Goal: Task Accomplishment & Management: Complete application form

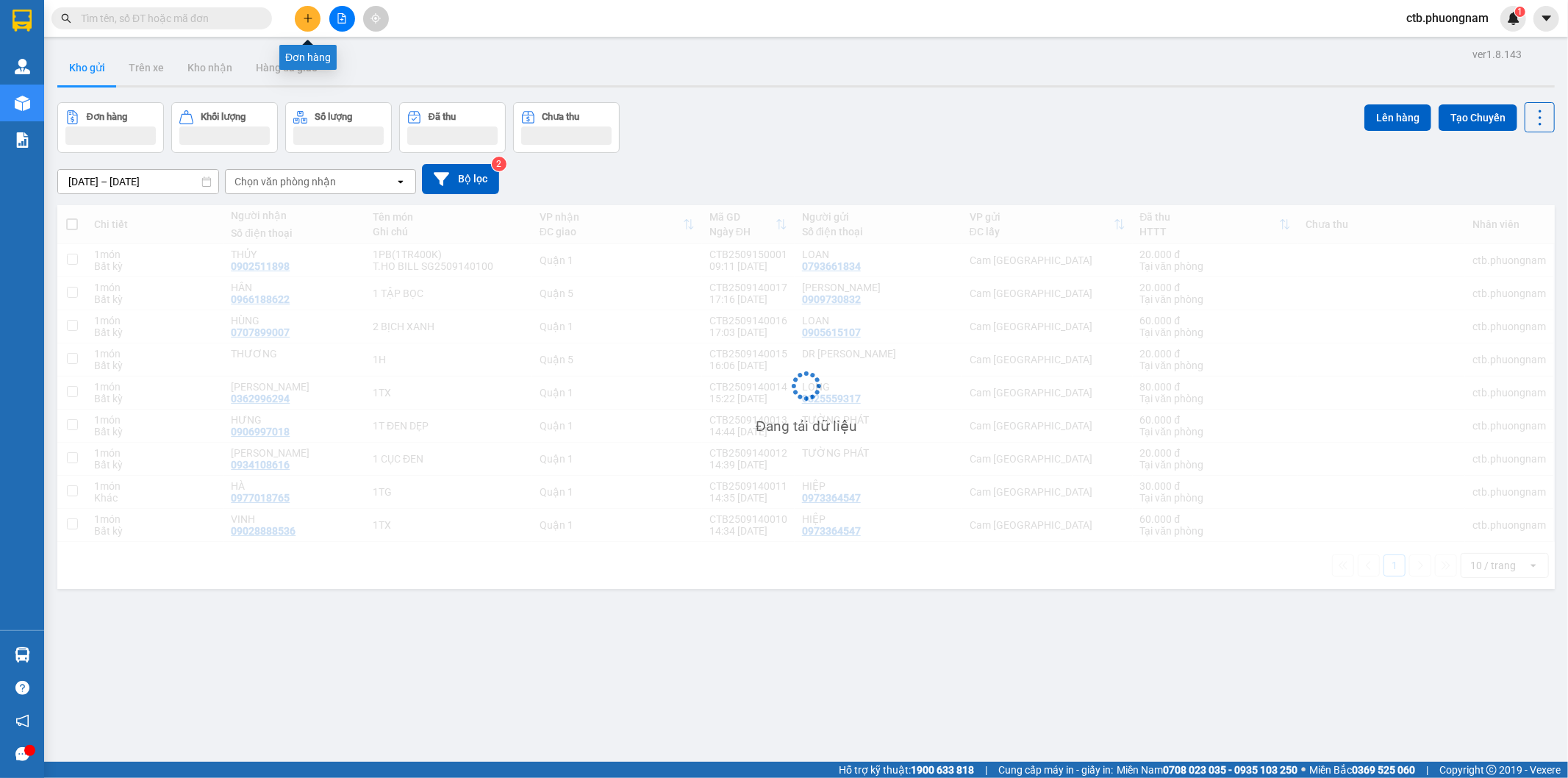
click at [311, 10] on button at bounding box center [307, 18] width 25 height 25
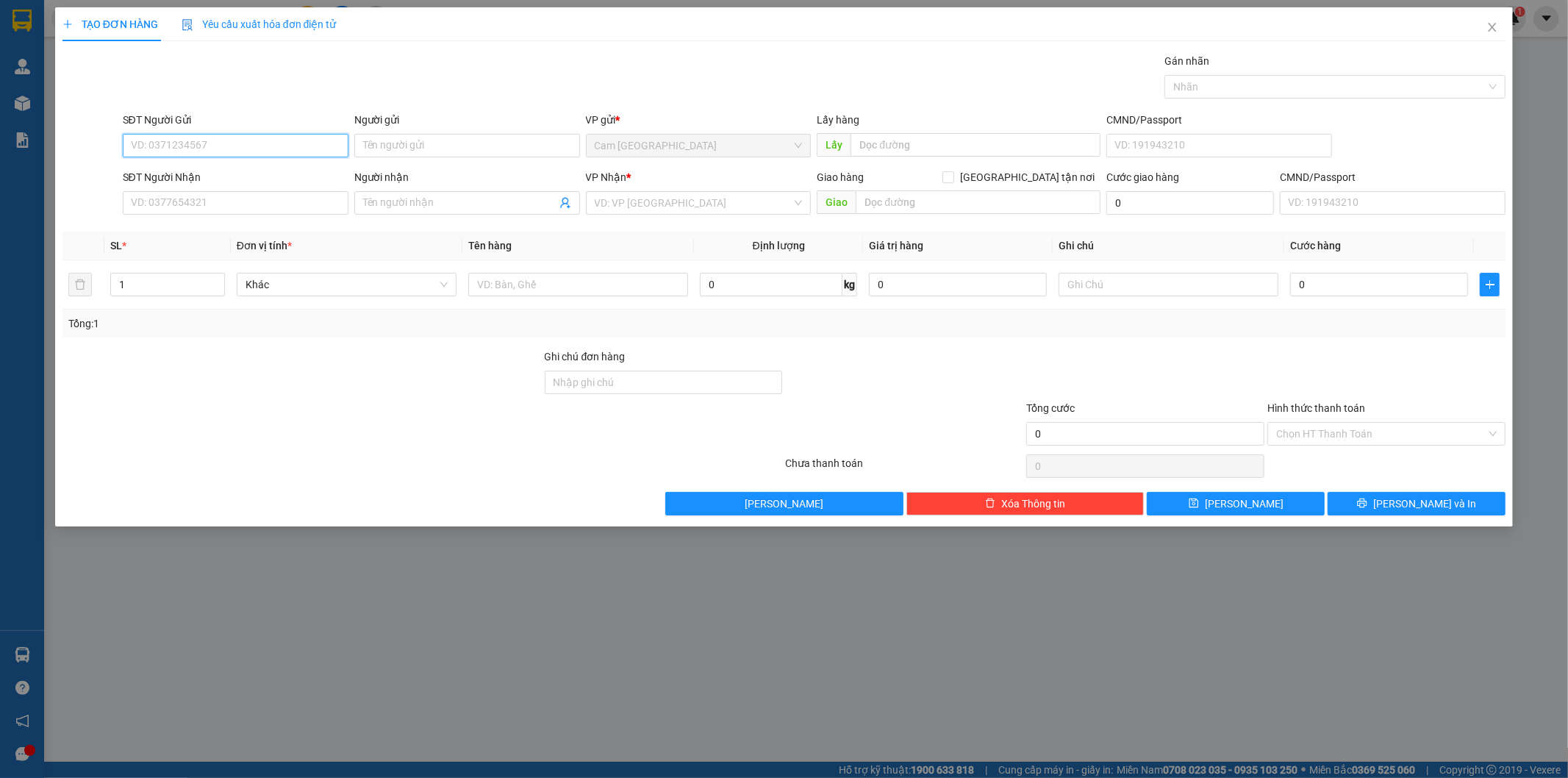
click at [266, 145] on input "SĐT Người Gửi" at bounding box center [236, 145] width 226 height 24
type input "0987880899"
click at [402, 142] on input "Người gửi" at bounding box center [467, 145] width 226 height 24
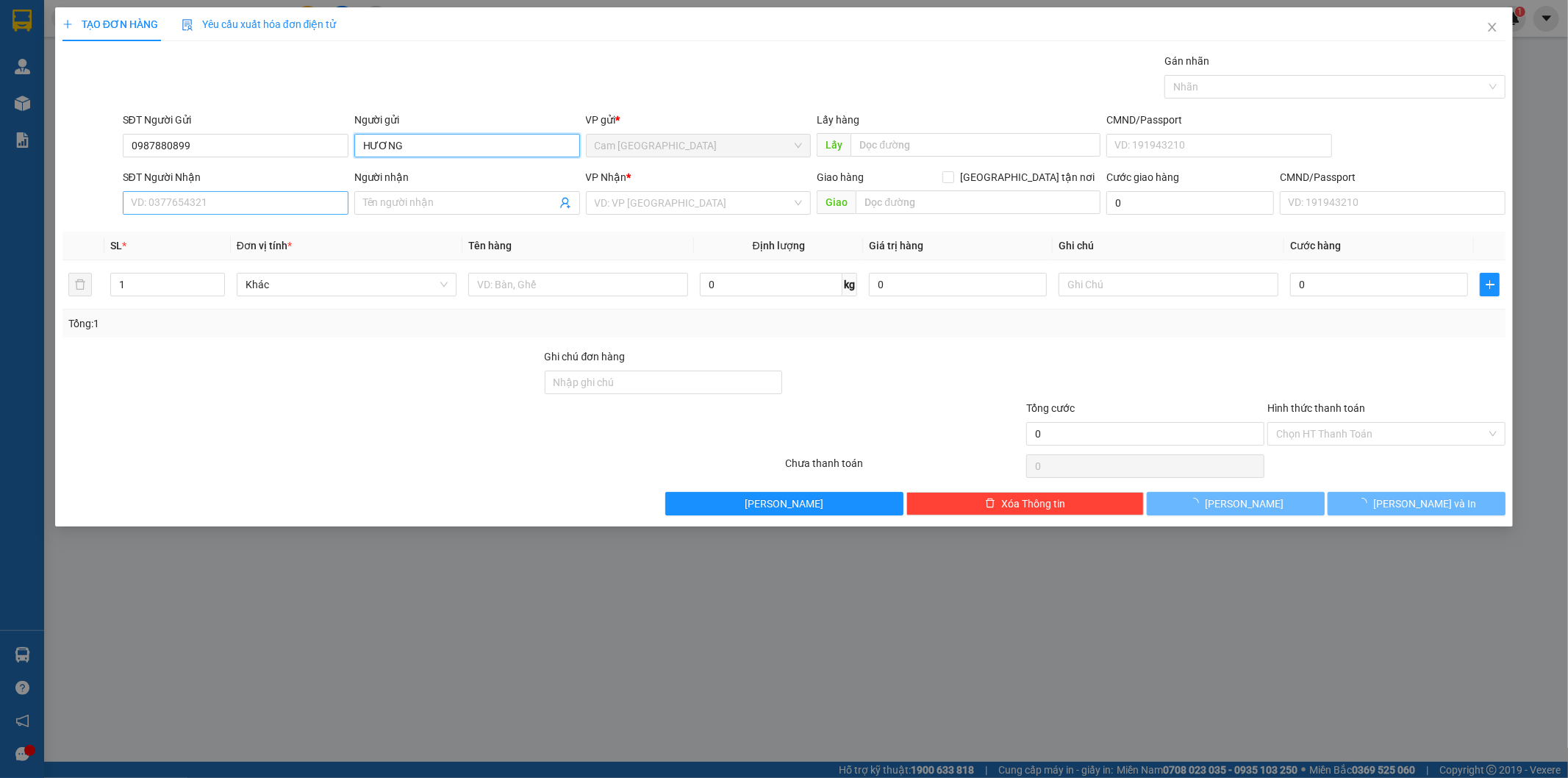
type input "HƯƠNG"
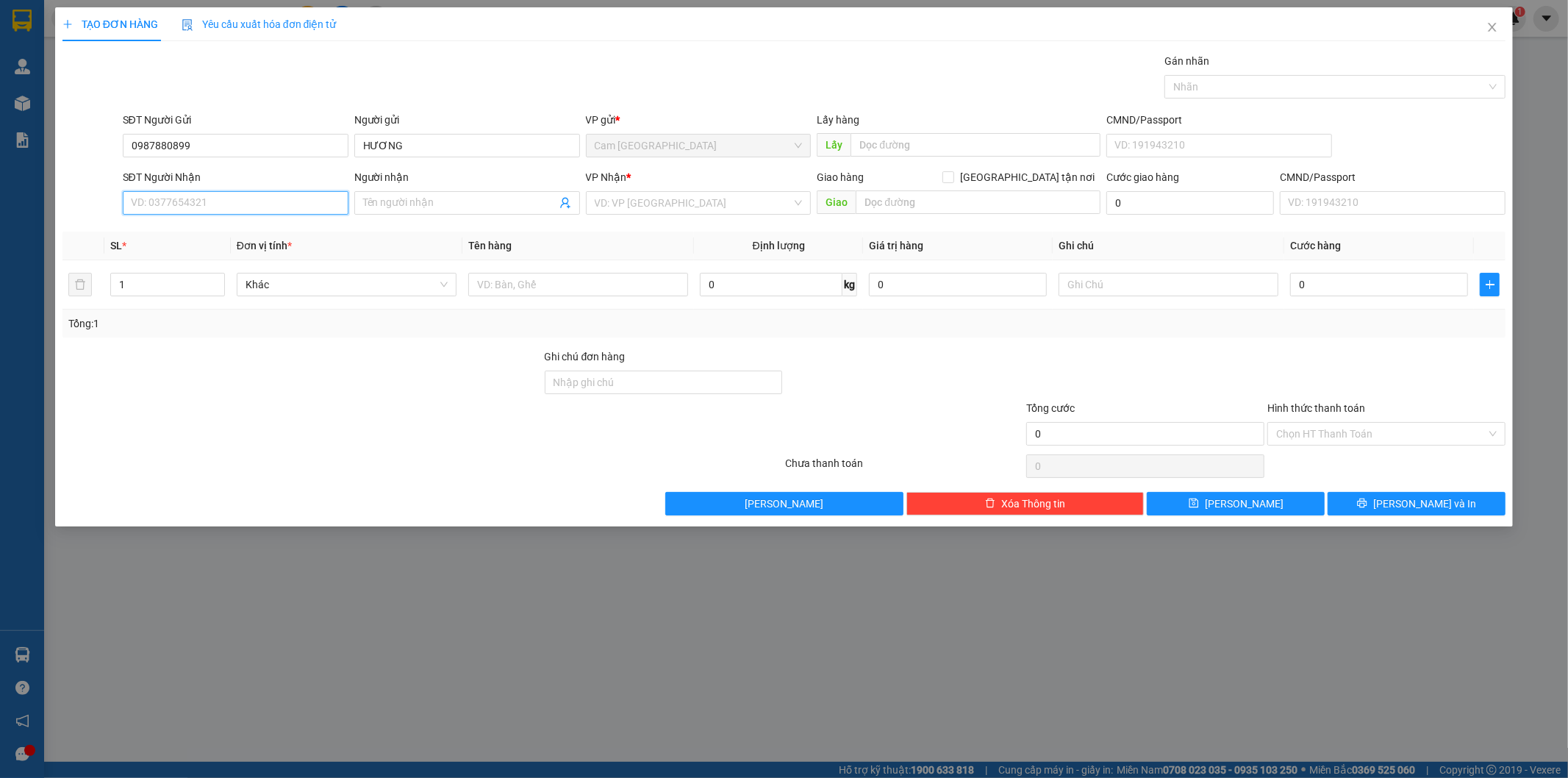
click at [306, 204] on input "SĐT Người Nhận" at bounding box center [236, 203] width 226 height 24
type input "0909784858"
click at [432, 201] on input "Người nhận" at bounding box center [459, 203] width 193 height 16
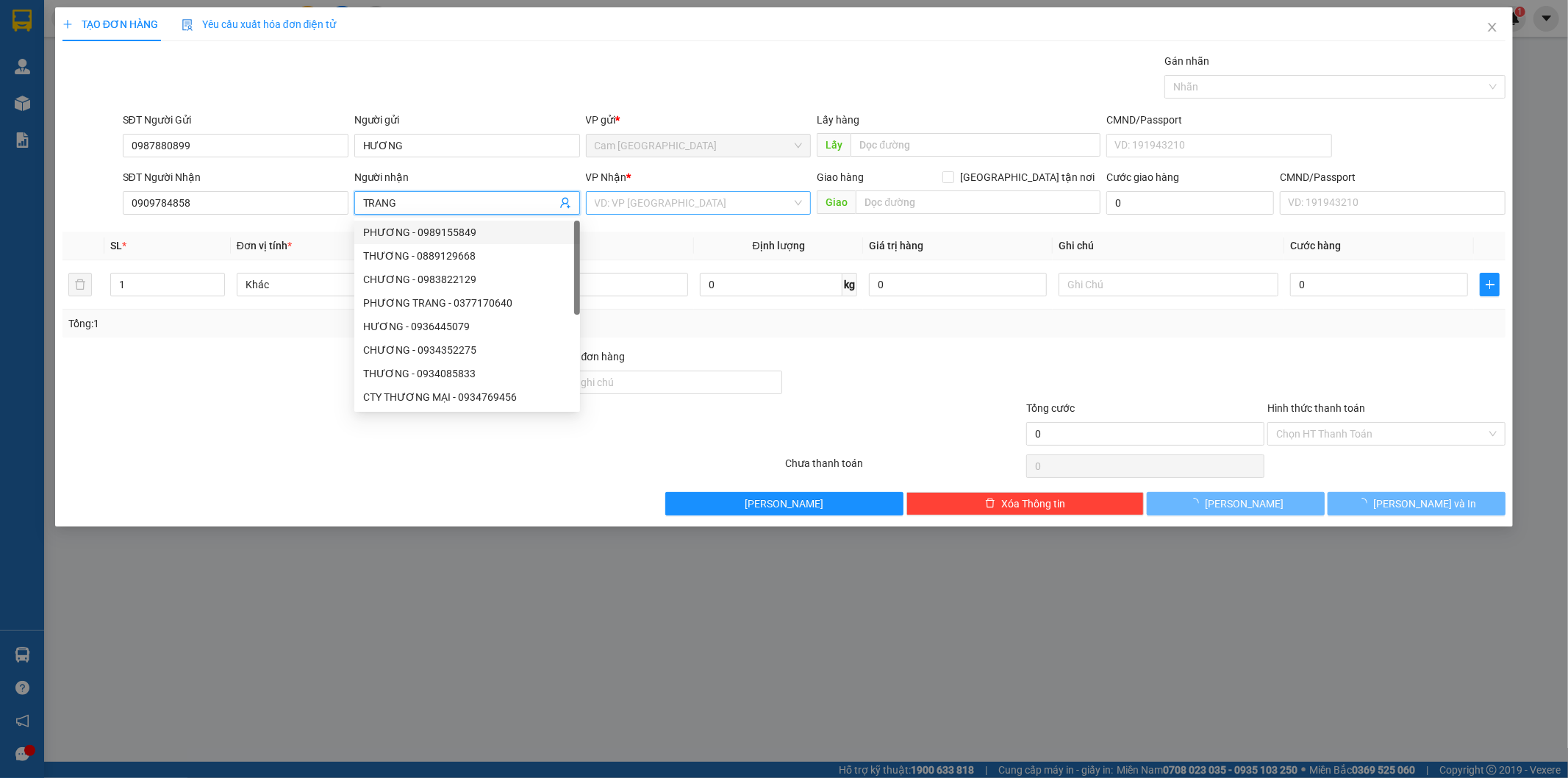
type input "TRANG"
click at [682, 210] on input "search" at bounding box center [693, 203] width 198 height 22
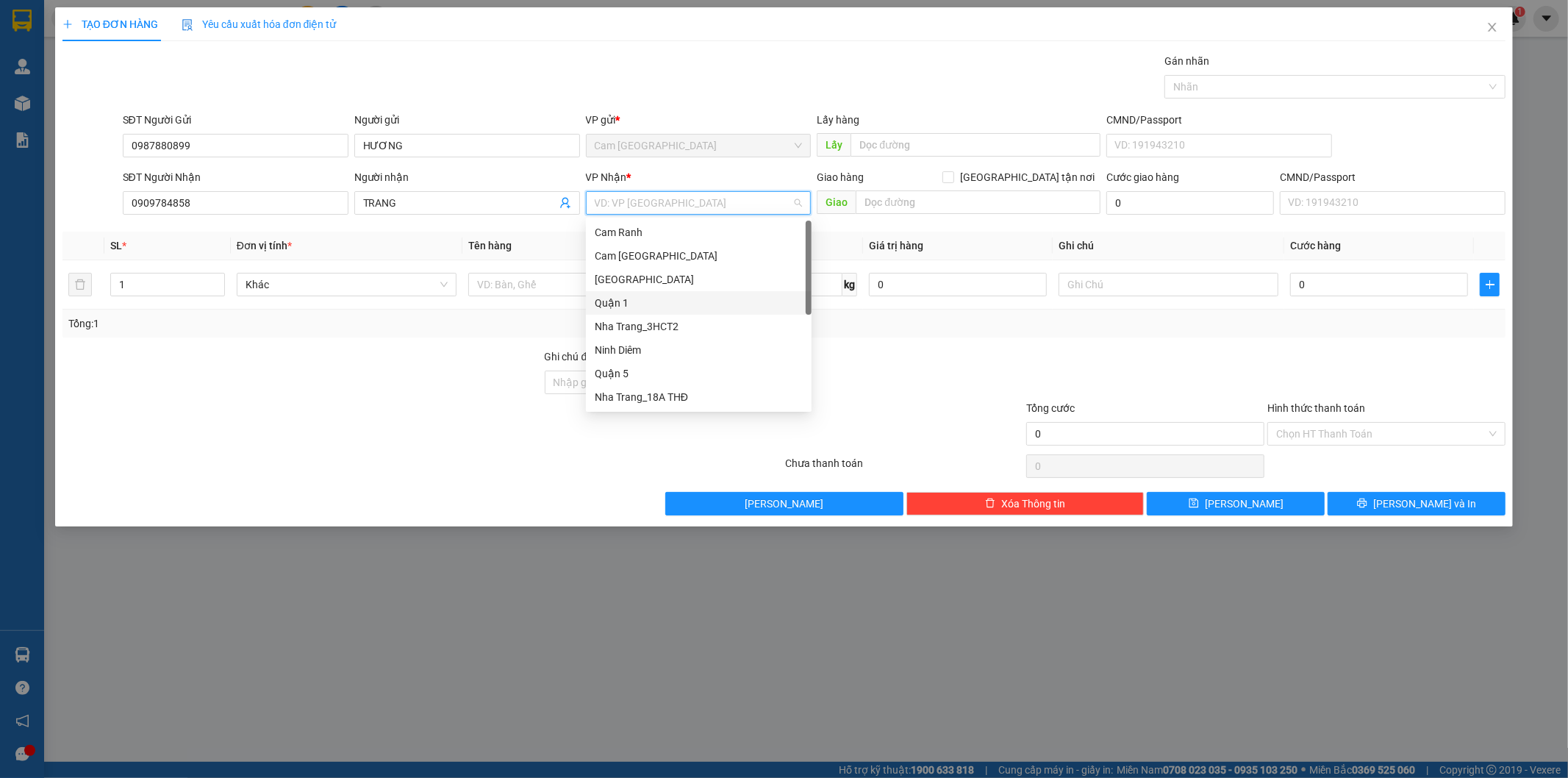
click at [667, 296] on div "Quận 1" at bounding box center [699, 303] width 208 height 16
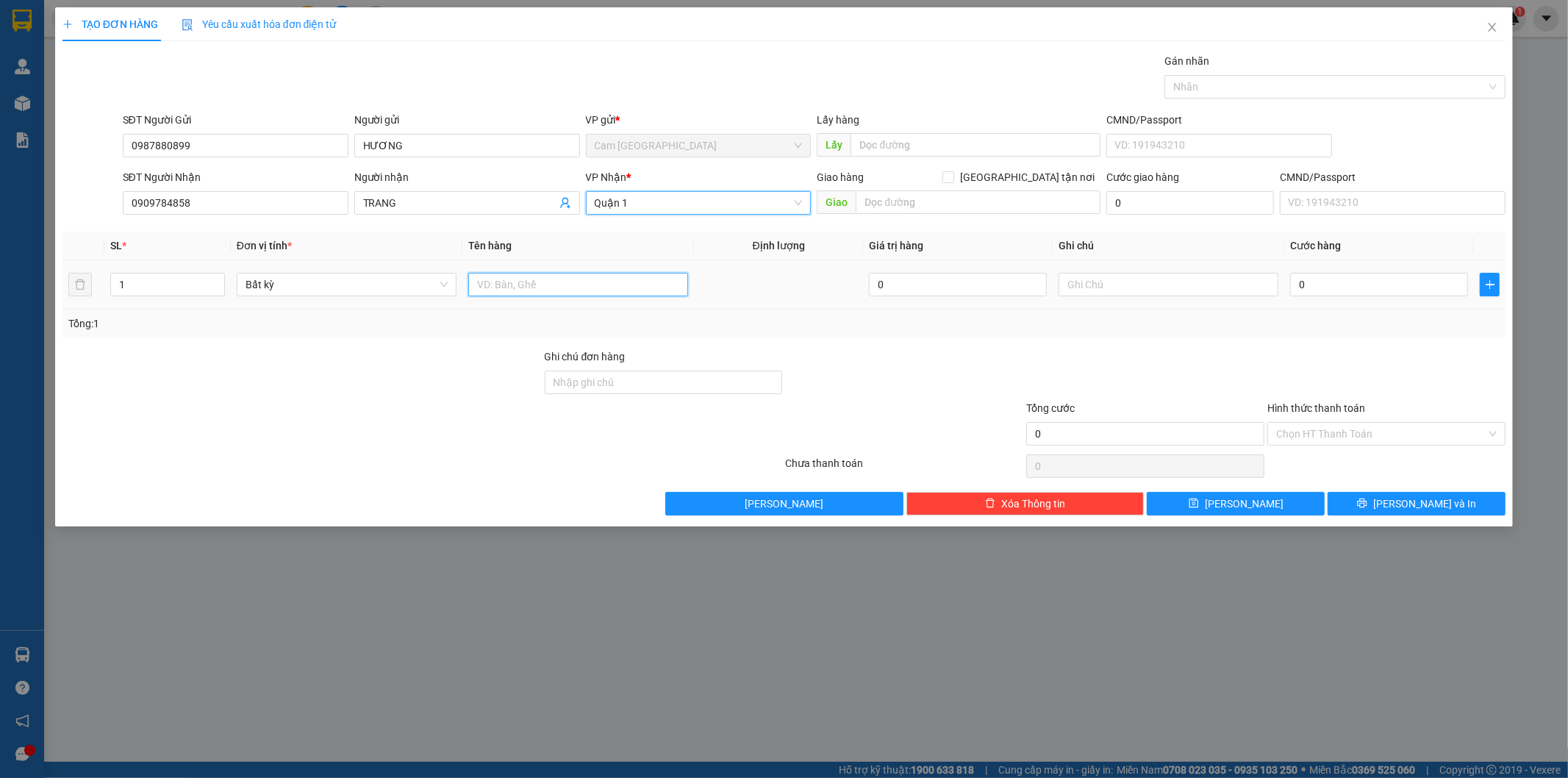
click at [504, 288] on input "text" at bounding box center [578, 284] width 220 height 24
type input "1T"
click at [1403, 292] on input "0" at bounding box center [1379, 284] width 178 height 24
type input "3"
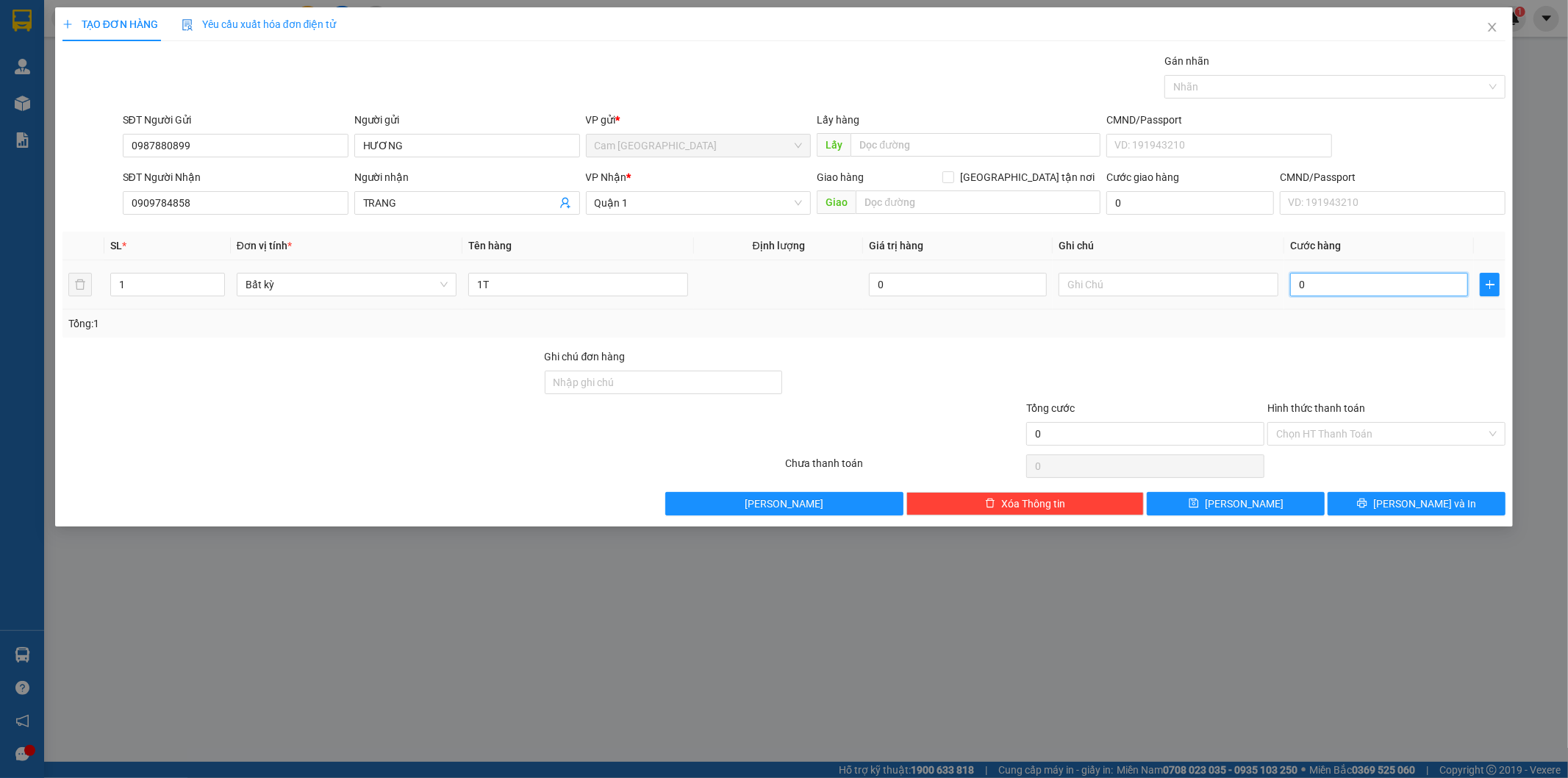
type input "3"
type input "30"
type input "300"
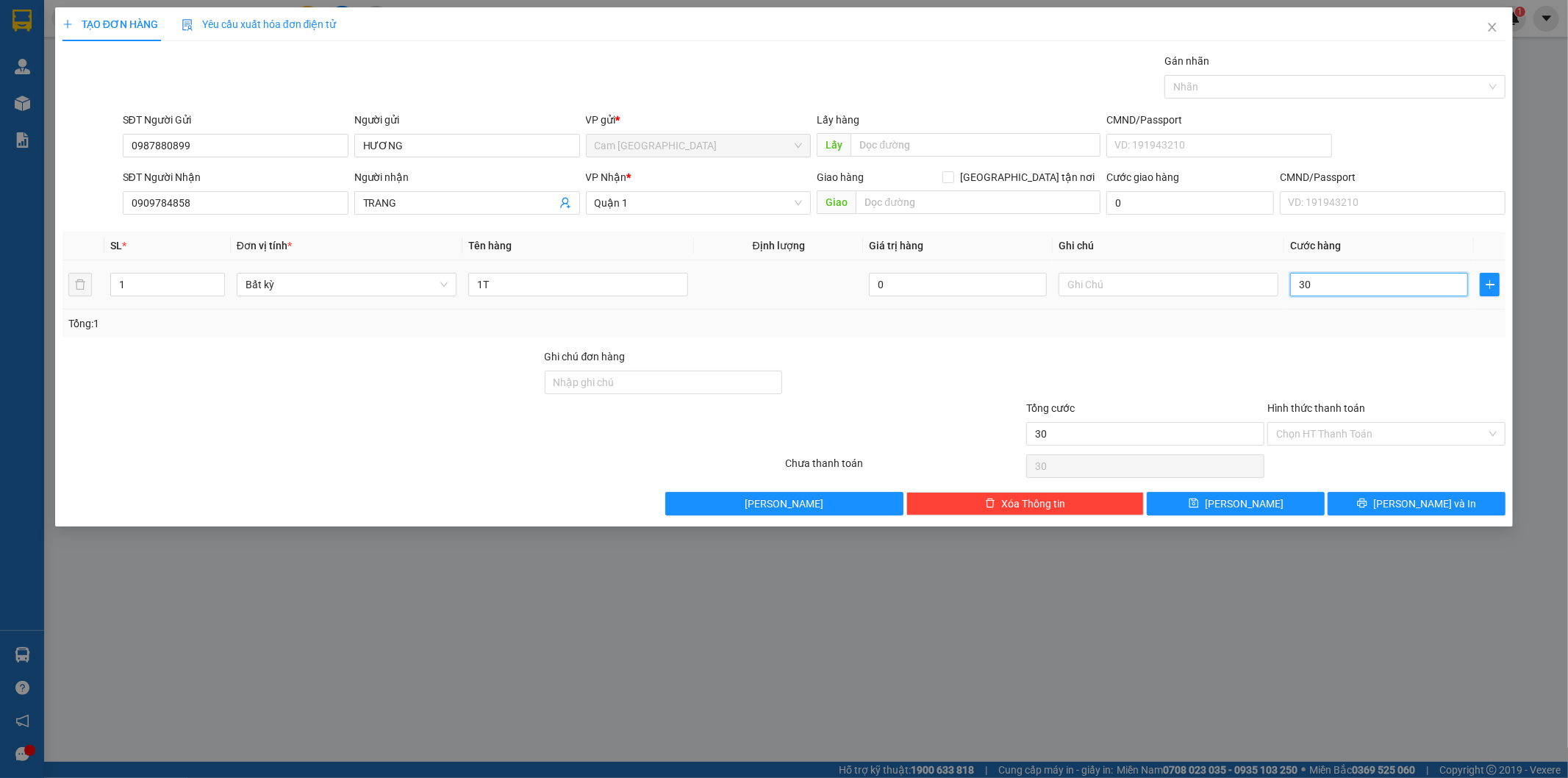
type input "300"
type input "3.000"
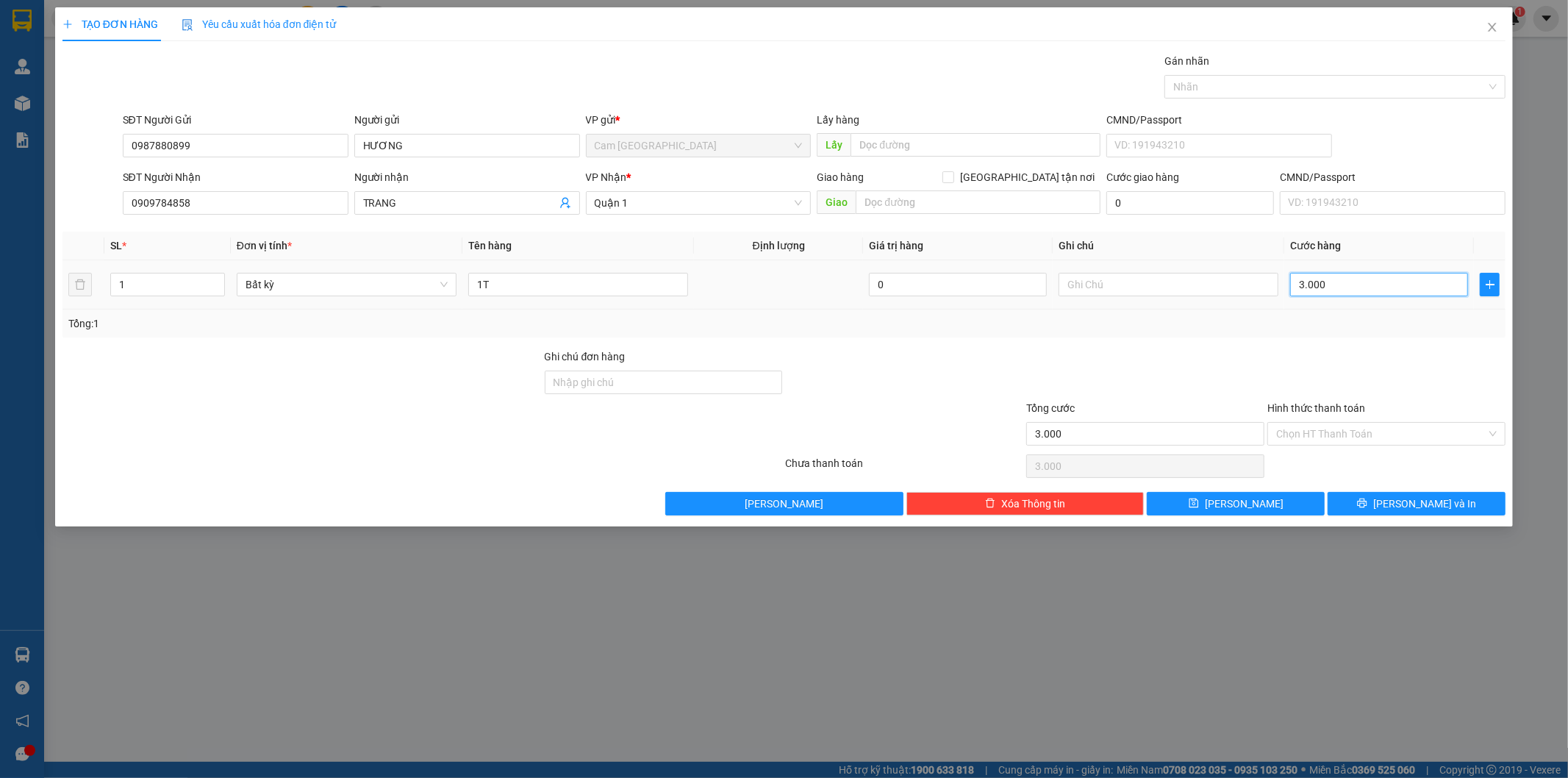
type input "30.000"
drag, startPoint x: 1369, startPoint y: 432, endPoint x: 1370, endPoint y: 443, distance: 11.0
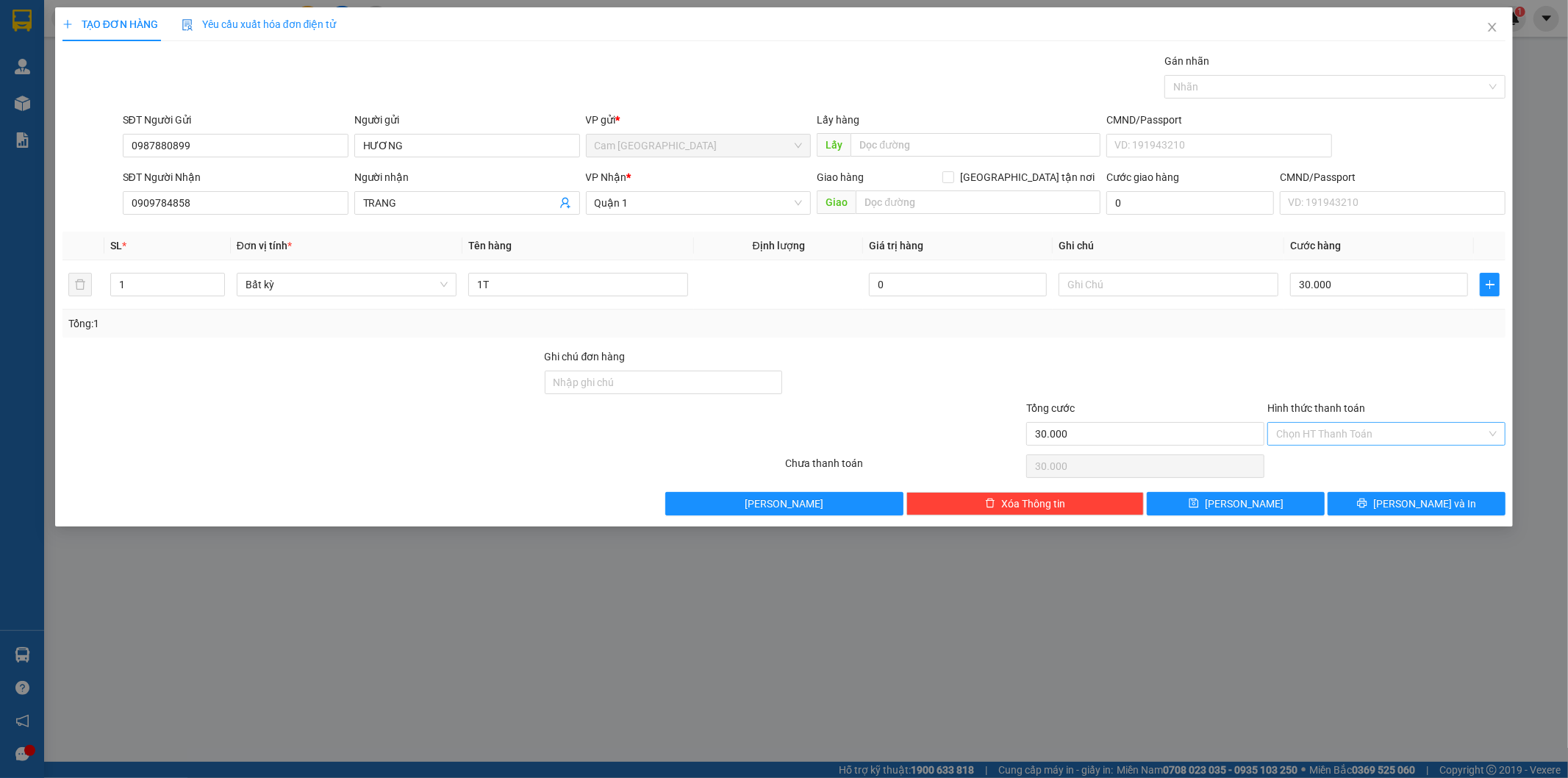
click at [1369, 439] on input "Hình thức thanh toán" at bounding box center [1381, 434] width 210 height 22
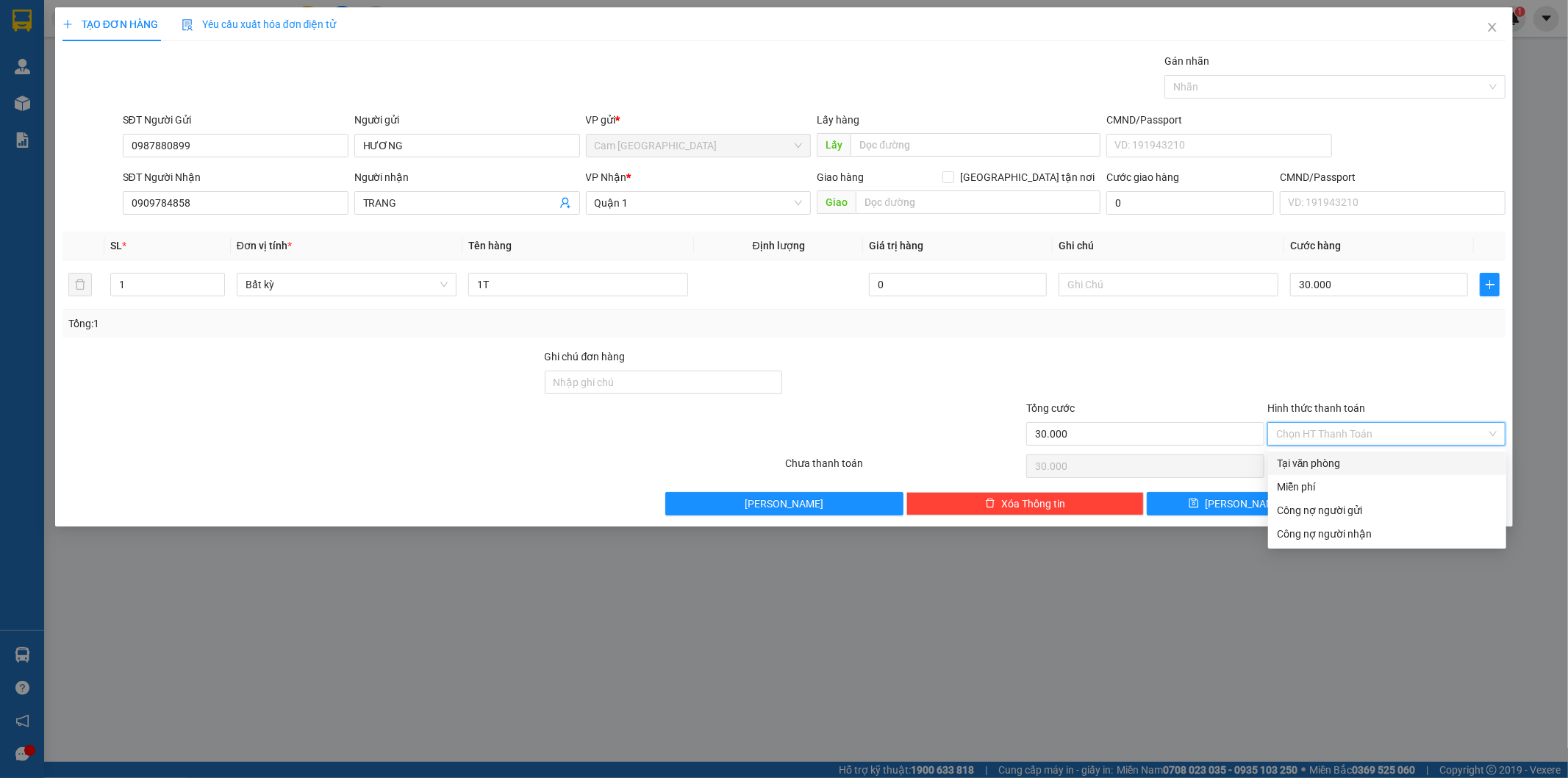
drag, startPoint x: 1363, startPoint y: 464, endPoint x: 1361, endPoint y: 480, distance: 16.1
click at [1362, 465] on div "Tại văn phòng" at bounding box center [1388, 463] width 221 height 16
type input "0"
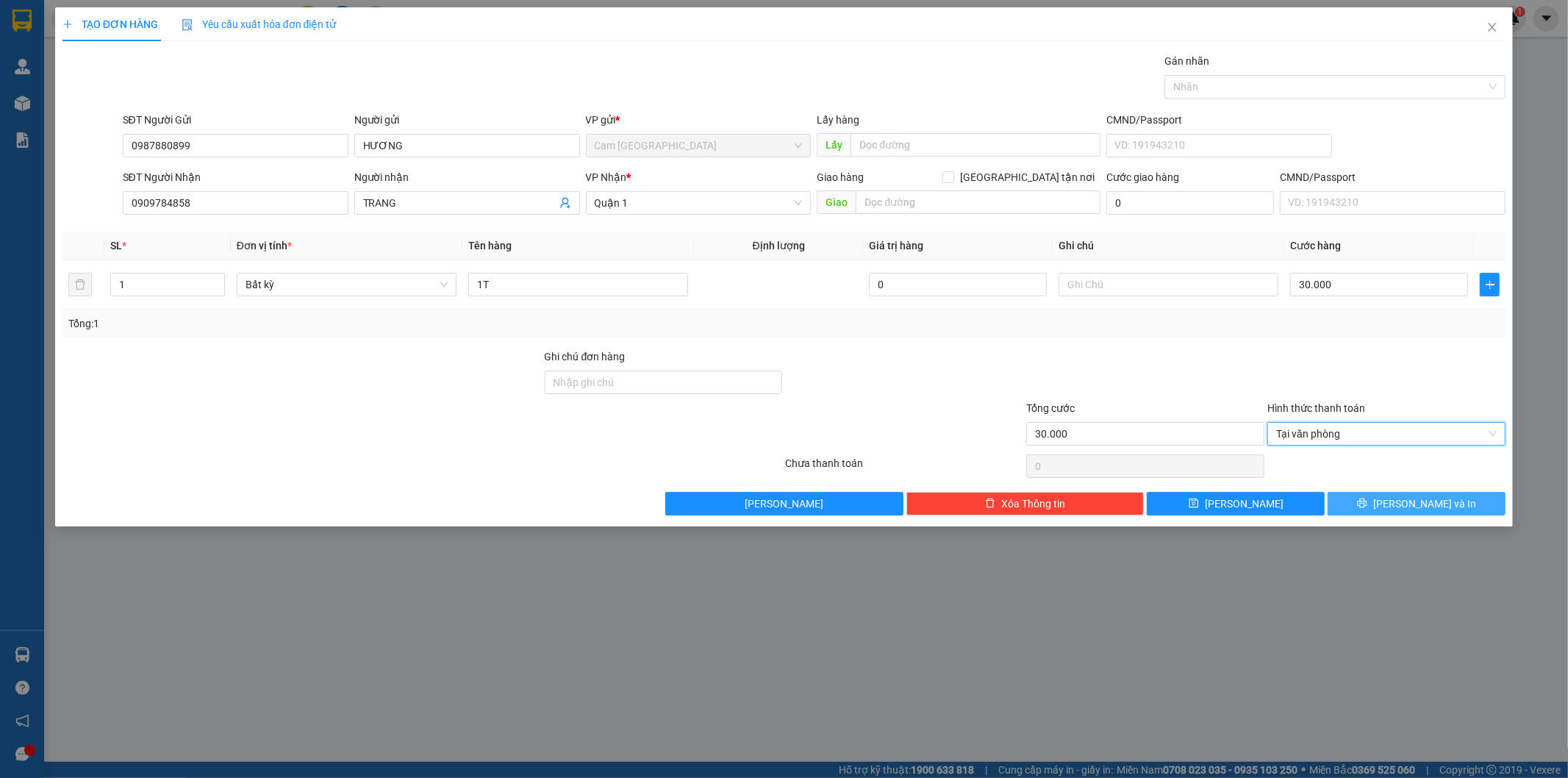
click at [1407, 512] on button "[PERSON_NAME] và In" at bounding box center [1417, 504] width 178 height 24
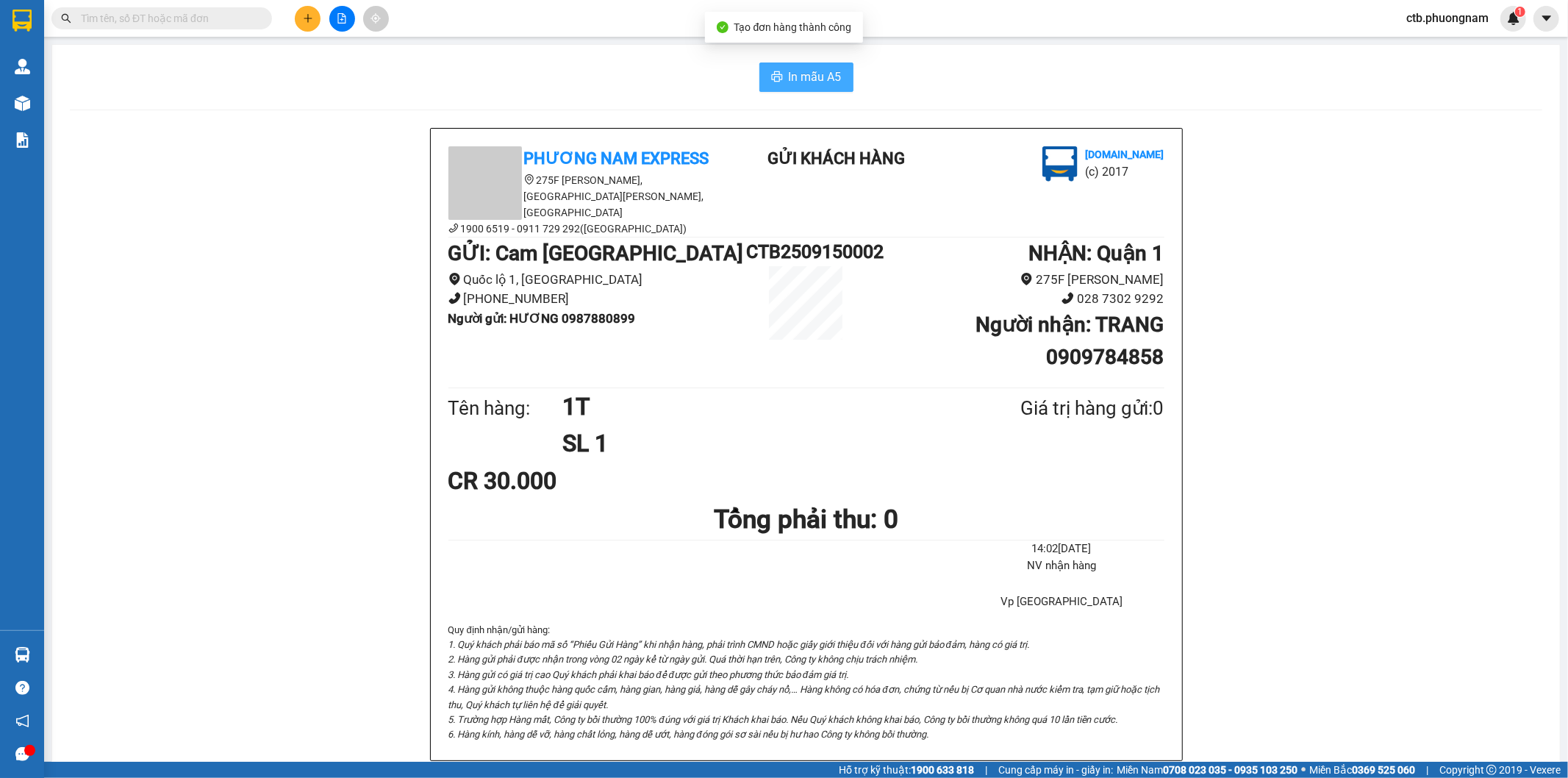
click at [825, 77] on span "In mẫu A5" at bounding box center [815, 76] width 53 height 18
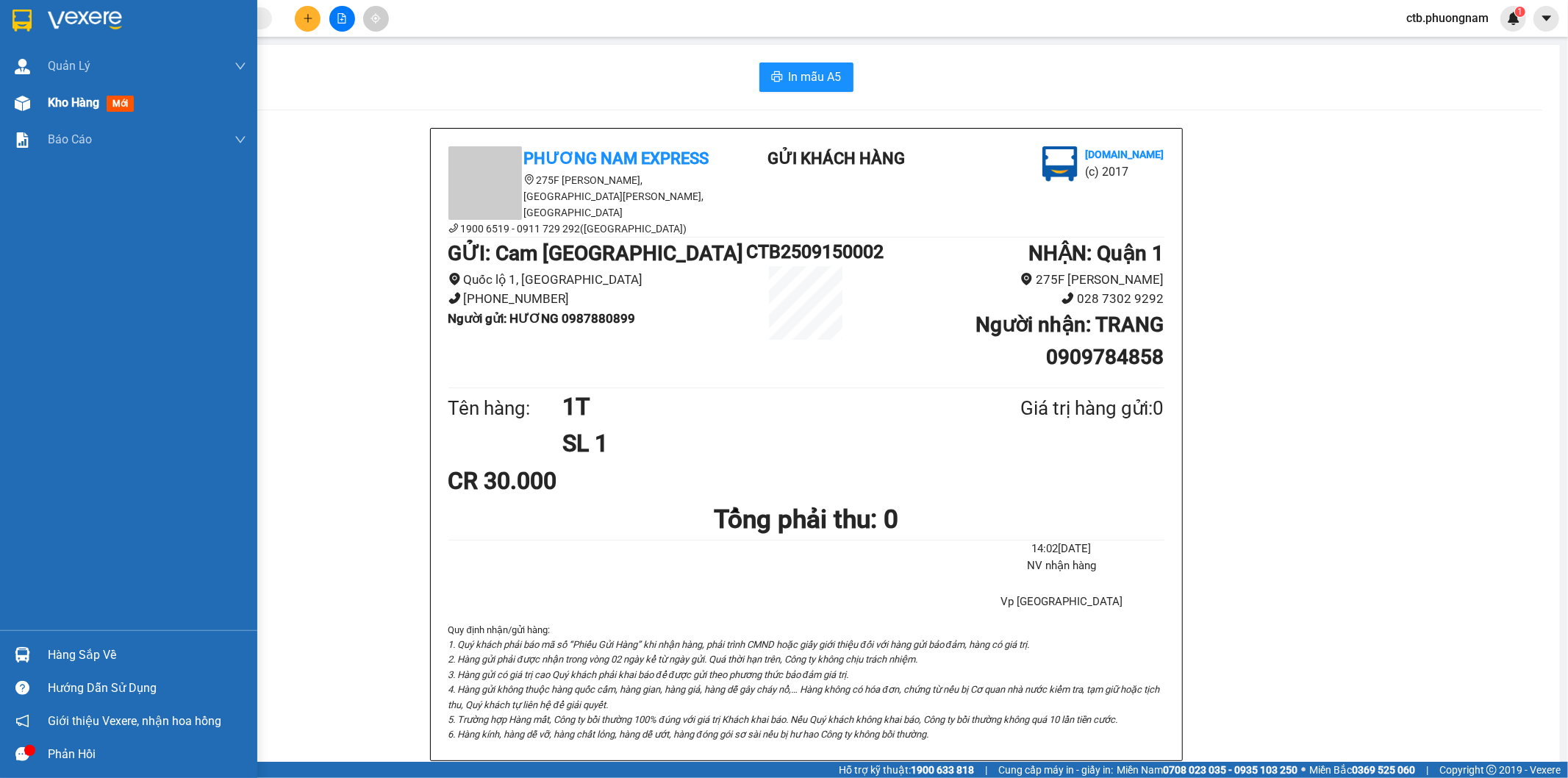
click at [0, 101] on div "Kho hàng mới" at bounding box center [129, 103] width 257 height 37
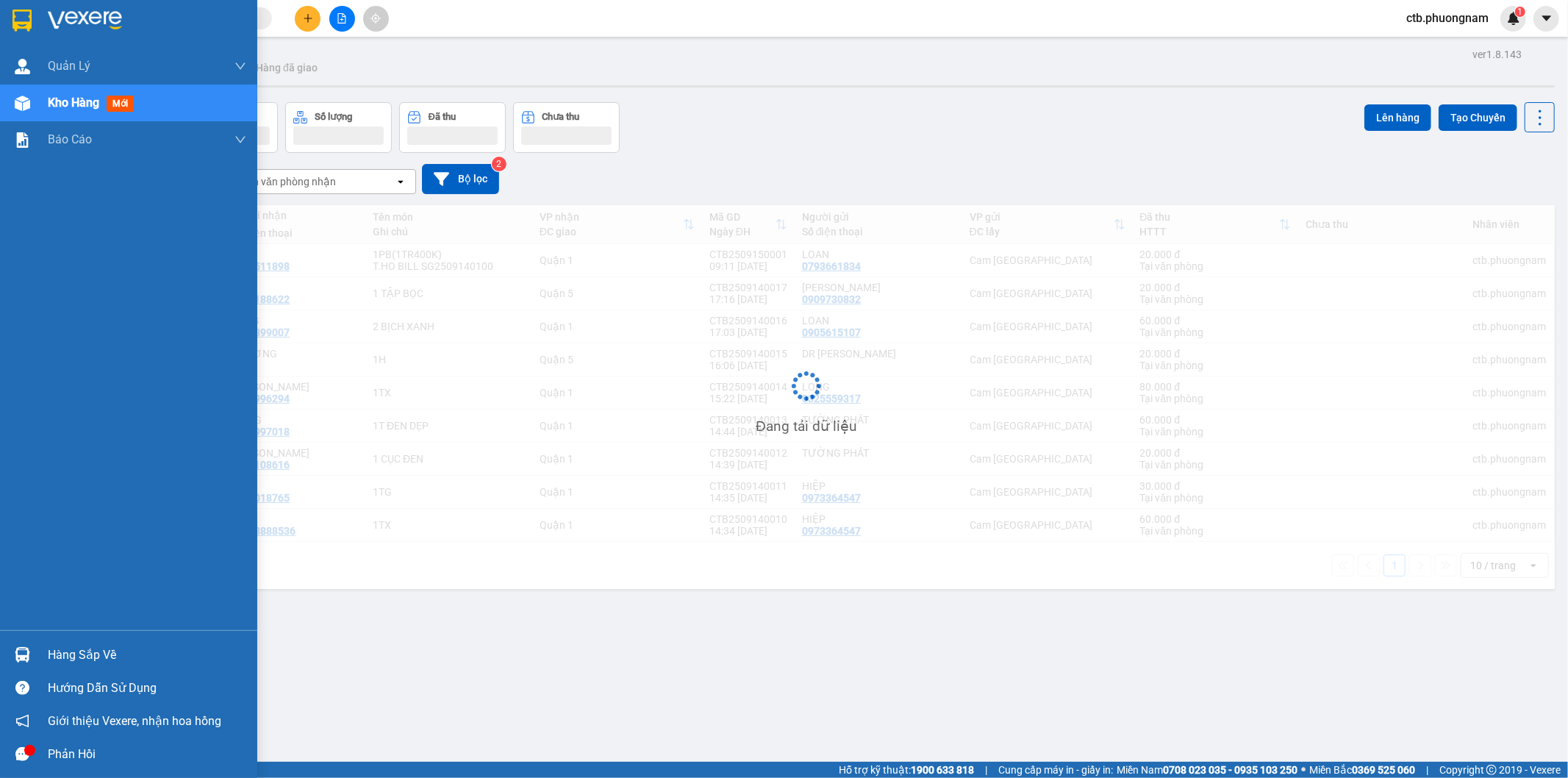
click at [21, 96] on img at bounding box center [22, 103] width 15 height 15
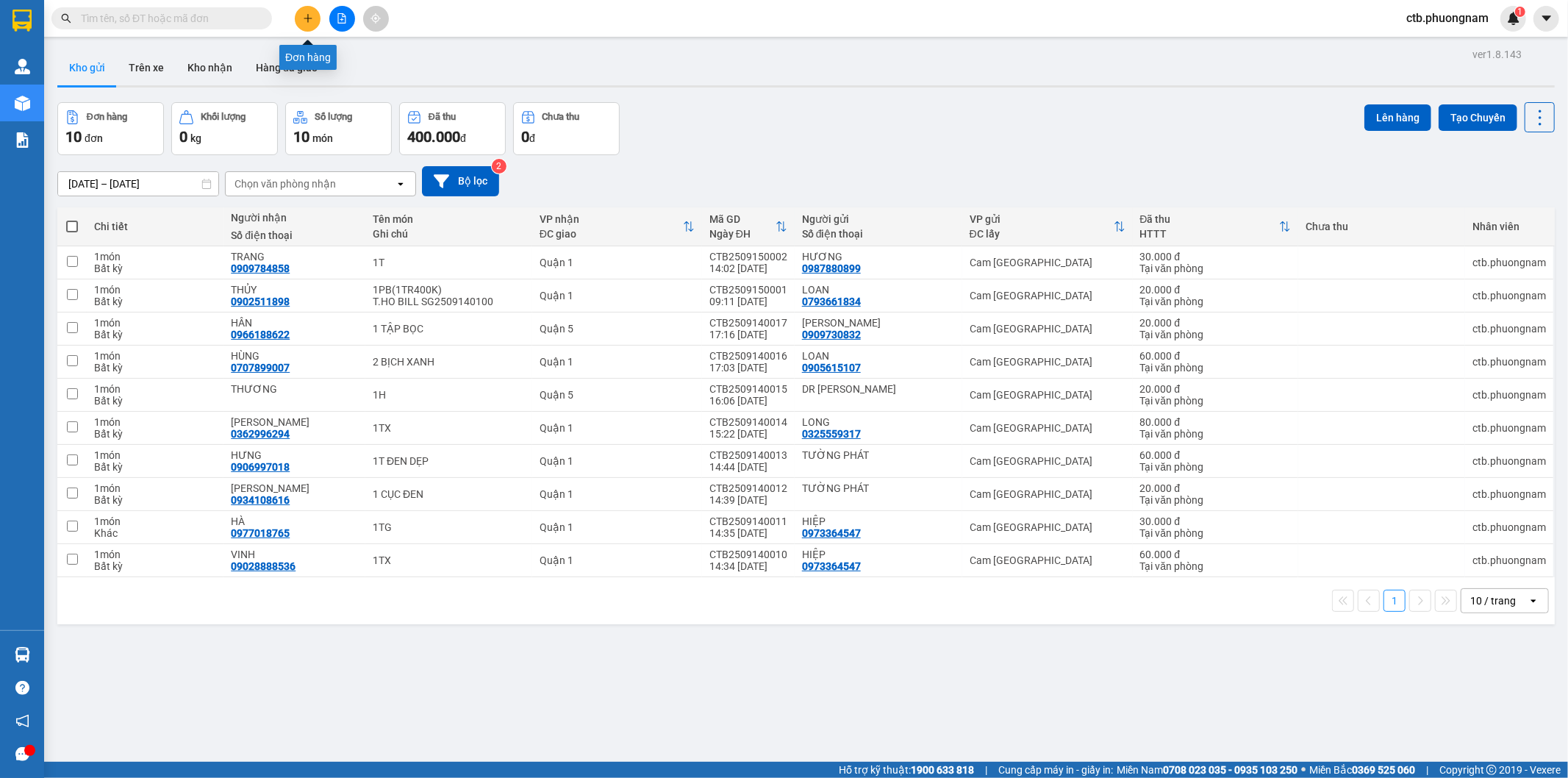
click at [302, 15] on button at bounding box center [307, 18] width 25 height 25
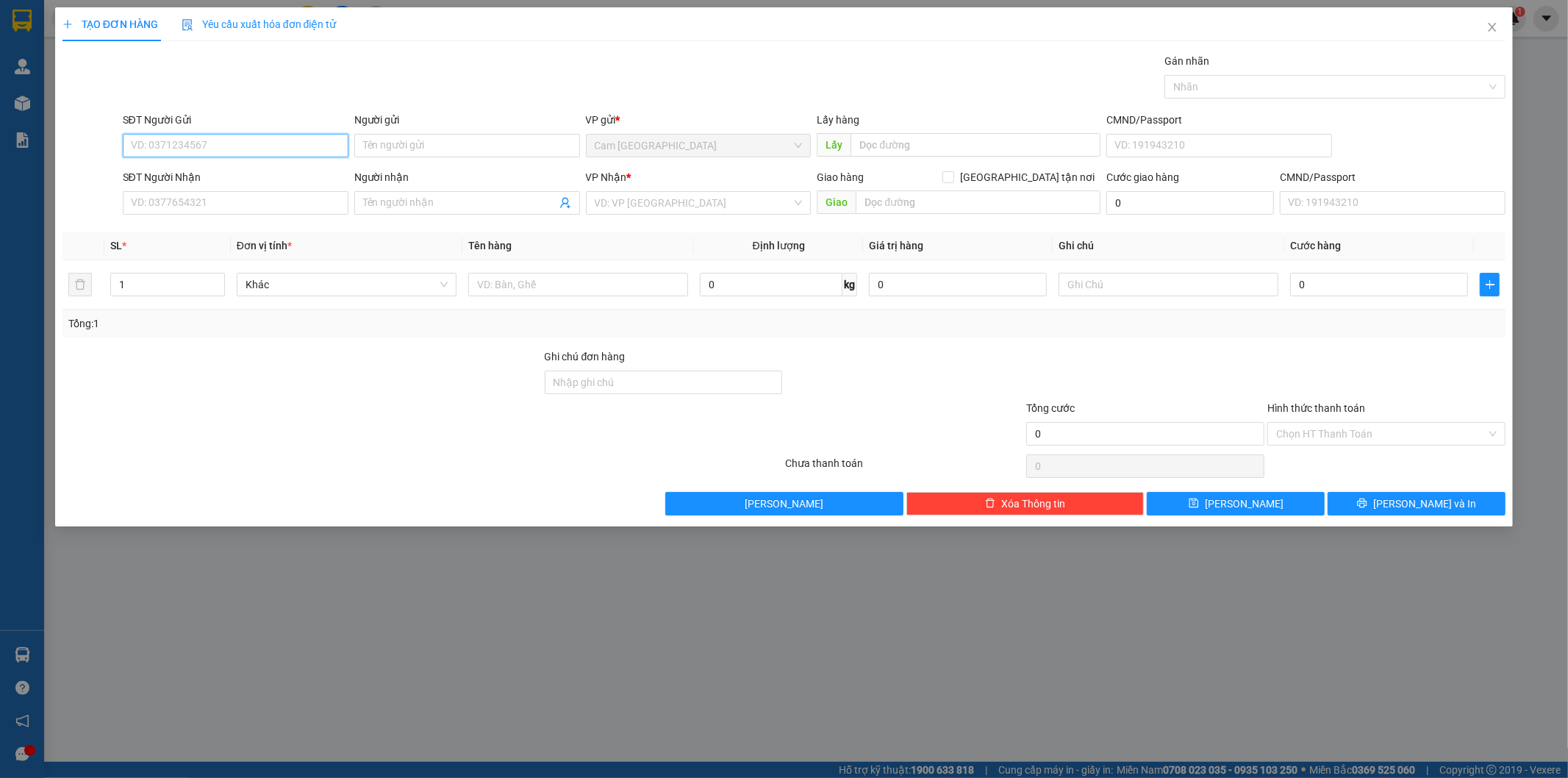
click at [325, 147] on input "SĐT Người Gửi" at bounding box center [236, 145] width 226 height 24
click at [364, 148] on input "Người gửi" at bounding box center [467, 145] width 226 height 24
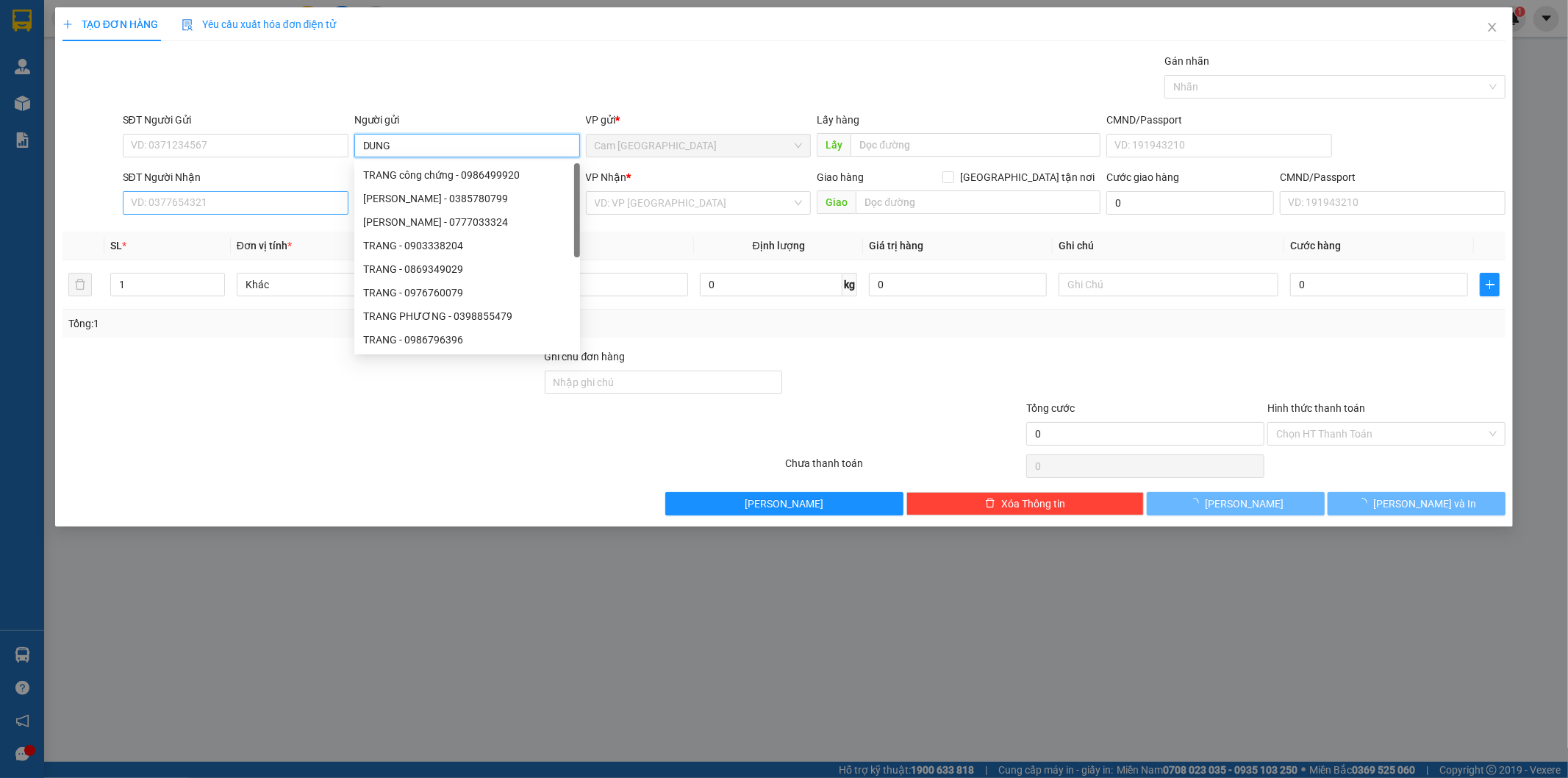
type input "DUNG"
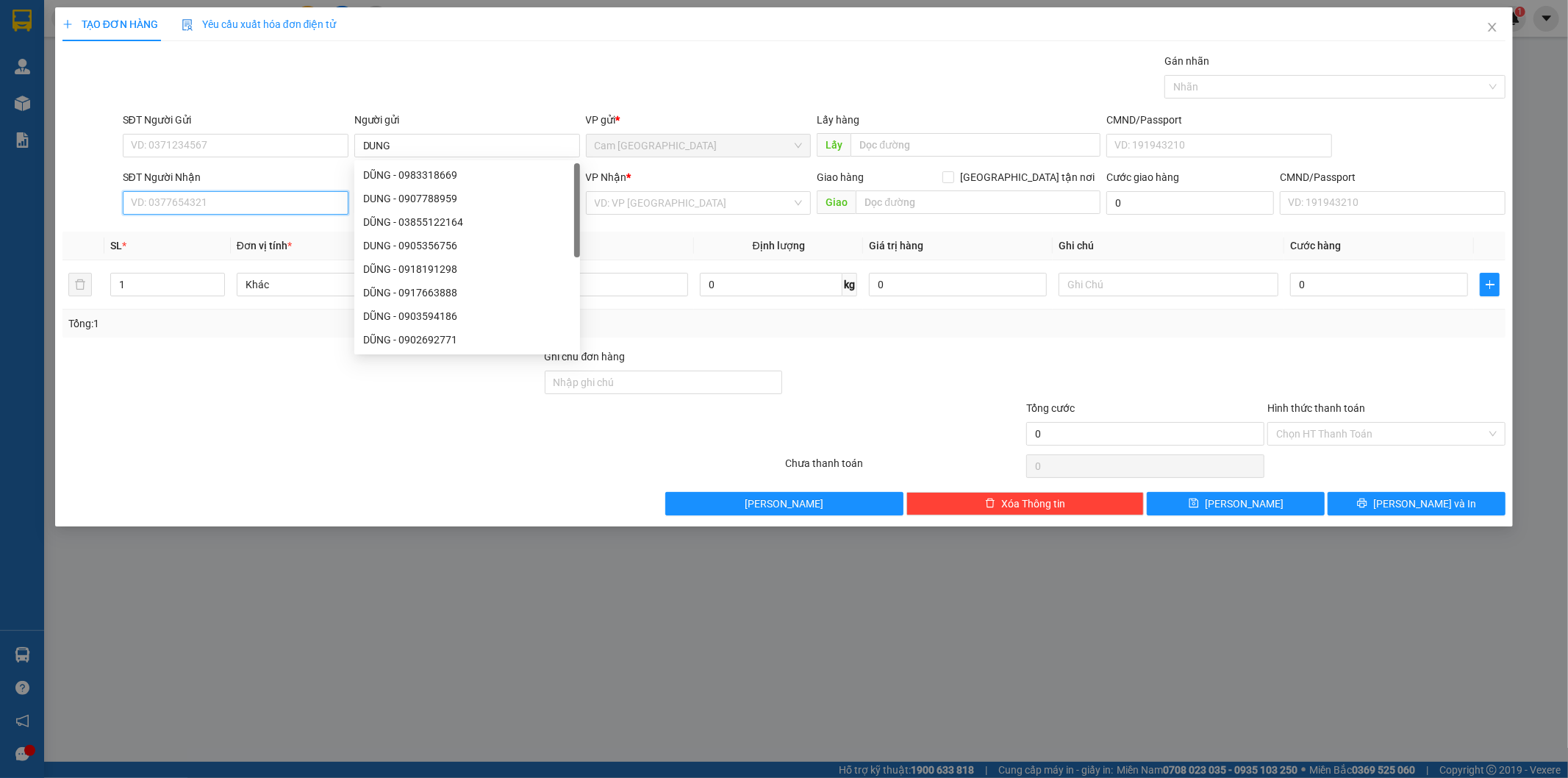
click at [299, 203] on input "SĐT Người Nhận" at bounding box center [236, 203] width 226 height 24
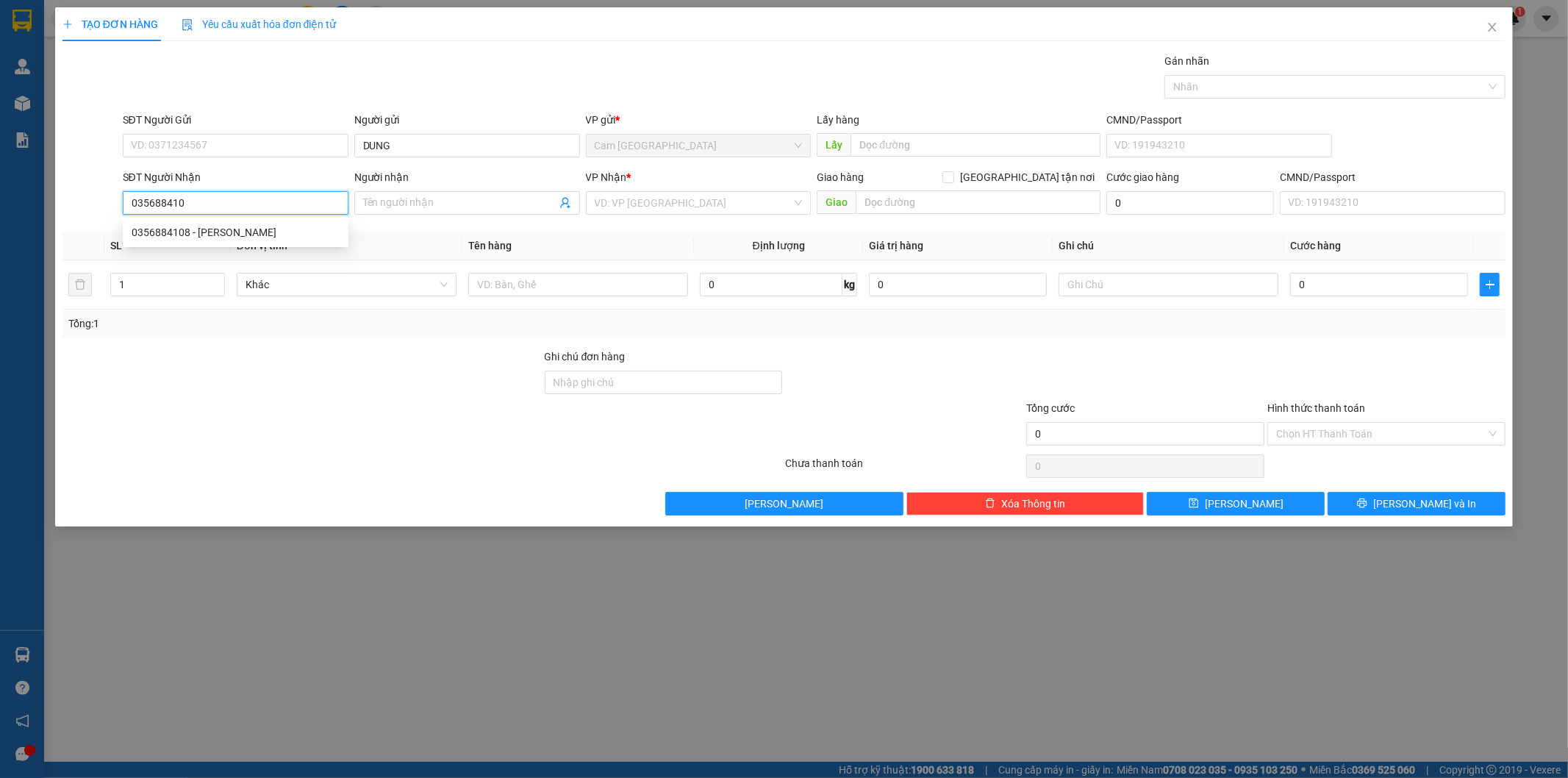
type input "0356884108"
click at [295, 228] on div "0356884108 - [PERSON_NAME]" at bounding box center [236, 232] width 208 height 16
type input "HÀ"
type input "0356884108"
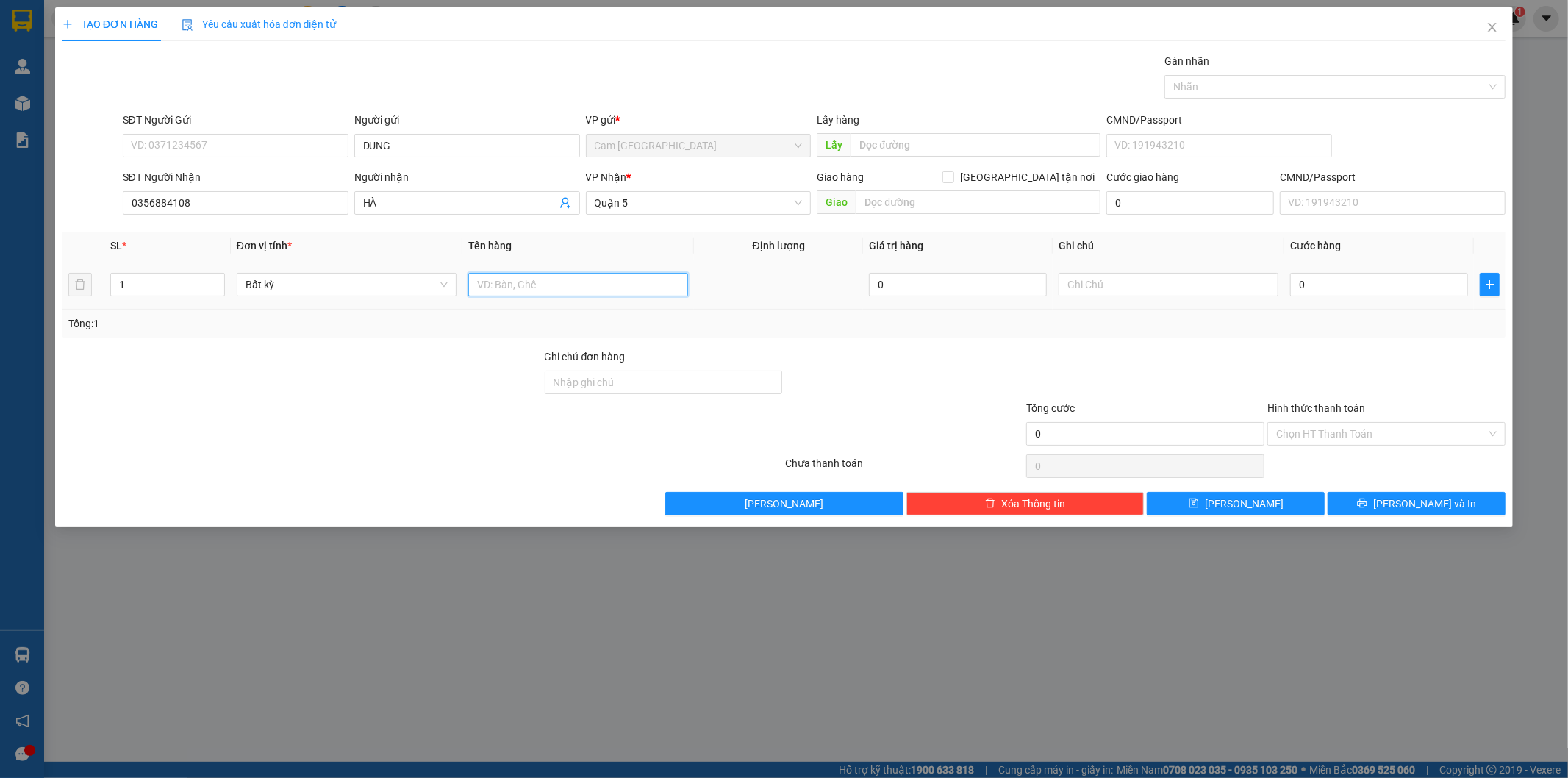
click at [535, 281] on input "text" at bounding box center [578, 284] width 220 height 24
click at [537, 290] on input "text" at bounding box center [578, 284] width 220 height 24
type input "1 CỤC ĐEN"
click at [1222, 284] on input "text" at bounding box center [1168, 284] width 220 height 24
type input "38777"
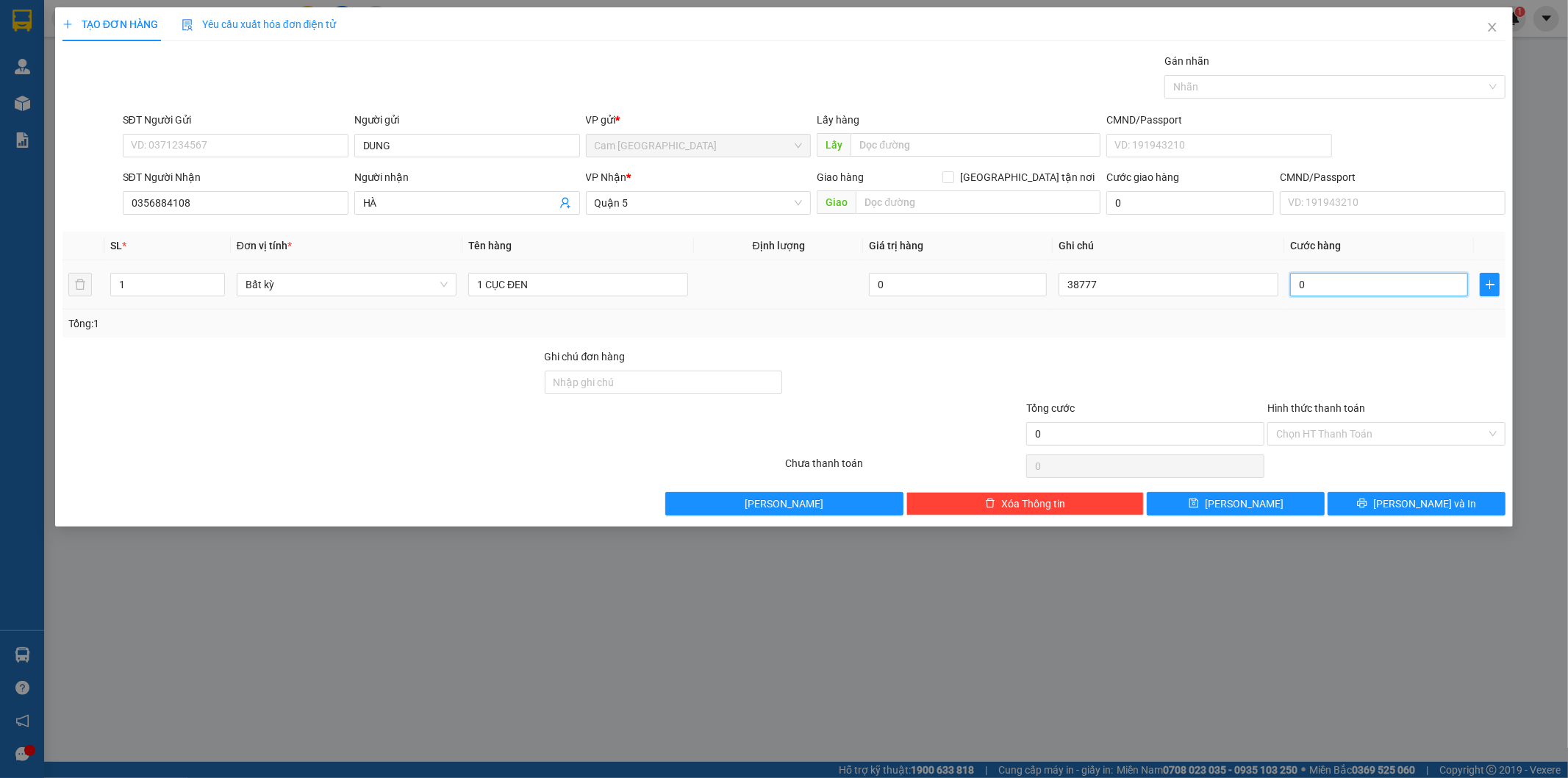
click at [1395, 291] on input "0" at bounding box center [1379, 284] width 178 height 24
type input "6"
type input "60"
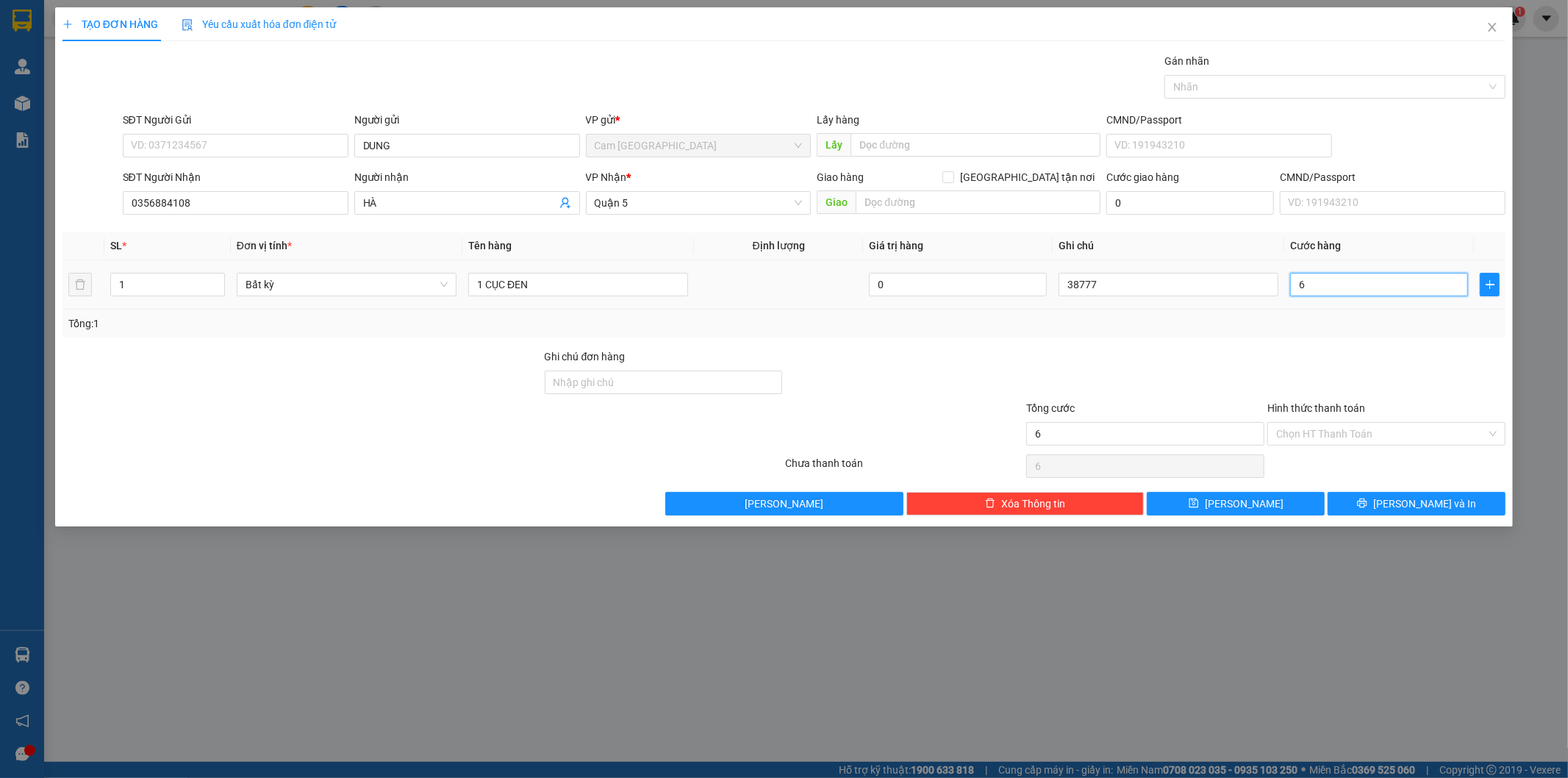
type input "60"
type input "600"
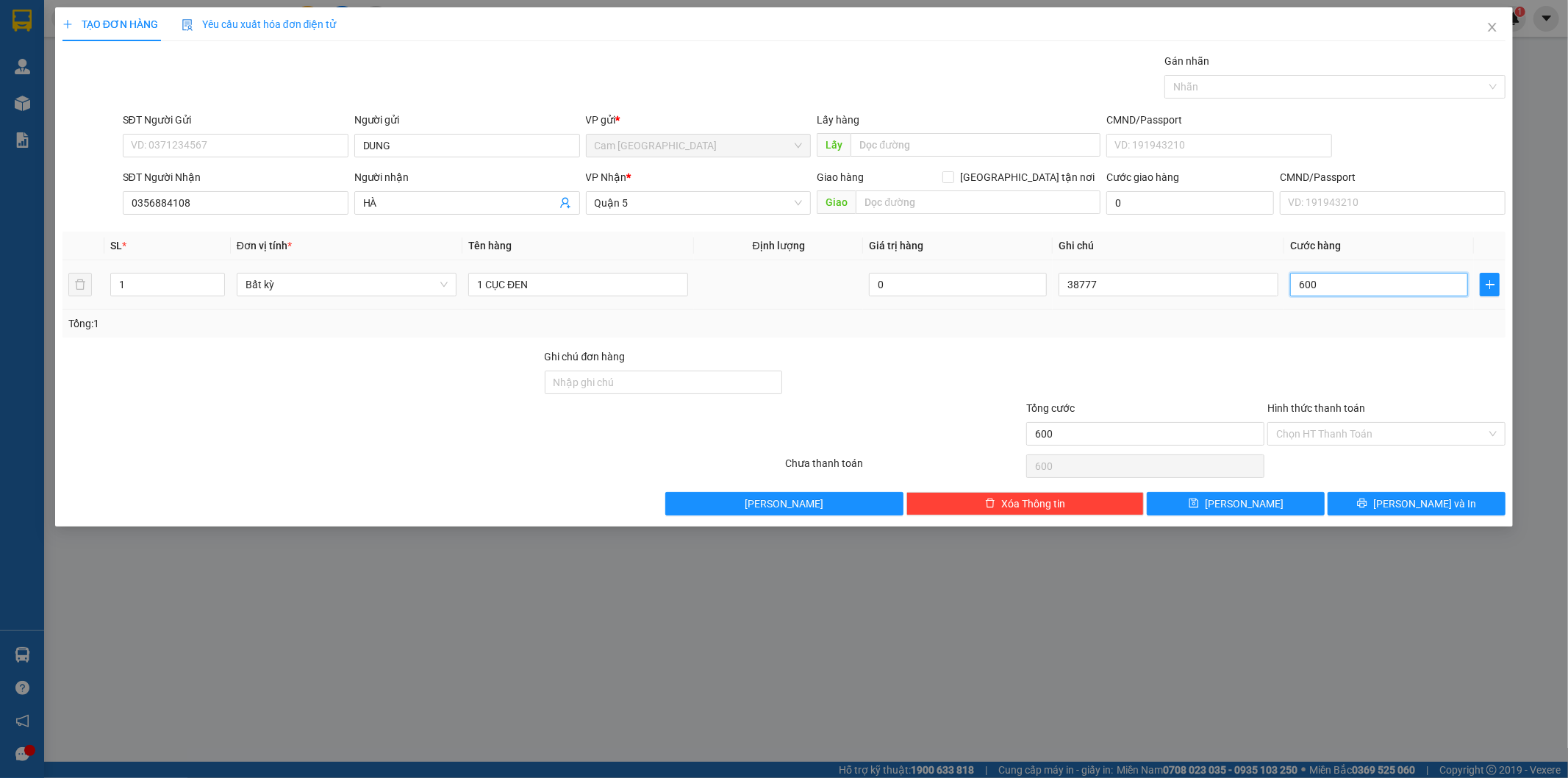
type input "6.000"
type input "60.000"
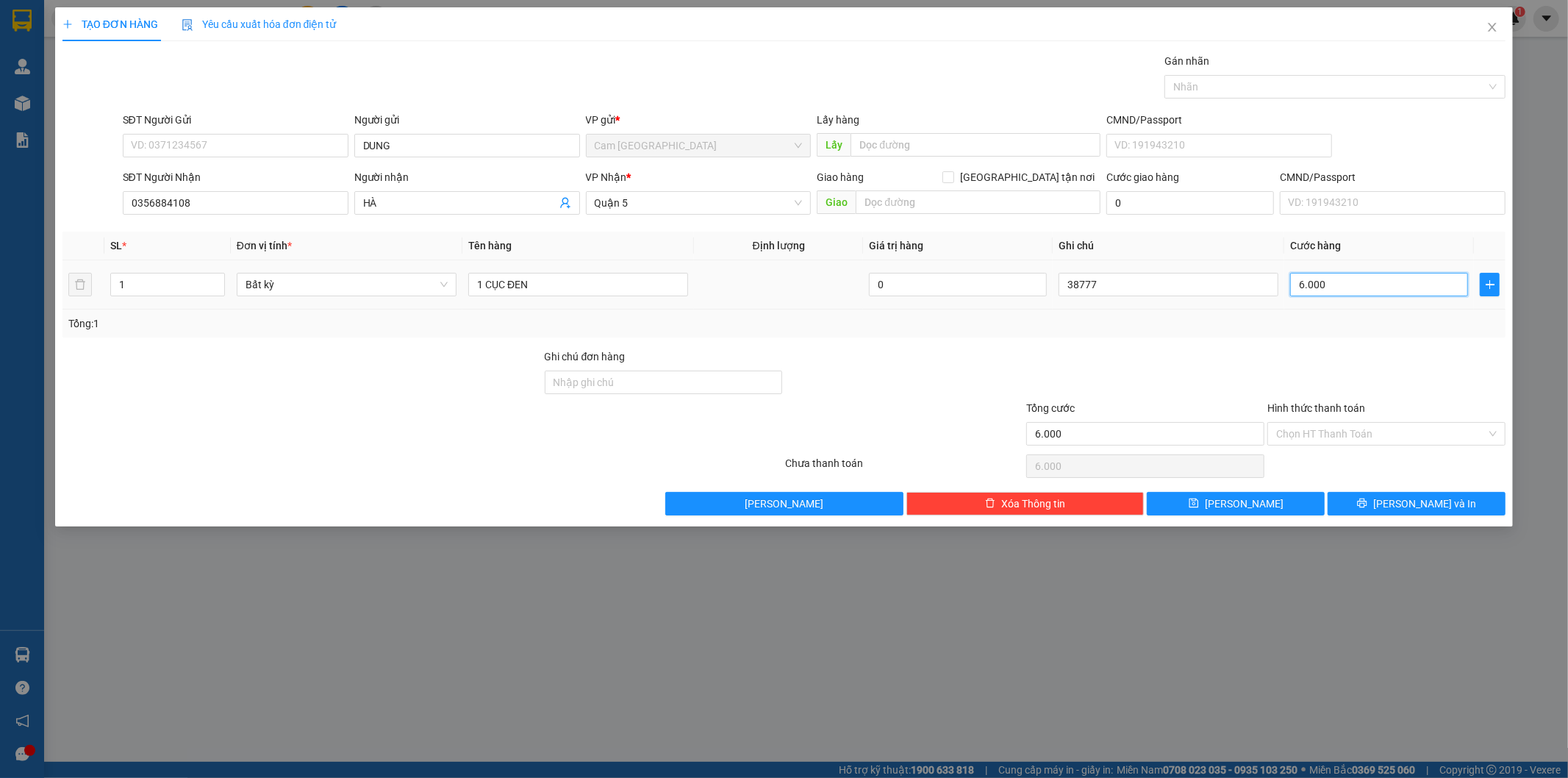
type input "60.000"
click at [1318, 435] on input "Hình thức thanh toán" at bounding box center [1381, 434] width 210 height 22
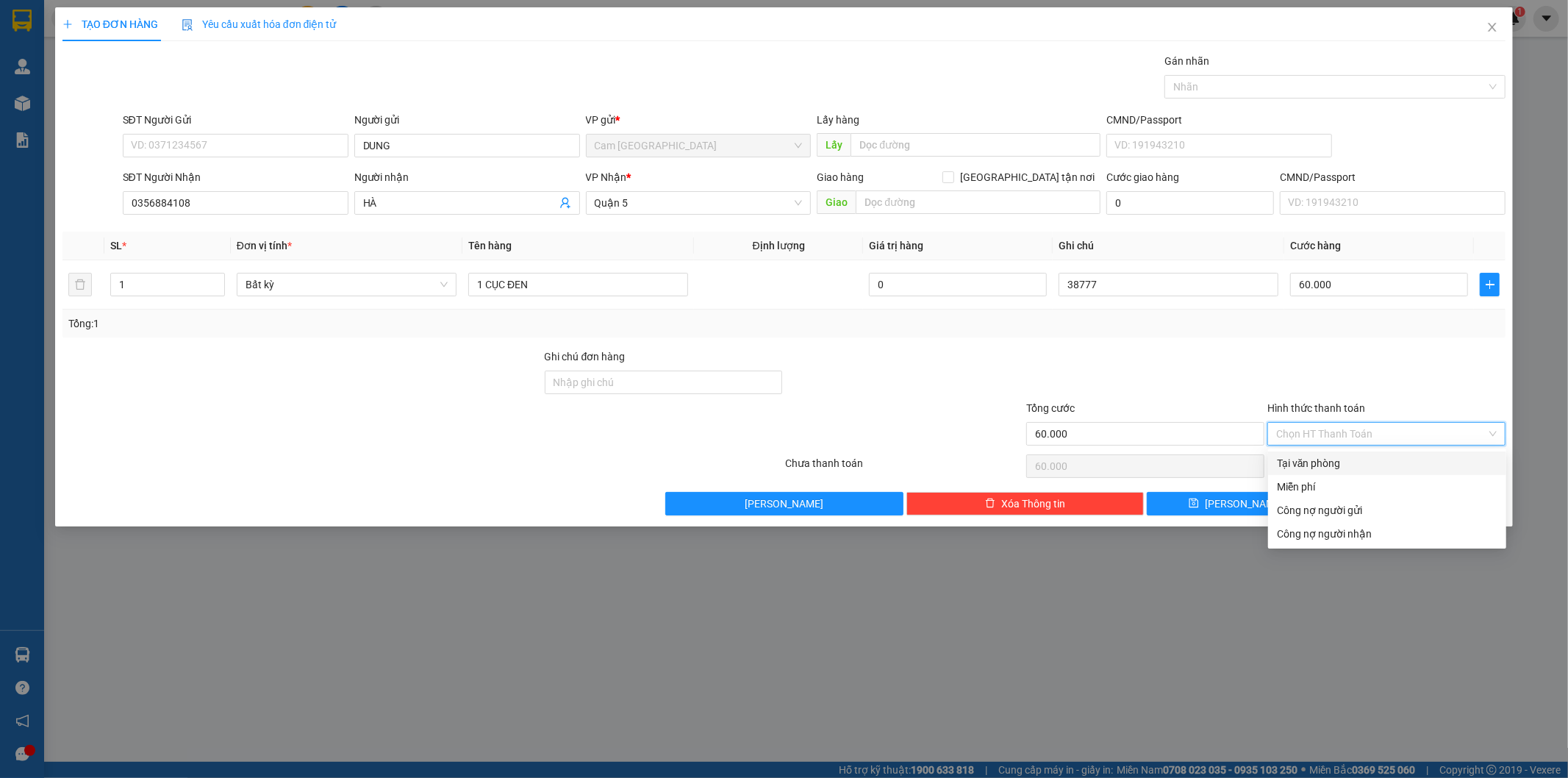
click at [1300, 466] on div "Tại văn phòng" at bounding box center [1388, 463] width 221 height 16
type input "0"
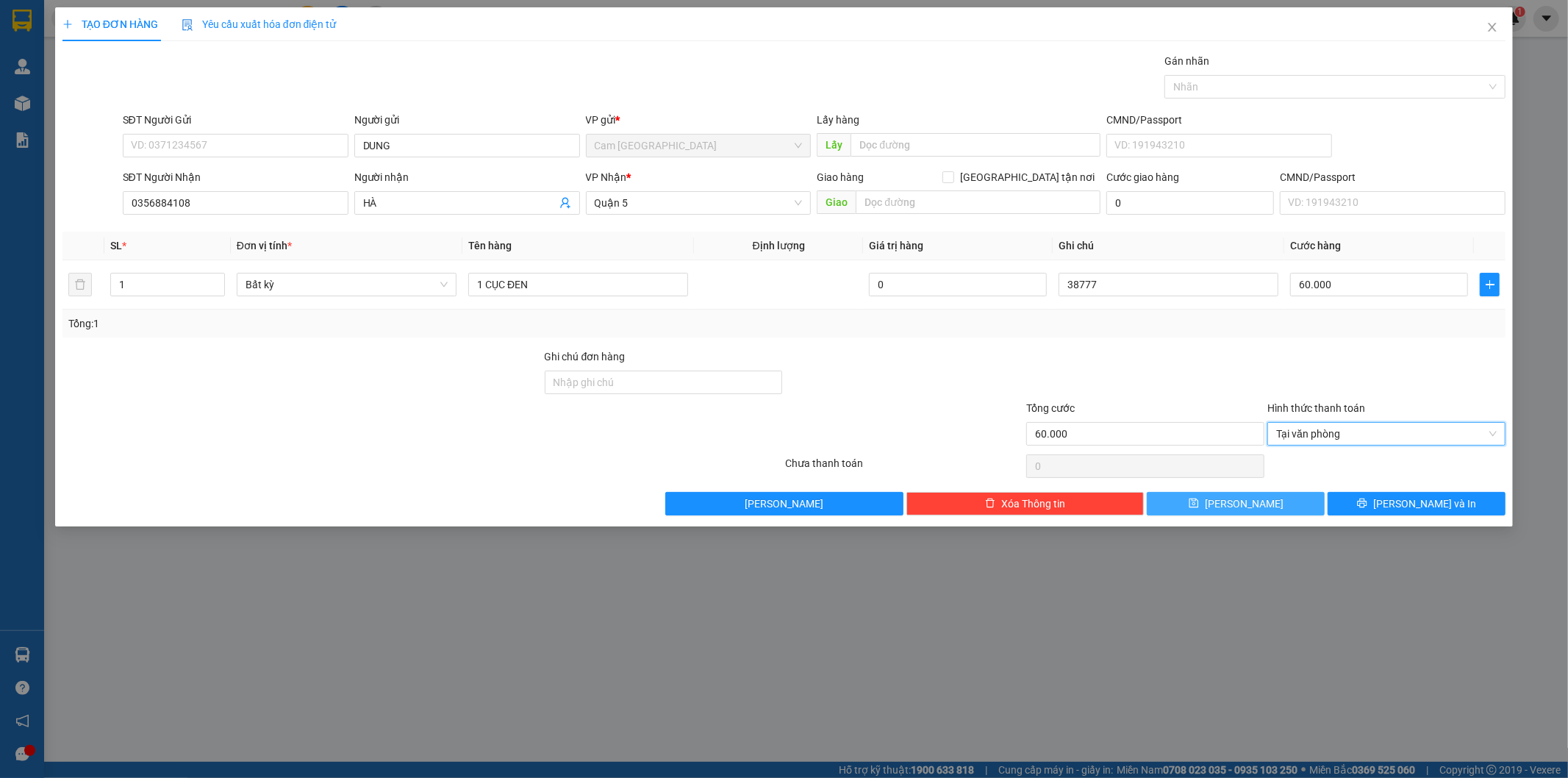
click at [1257, 508] on button "[PERSON_NAME]" at bounding box center [1236, 504] width 178 height 24
type input "0"
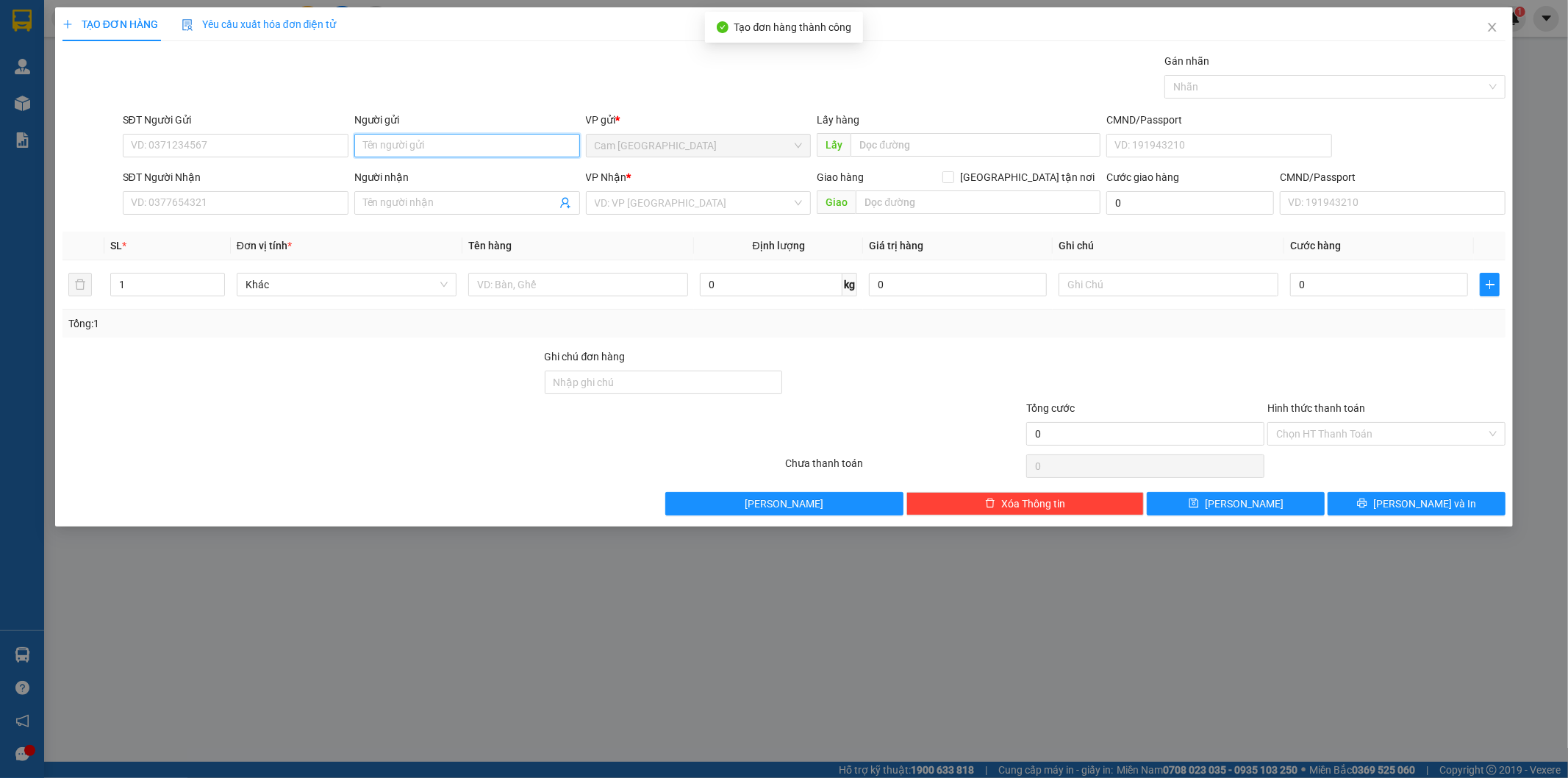
click at [420, 145] on input "Người gửi" at bounding box center [467, 145] width 226 height 24
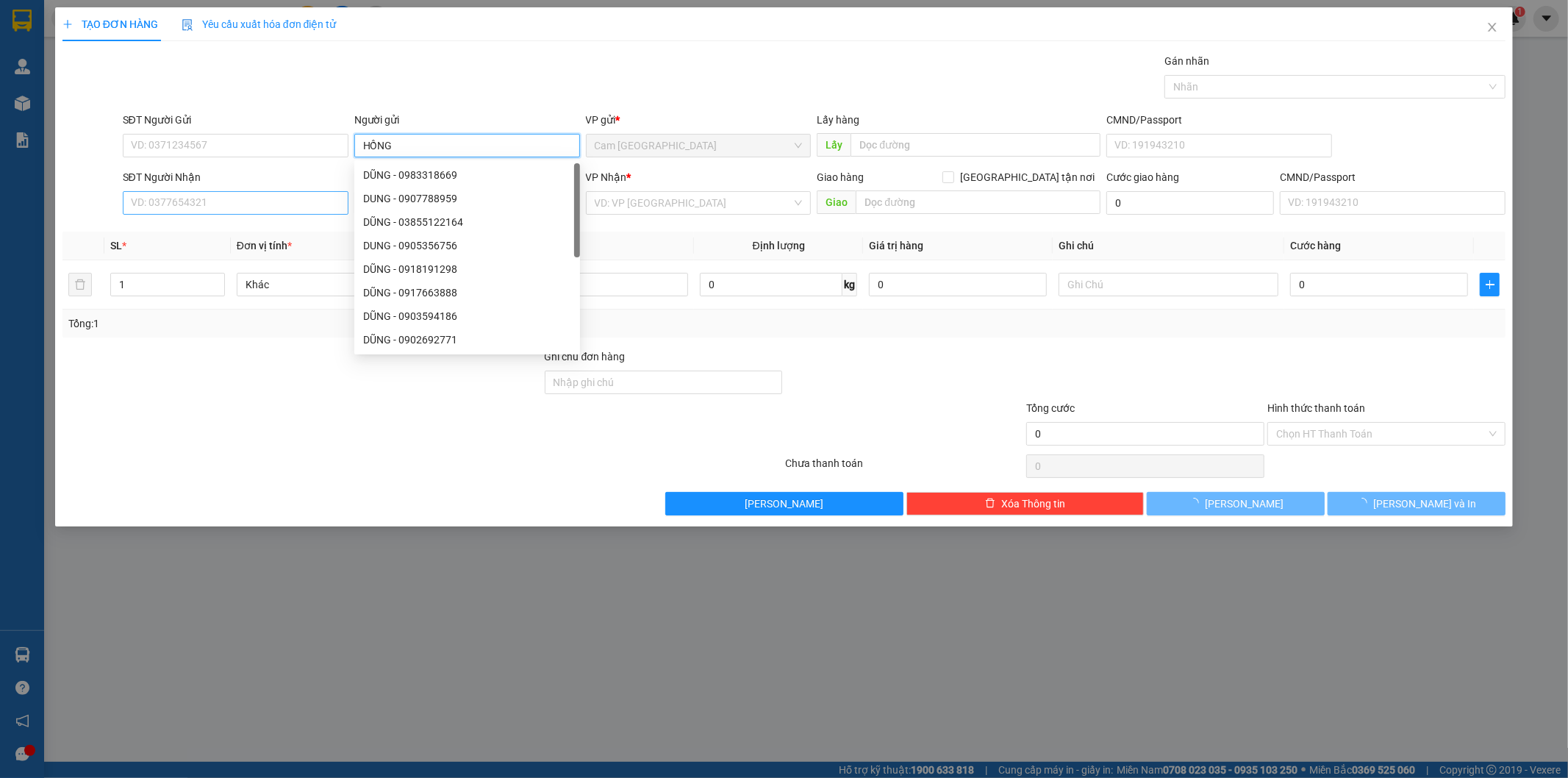
type input "HỒNG"
click at [255, 207] on input "SĐT Người Nhận" at bounding box center [236, 203] width 226 height 24
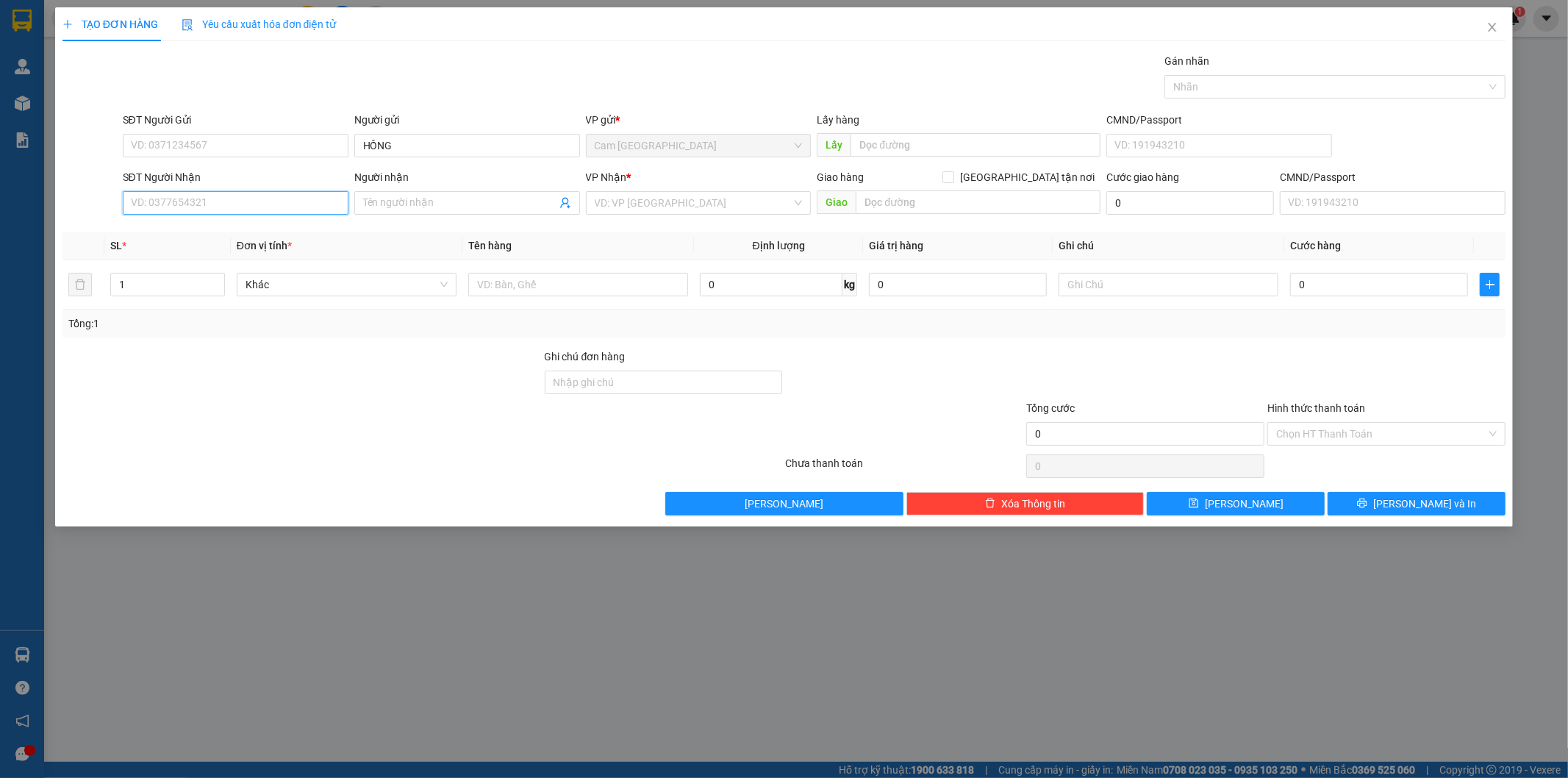
click at [253, 203] on input "SĐT Người Nhận" at bounding box center [236, 203] width 226 height 24
type input "0903397644"
click at [218, 231] on div "0903397644 - [PERSON_NAME]" at bounding box center [236, 232] width 208 height 16
type input "[PERSON_NAME]"
type input "0903397644"
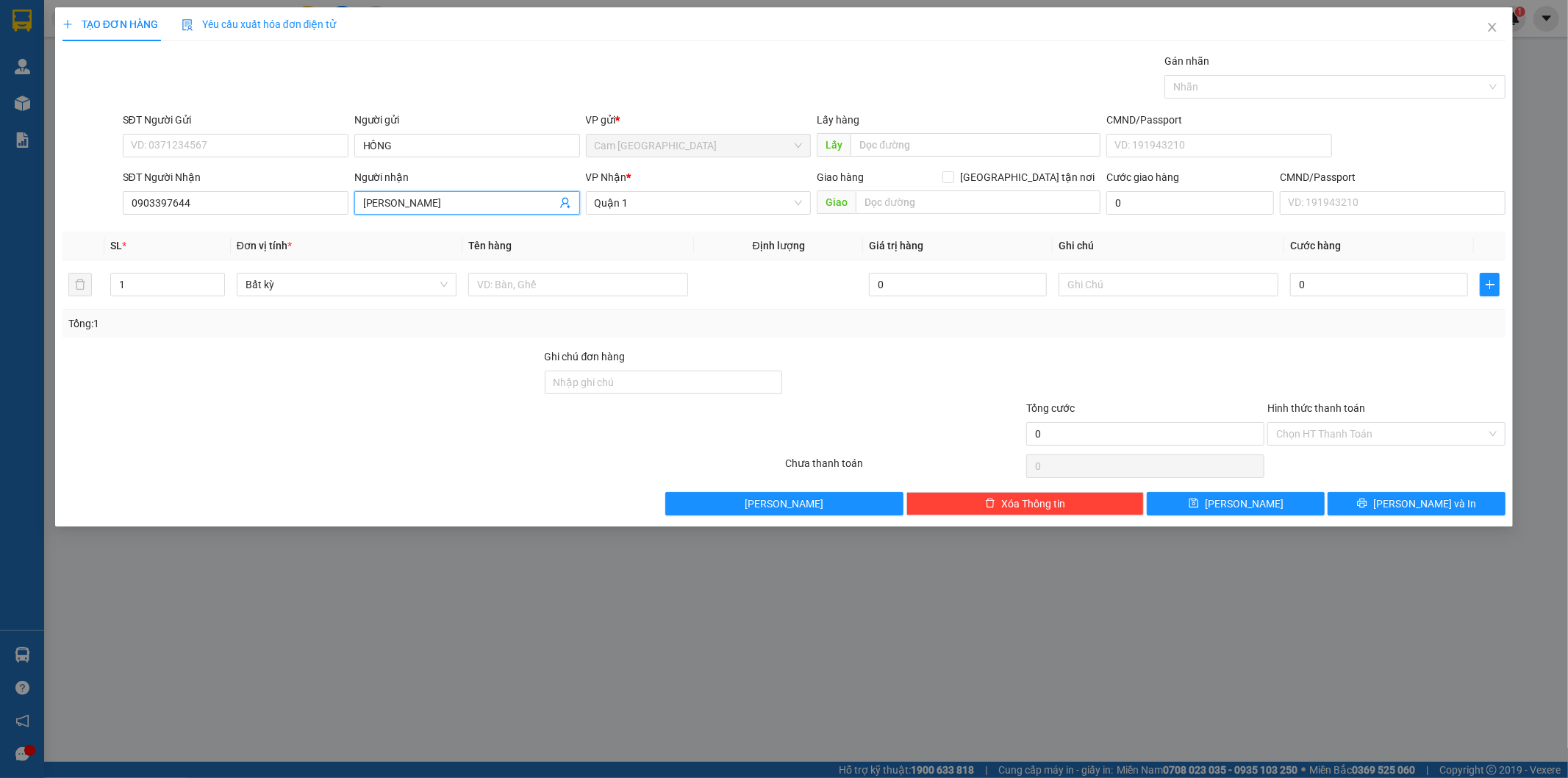
drag, startPoint x: 490, startPoint y: 203, endPoint x: 273, endPoint y: 219, distance: 217.6
click at [273, 219] on div "SĐT Người Nhận 0903397644 Người nhận XUÂN [PERSON_NAME] VP Nhận * [GEOGRAPHIC_D…" at bounding box center [814, 195] width 1389 height 52
type input "[PERSON_NAME]"
click at [625, 282] on input "text" at bounding box center [578, 284] width 220 height 24
click at [643, 207] on span "Quận 1" at bounding box center [699, 203] width 208 height 22
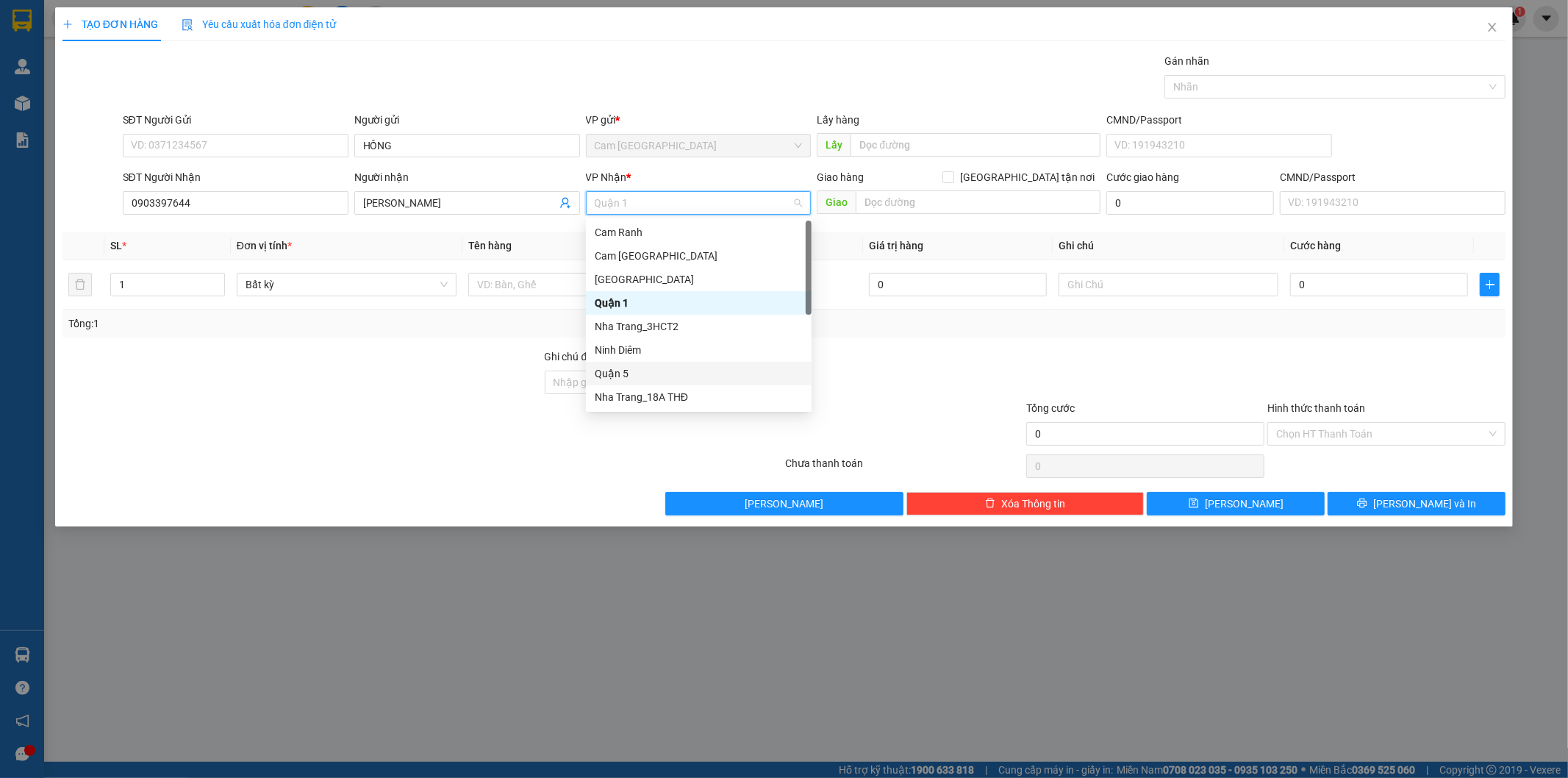
click at [658, 370] on div "Quận 5" at bounding box center [699, 374] width 208 height 16
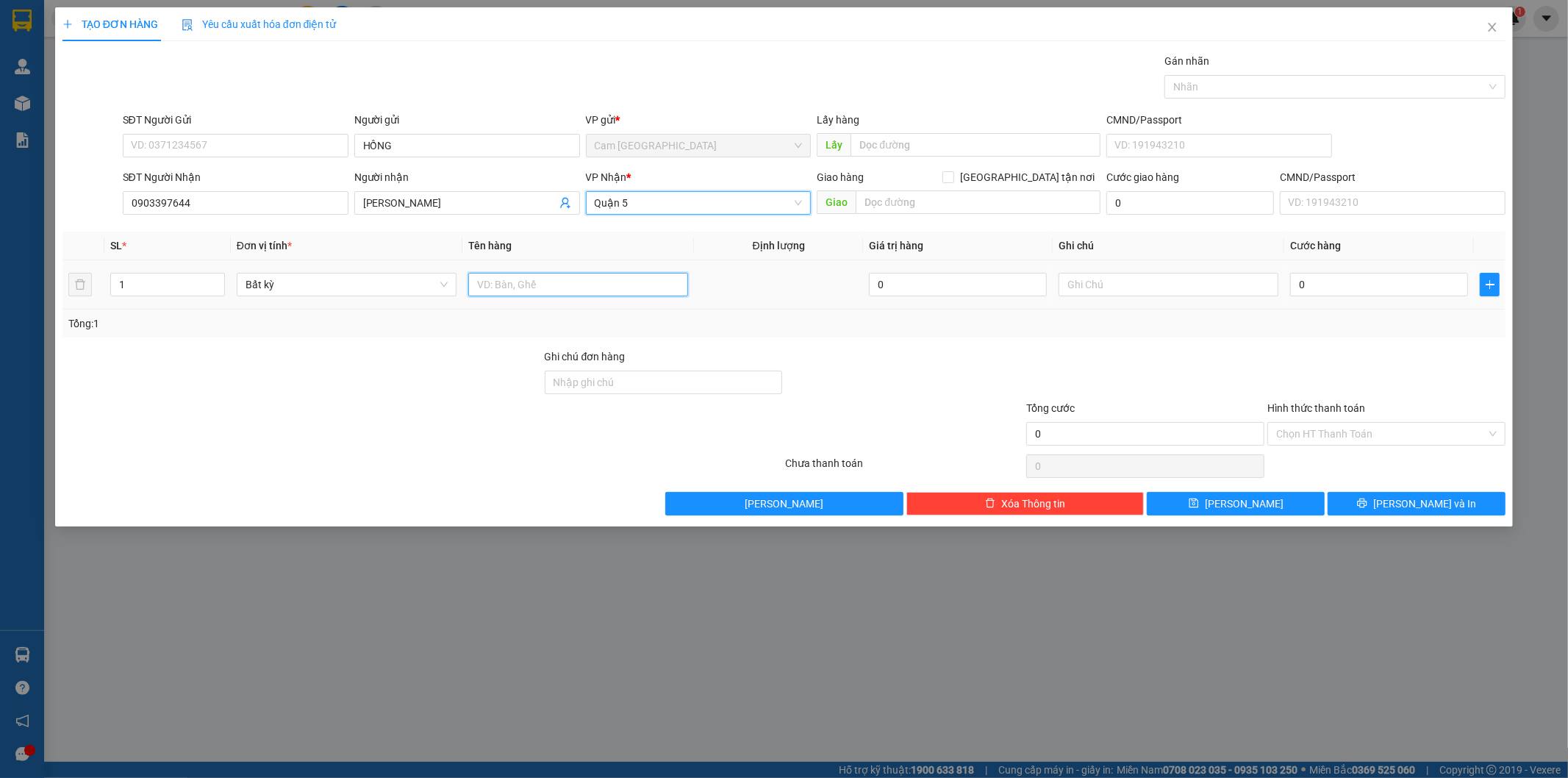
click at [596, 288] on input "text" at bounding box center [578, 284] width 220 height 24
type input "1BAO"
click at [1216, 289] on input "text" at bounding box center [1168, 284] width 220 height 24
type input "38778"
click at [1353, 283] on input "0" at bounding box center [1379, 284] width 178 height 24
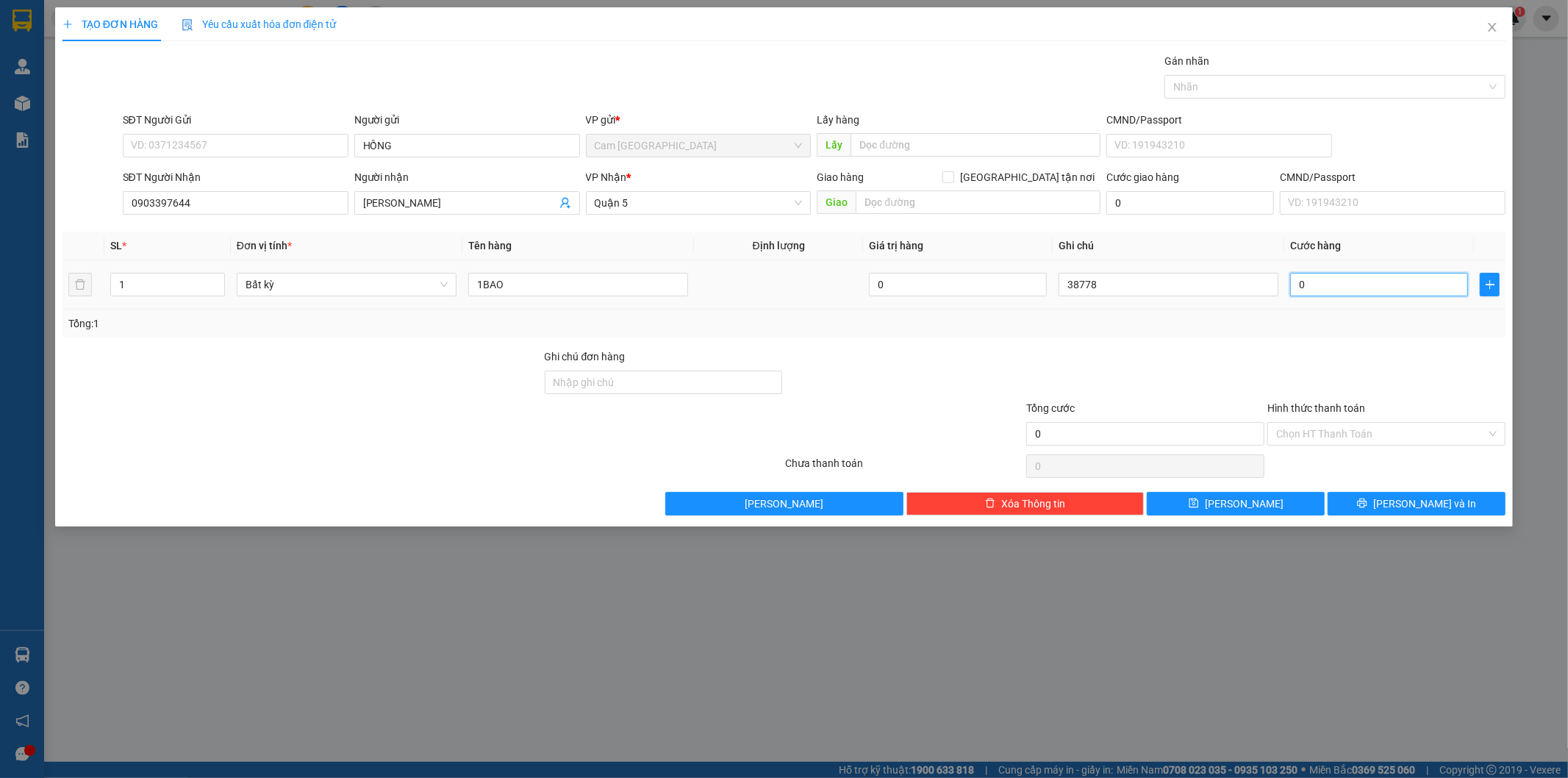
type input "6"
type input "60"
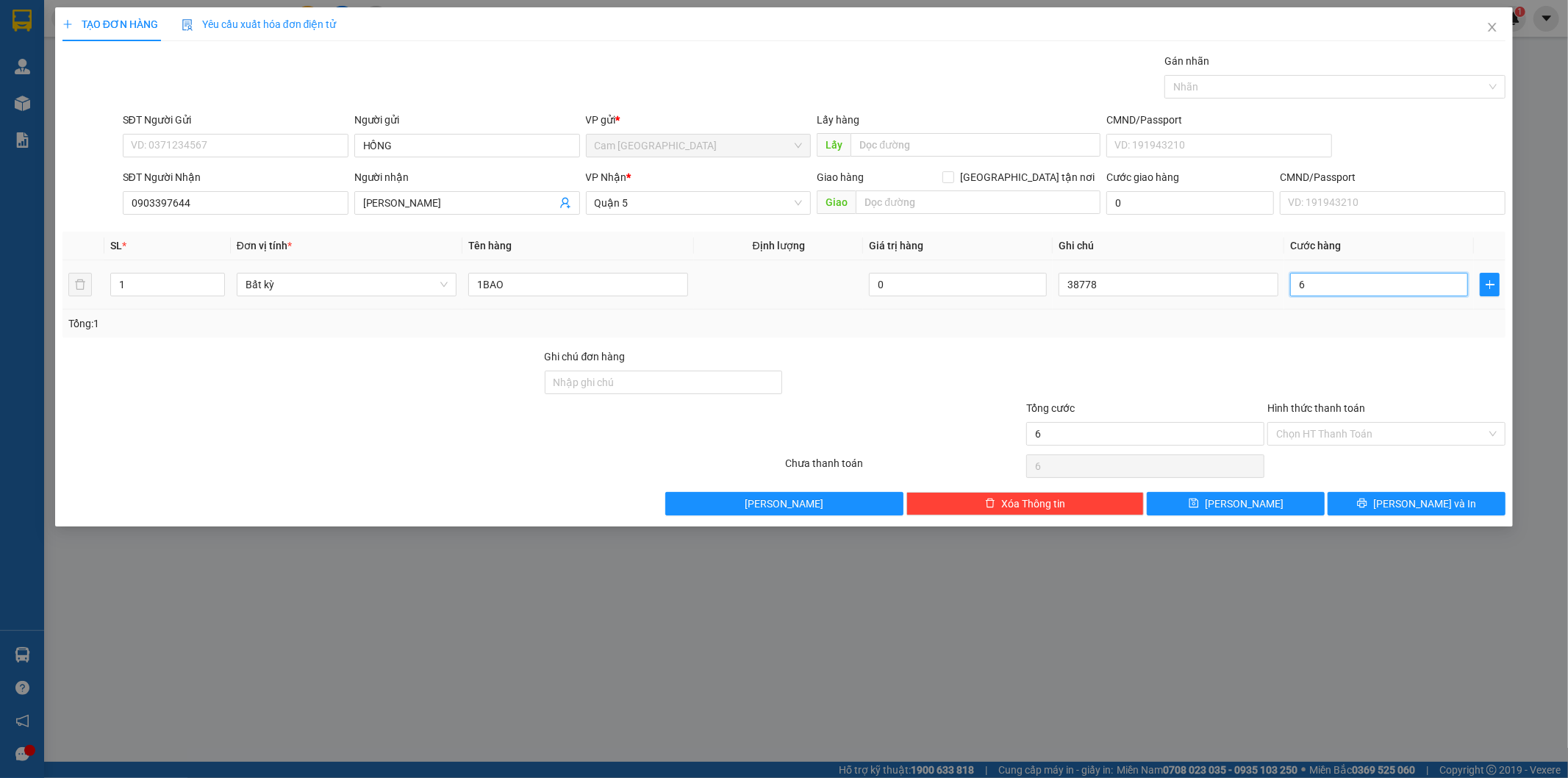
type input "60"
type input "600"
type input "6.000"
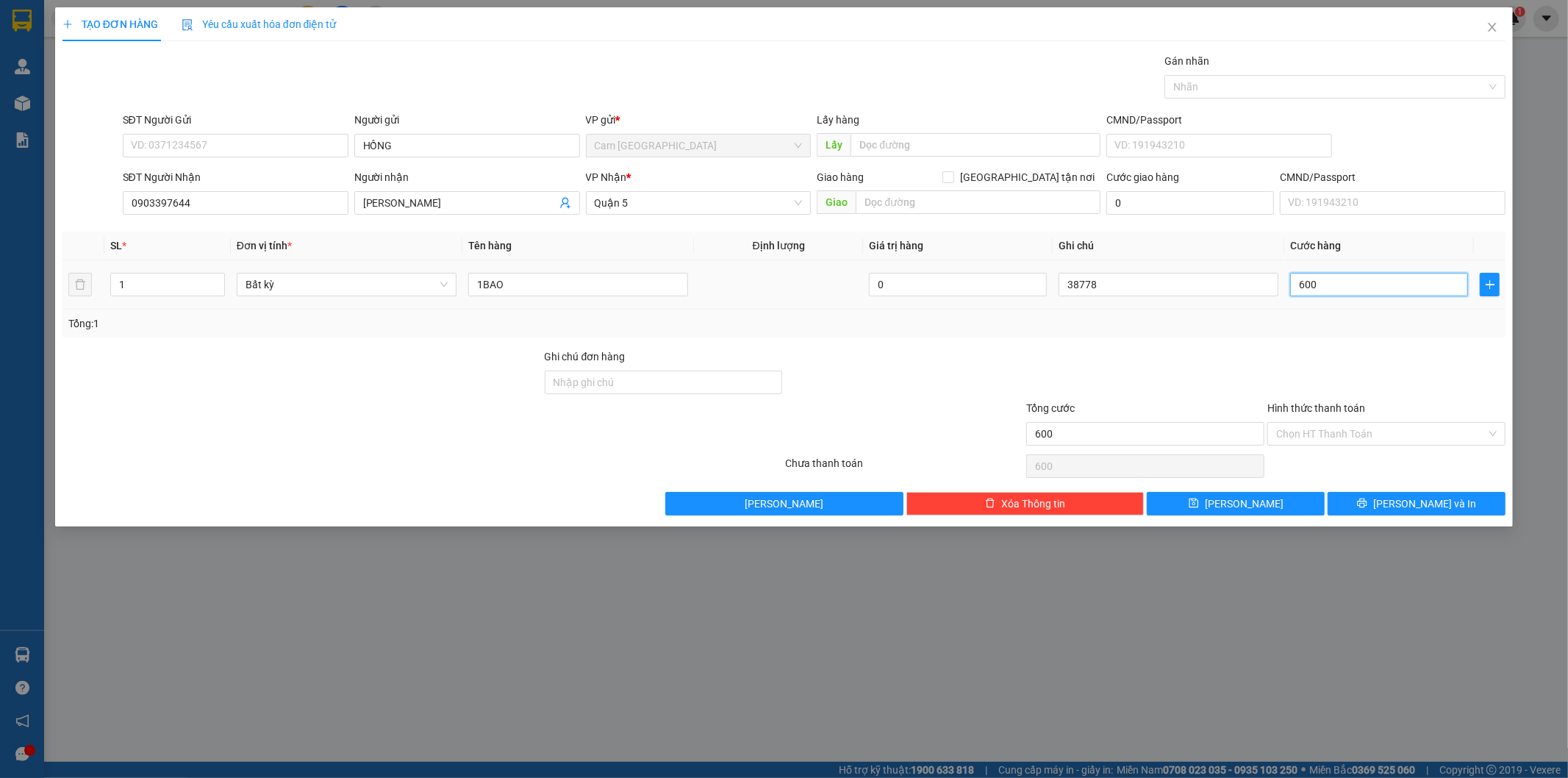
type input "6.000"
type input "60.000"
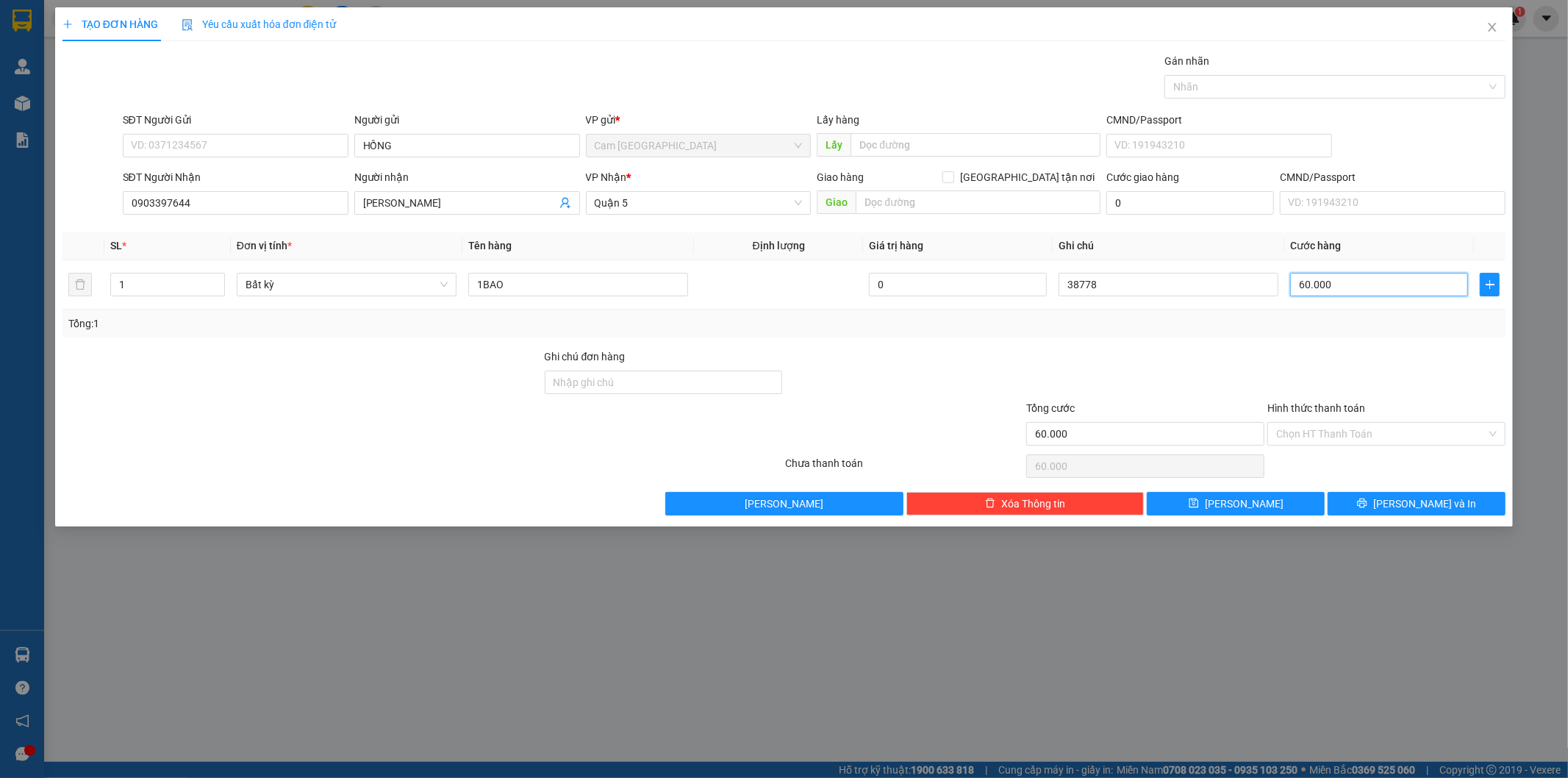
type input "60.000"
click at [1292, 449] on div "Hình thức thanh toán Chọn HT Thanh Toán" at bounding box center [1387, 426] width 238 height 52
click at [1289, 432] on input "Hình thức thanh toán" at bounding box center [1381, 434] width 210 height 22
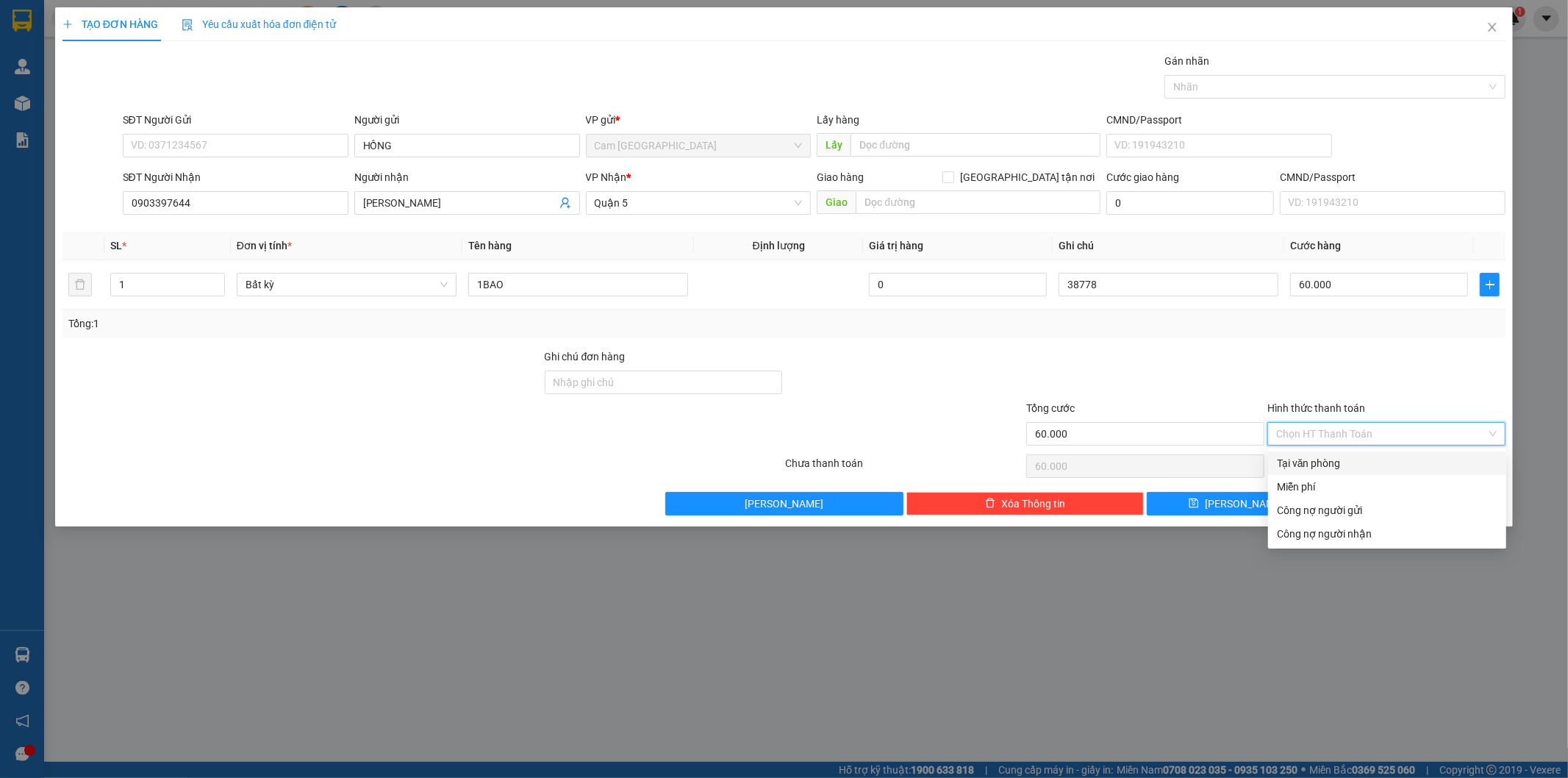
click at [1289, 464] on div "Tại văn phòng" at bounding box center [1388, 463] width 221 height 16
type input "0"
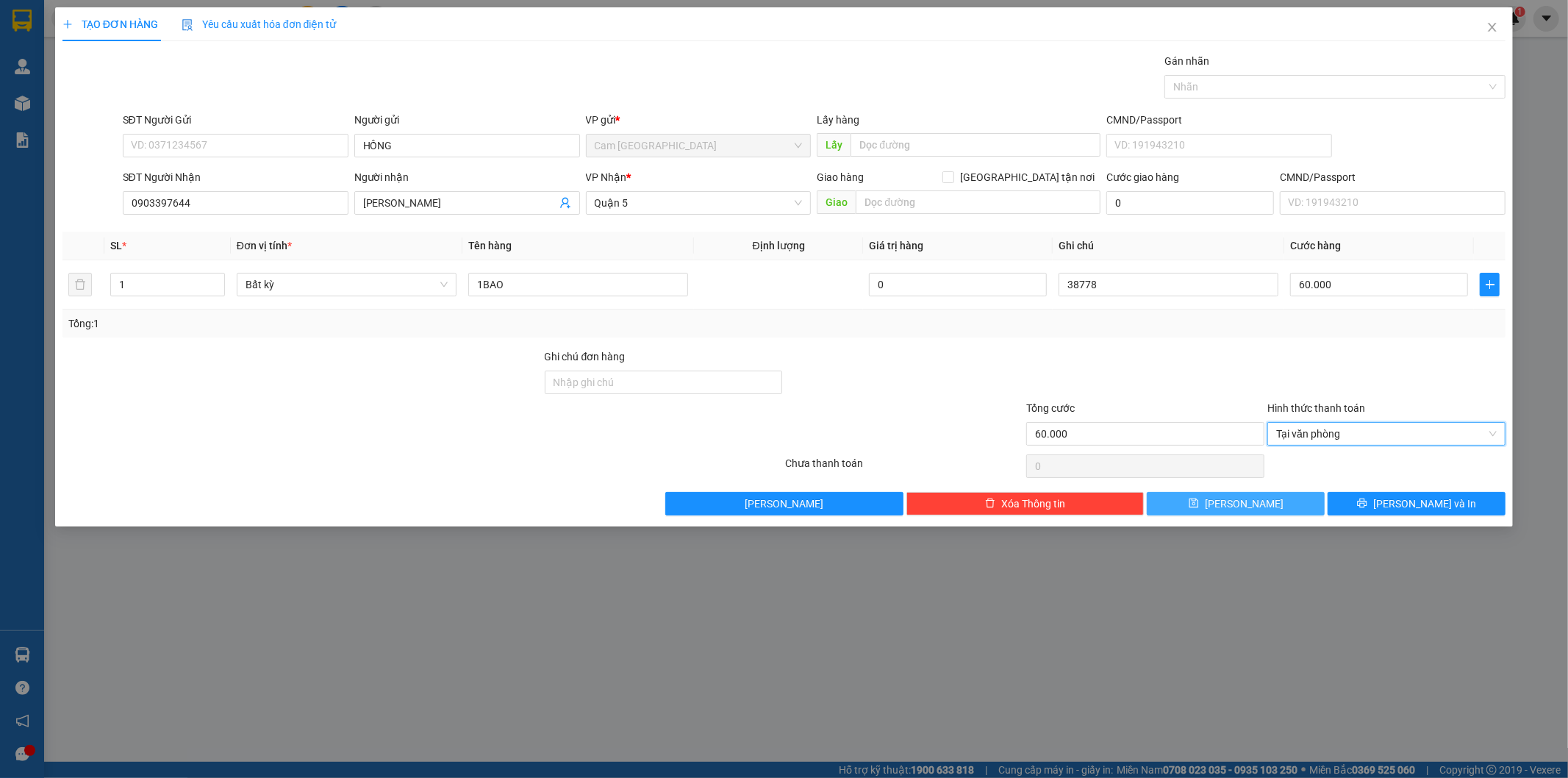
click at [1199, 509] on icon "save" at bounding box center [1194, 503] width 10 height 10
type input "0"
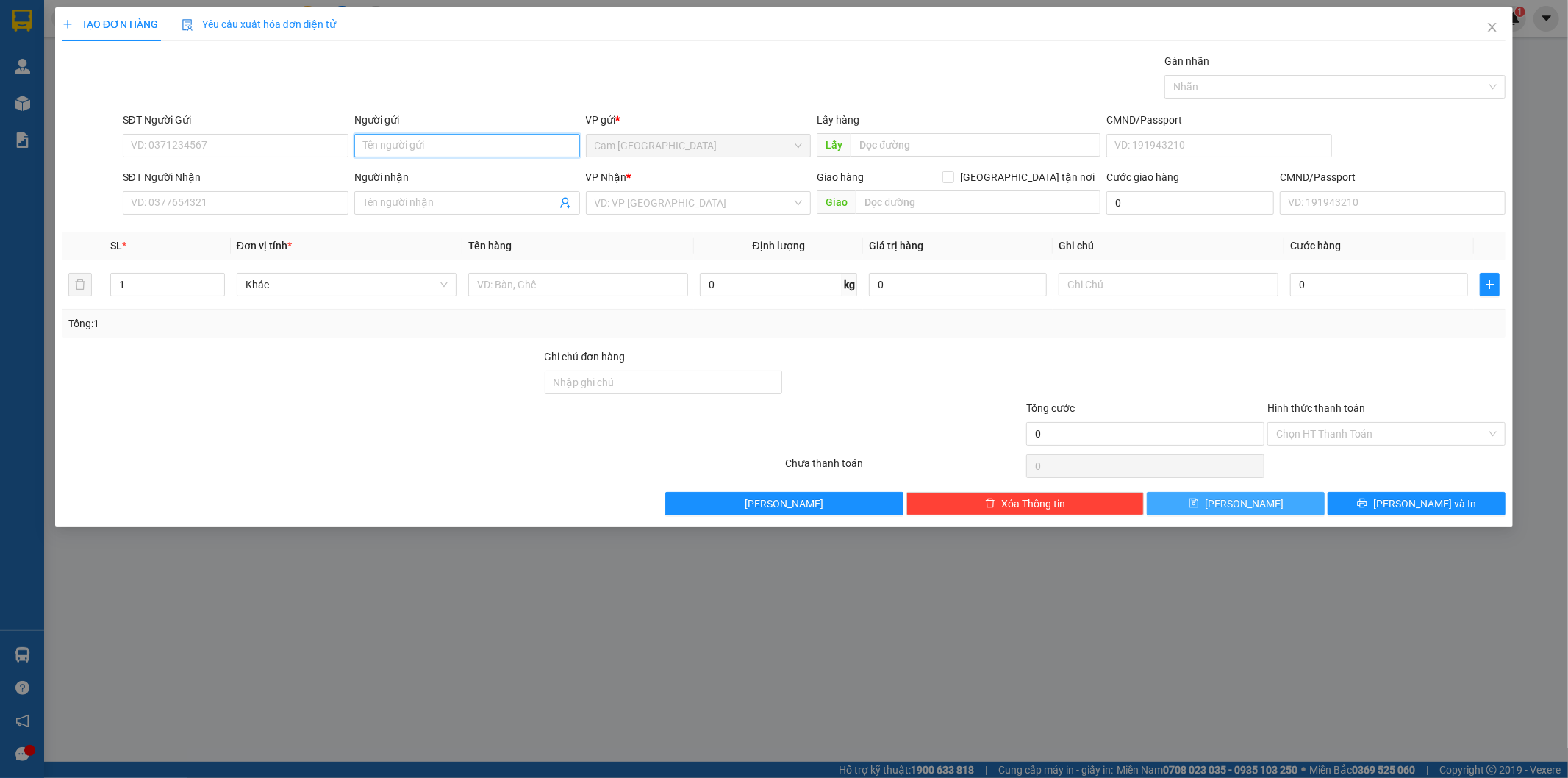
click at [500, 144] on input "Người gửi" at bounding box center [467, 145] width 226 height 24
type input "D"
type input "ĐỨC THÀNH"
click at [335, 199] on input "SĐT Người Nhận" at bounding box center [236, 203] width 226 height 24
click at [364, 199] on input "Người nhận" at bounding box center [459, 203] width 193 height 16
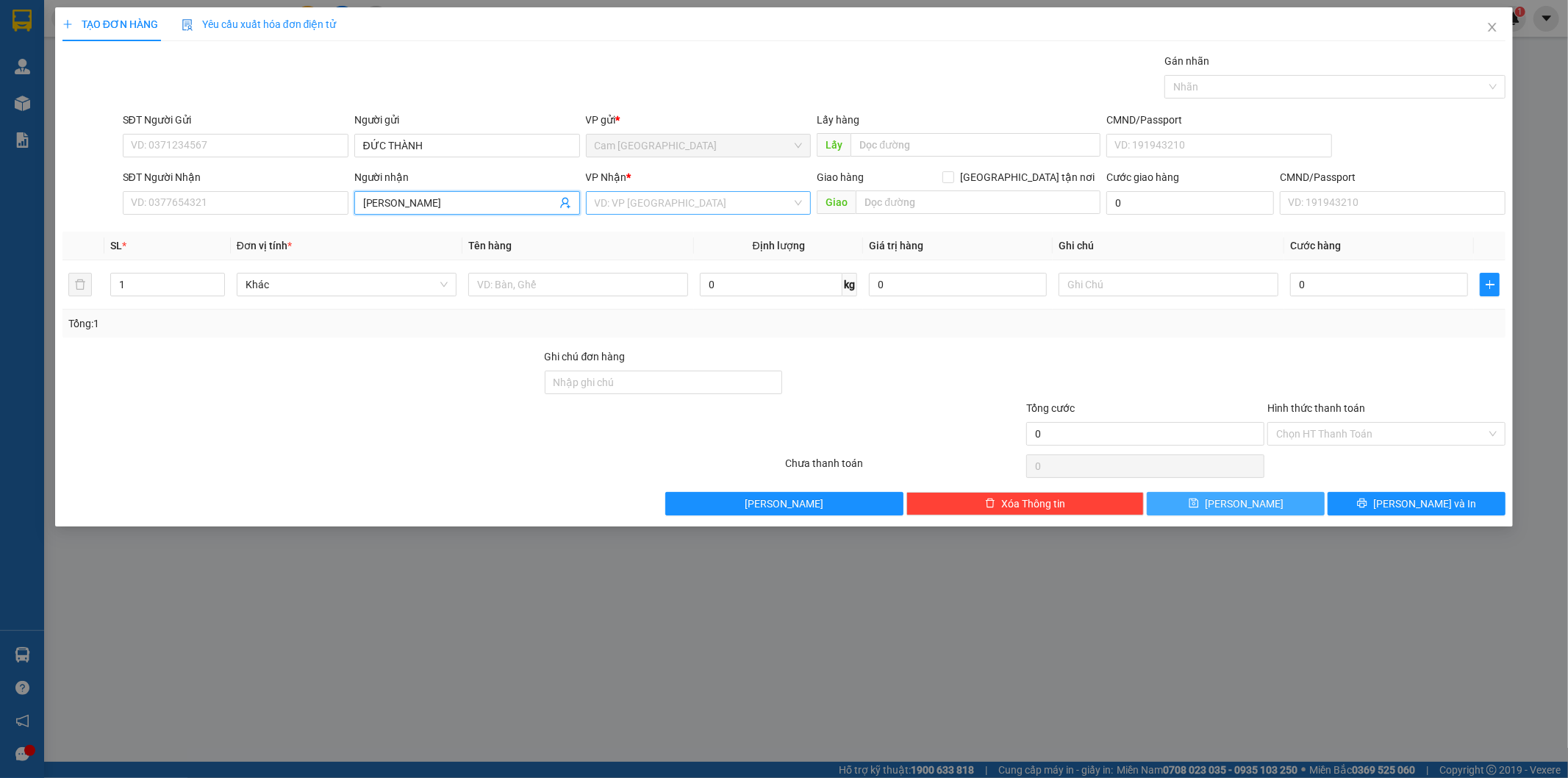
type input "[PERSON_NAME]"
click at [621, 208] on input "search" at bounding box center [693, 203] width 198 height 22
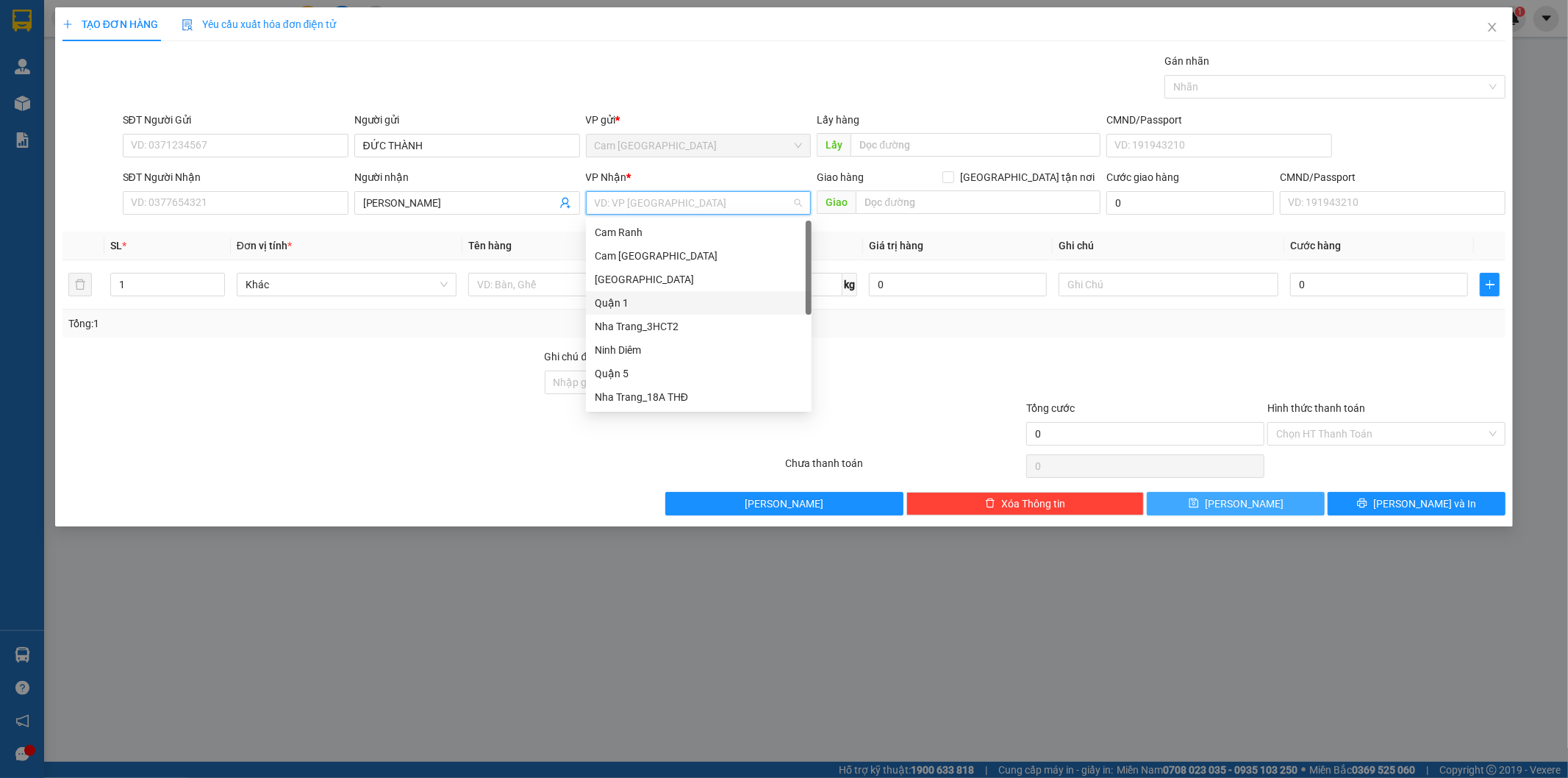
click at [645, 300] on div "Quận 1" at bounding box center [699, 303] width 208 height 16
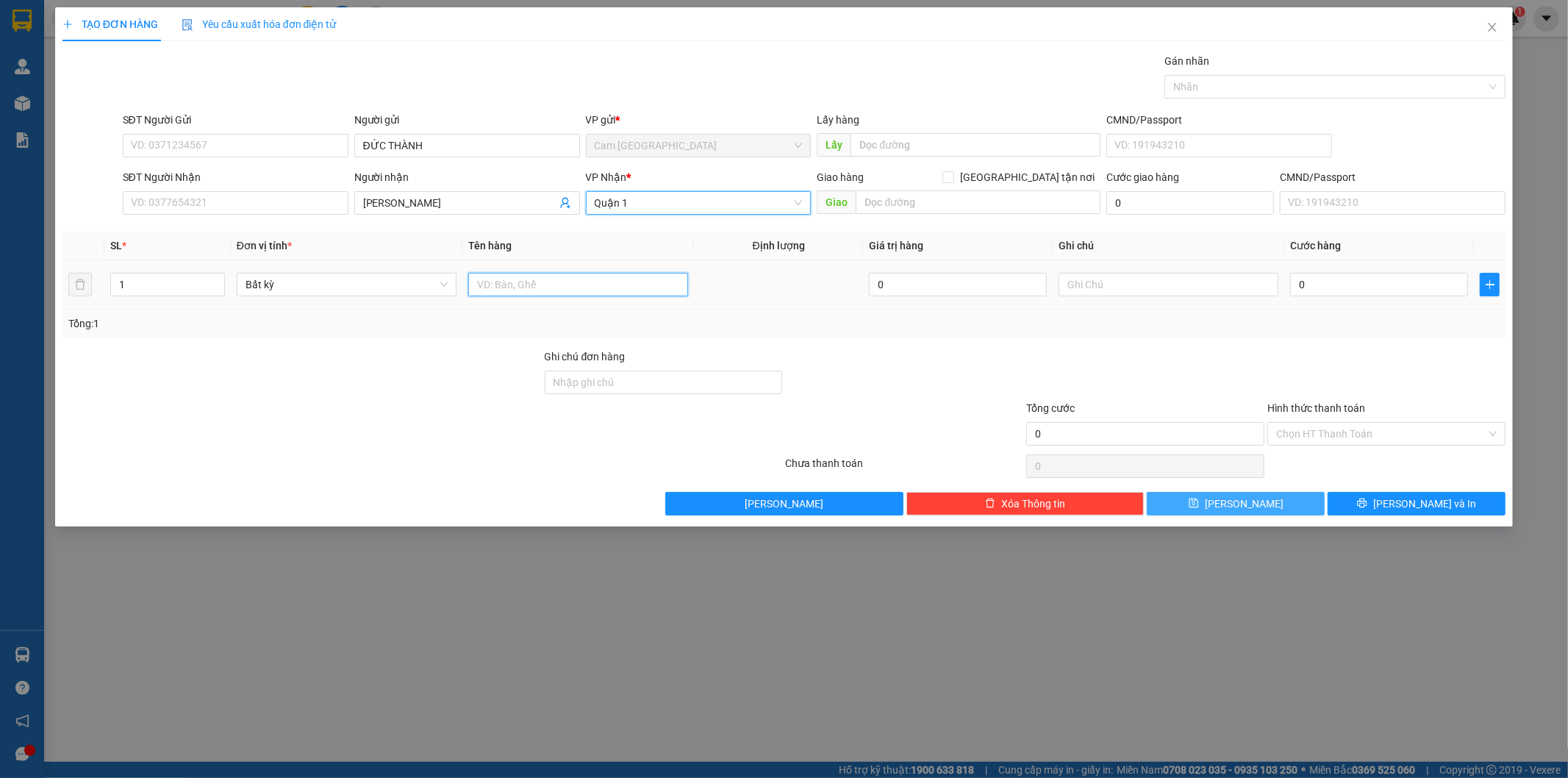
click at [569, 281] on input "text" at bounding box center [578, 284] width 220 height 24
type input "1H"
click at [1134, 289] on input "text" at bounding box center [1168, 284] width 220 height 24
type input "38779"
click at [1342, 270] on div "0" at bounding box center [1379, 284] width 178 height 29
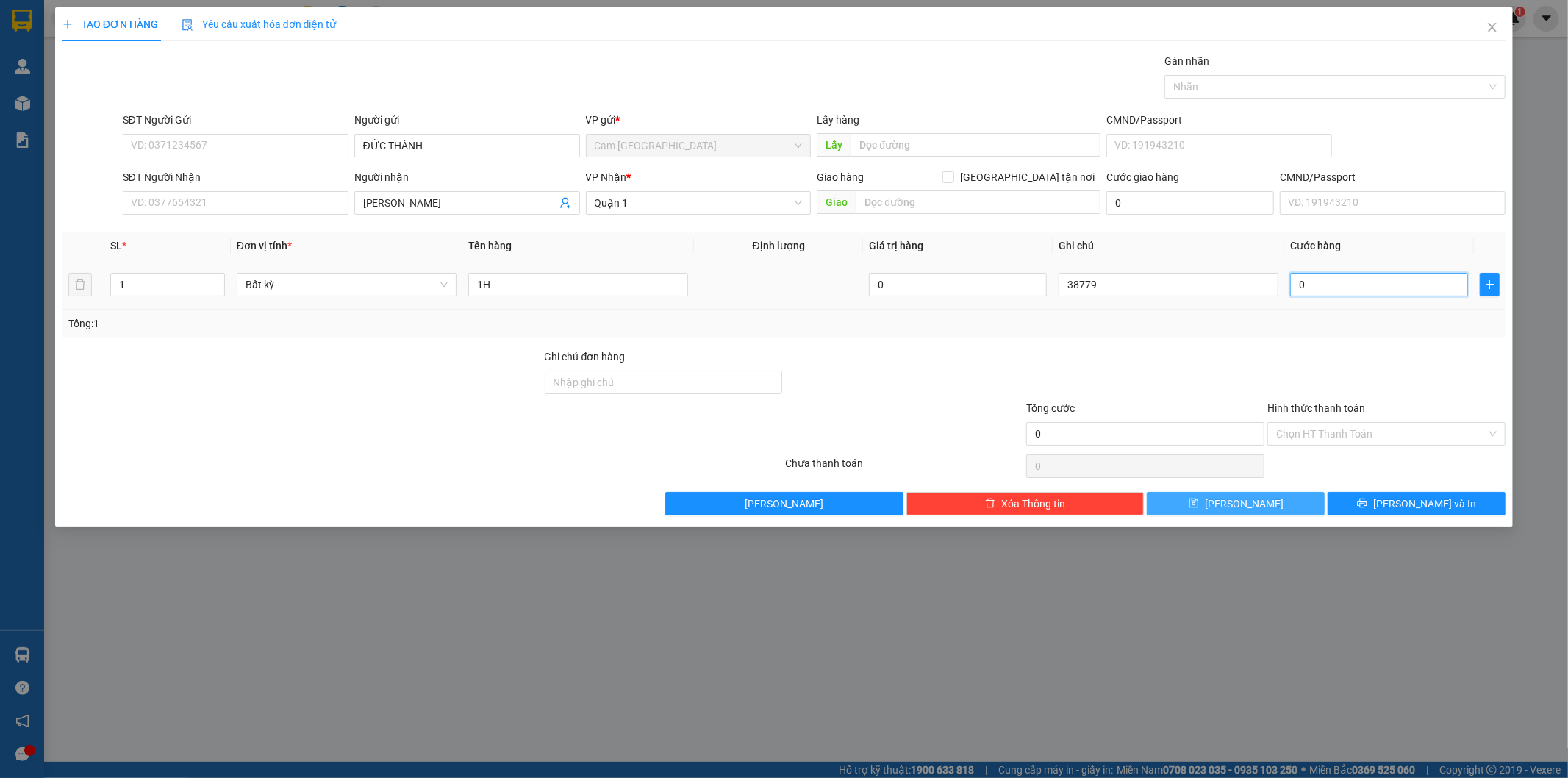
click at [1343, 285] on input "0" at bounding box center [1379, 284] width 178 height 24
type input "2"
type input "20"
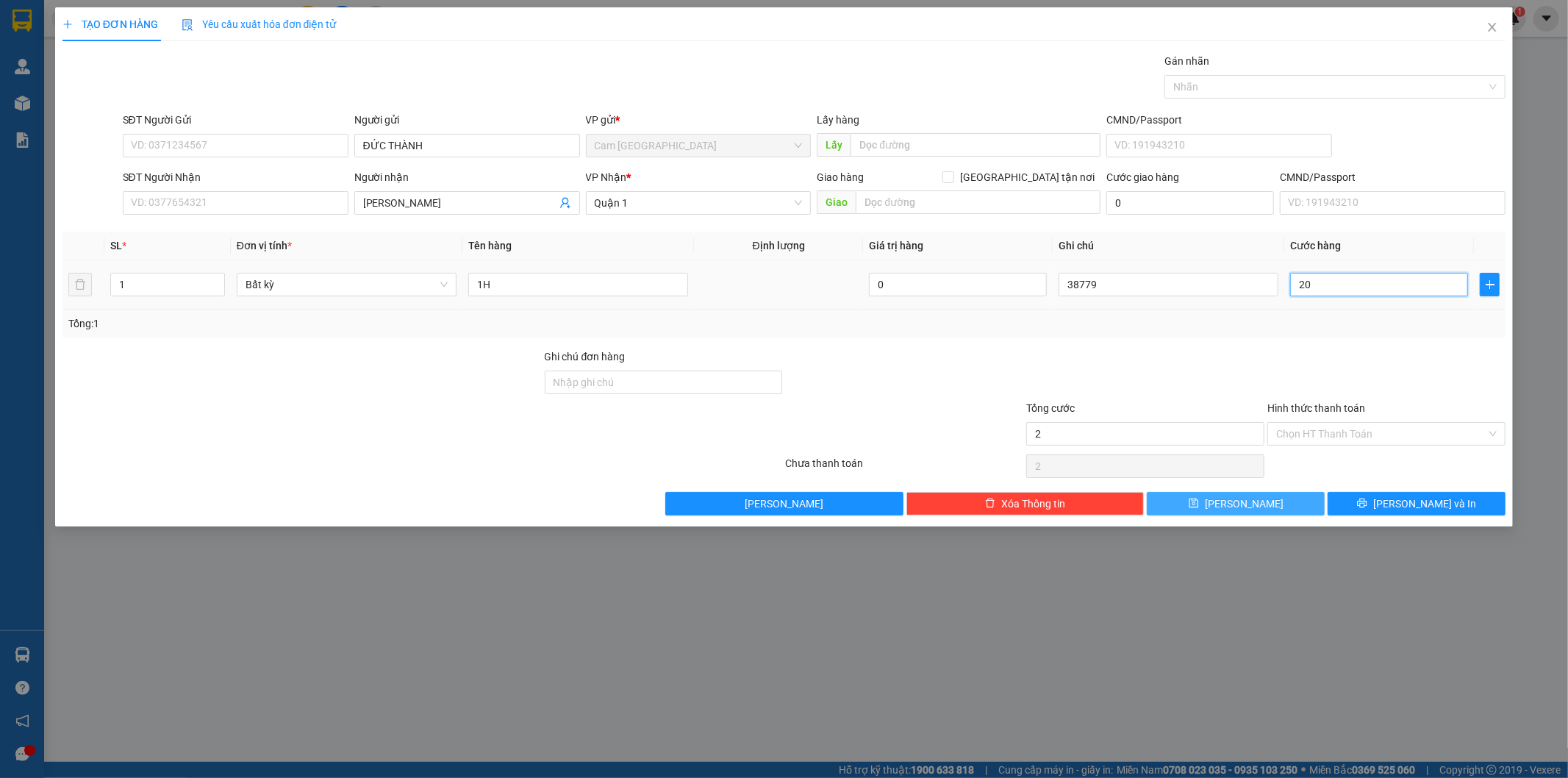
type input "20"
type input "200"
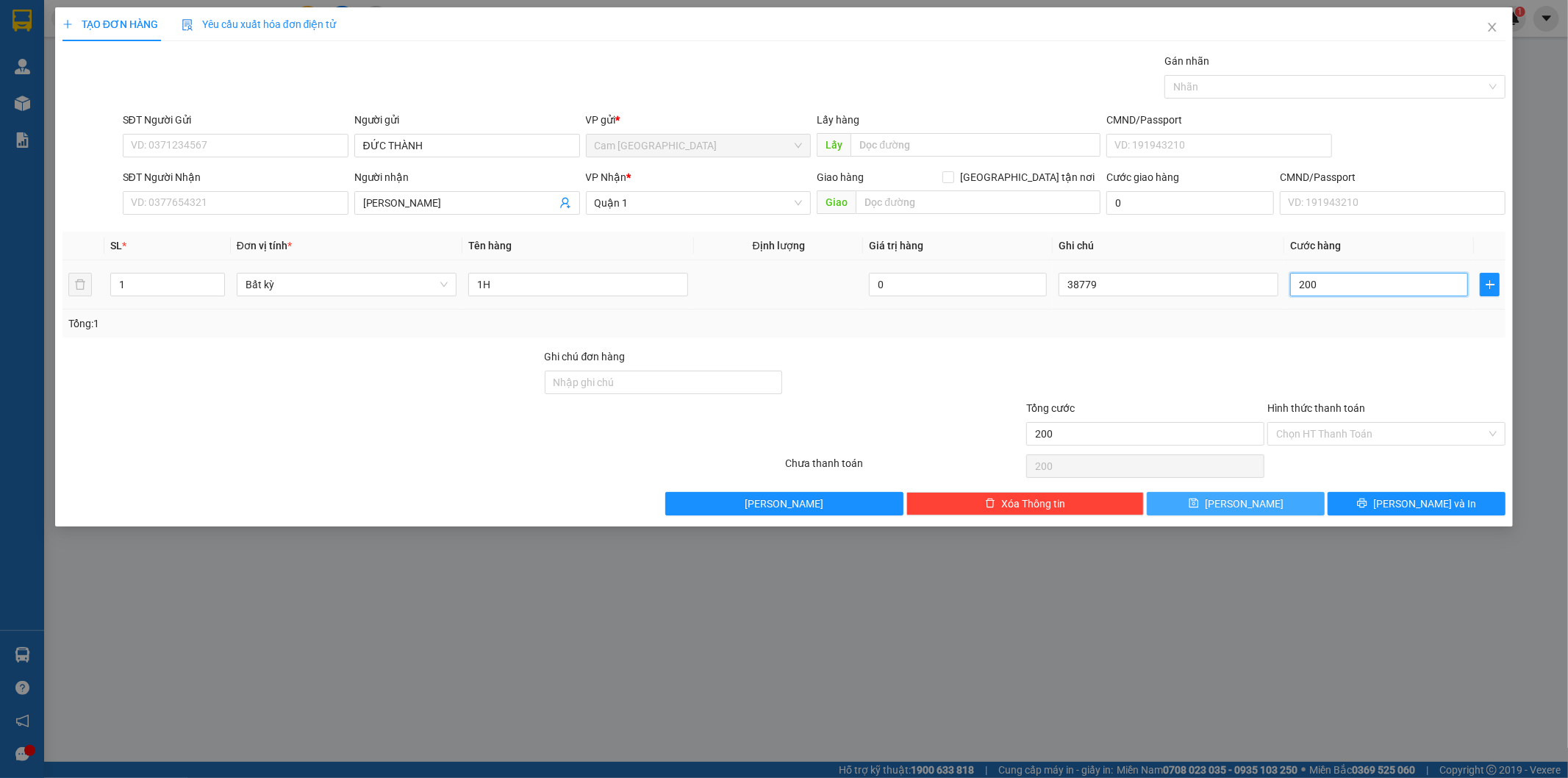
type input "2.000"
type input "20.000"
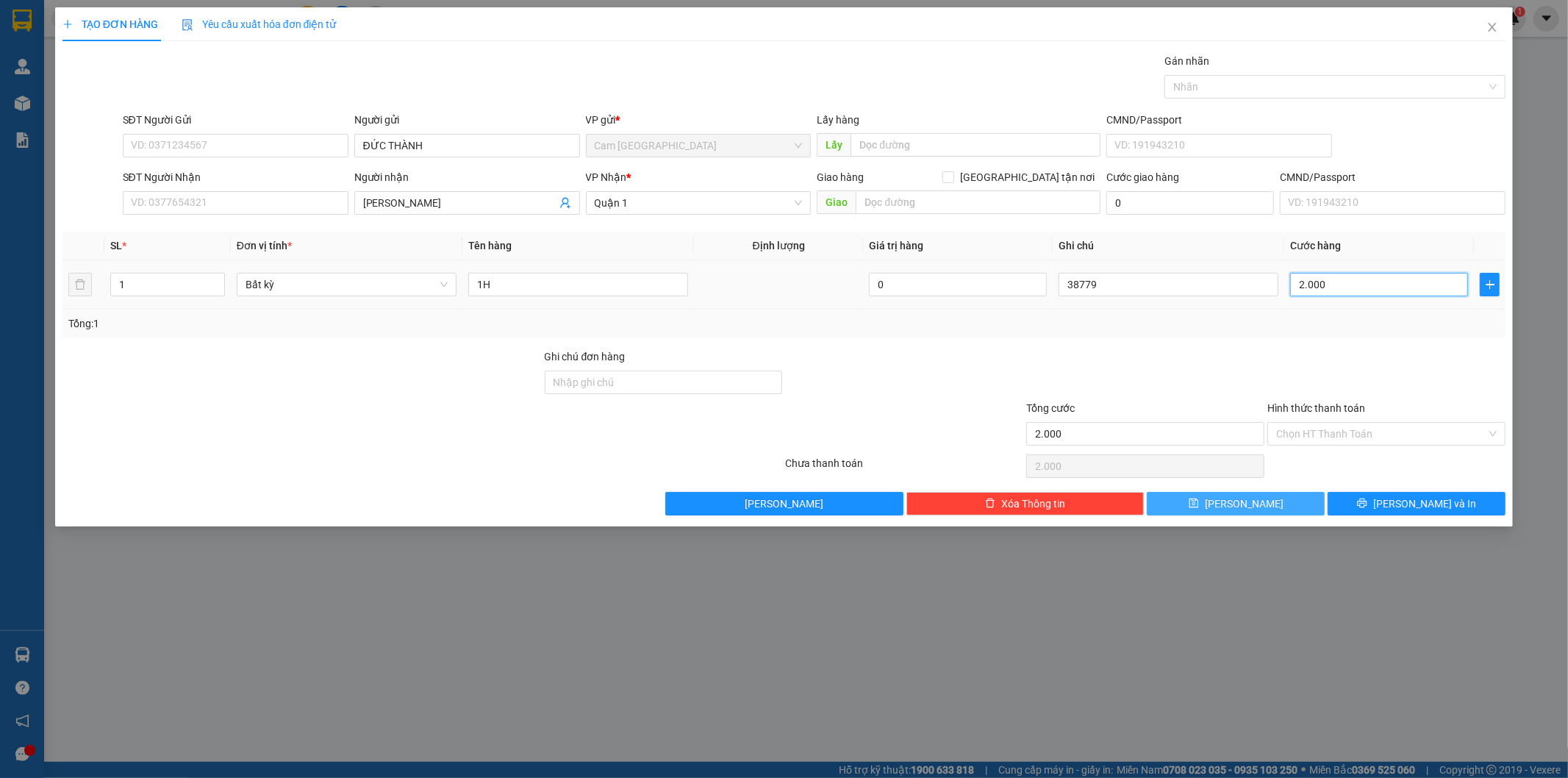
type input "20.000"
click at [1379, 432] on input "Hình thức thanh toán" at bounding box center [1381, 434] width 210 height 22
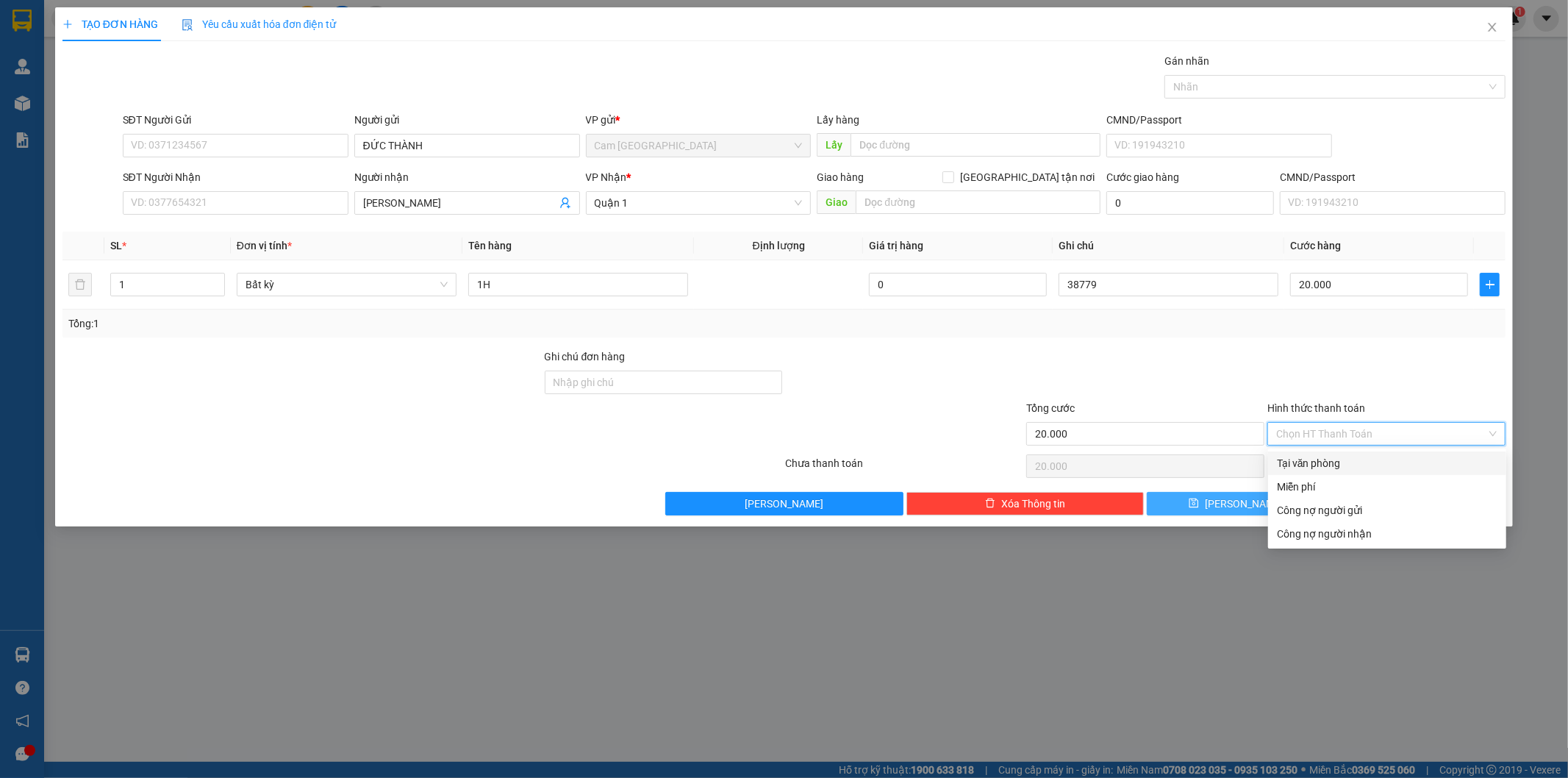
drag, startPoint x: 1360, startPoint y: 456, endPoint x: 1301, endPoint y: 486, distance: 66.2
click at [1360, 458] on div "Tại văn phòng" at bounding box center [1388, 463] width 221 height 16
type input "0"
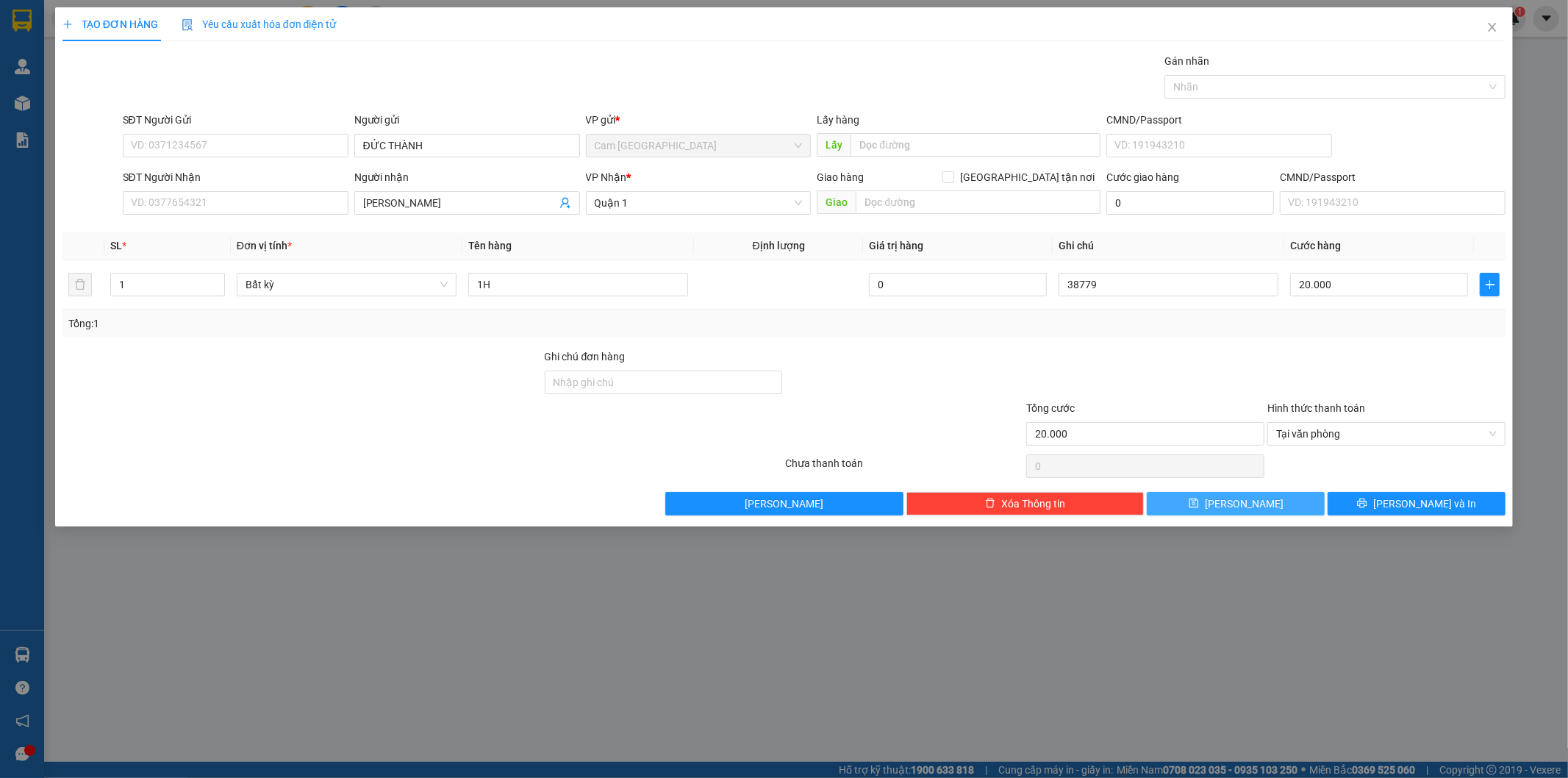
click at [1251, 500] on span "[PERSON_NAME]" at bounding box center [1244, 504] width 79 height 16
type input "0"
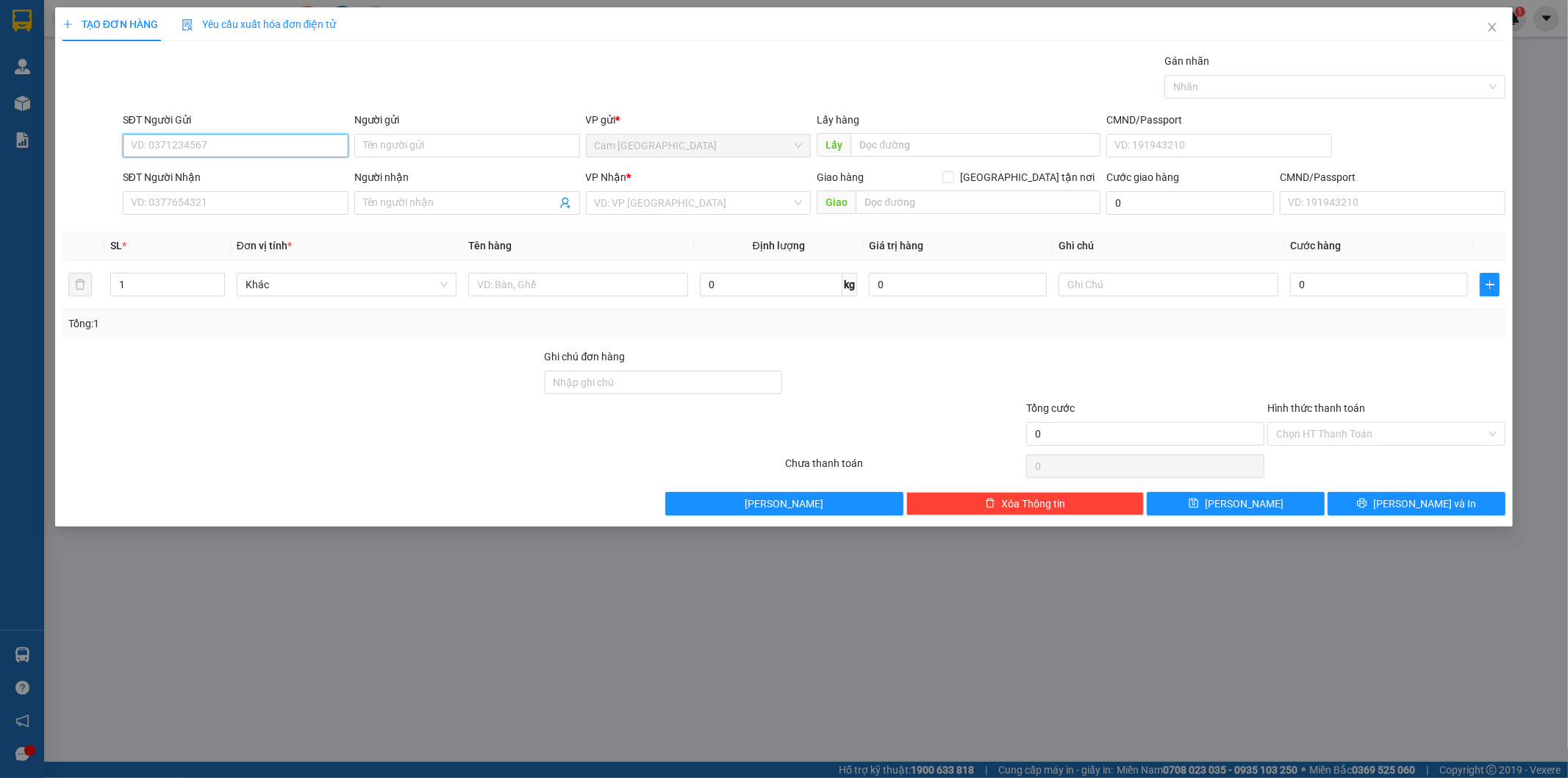
click at [302, 145] on input "SĐT Người Gửi" at bounding box center [236, 145] width 226 height 24
type input "0967360520"
click at [292, 207] on input "SĐT Người Nhận" at bounding box center [236, 203] width 226 height 24
type input "0702985805"
click at [379, 196] on input "Người nhận" at bounding box center [459, 203] width 193 height 16
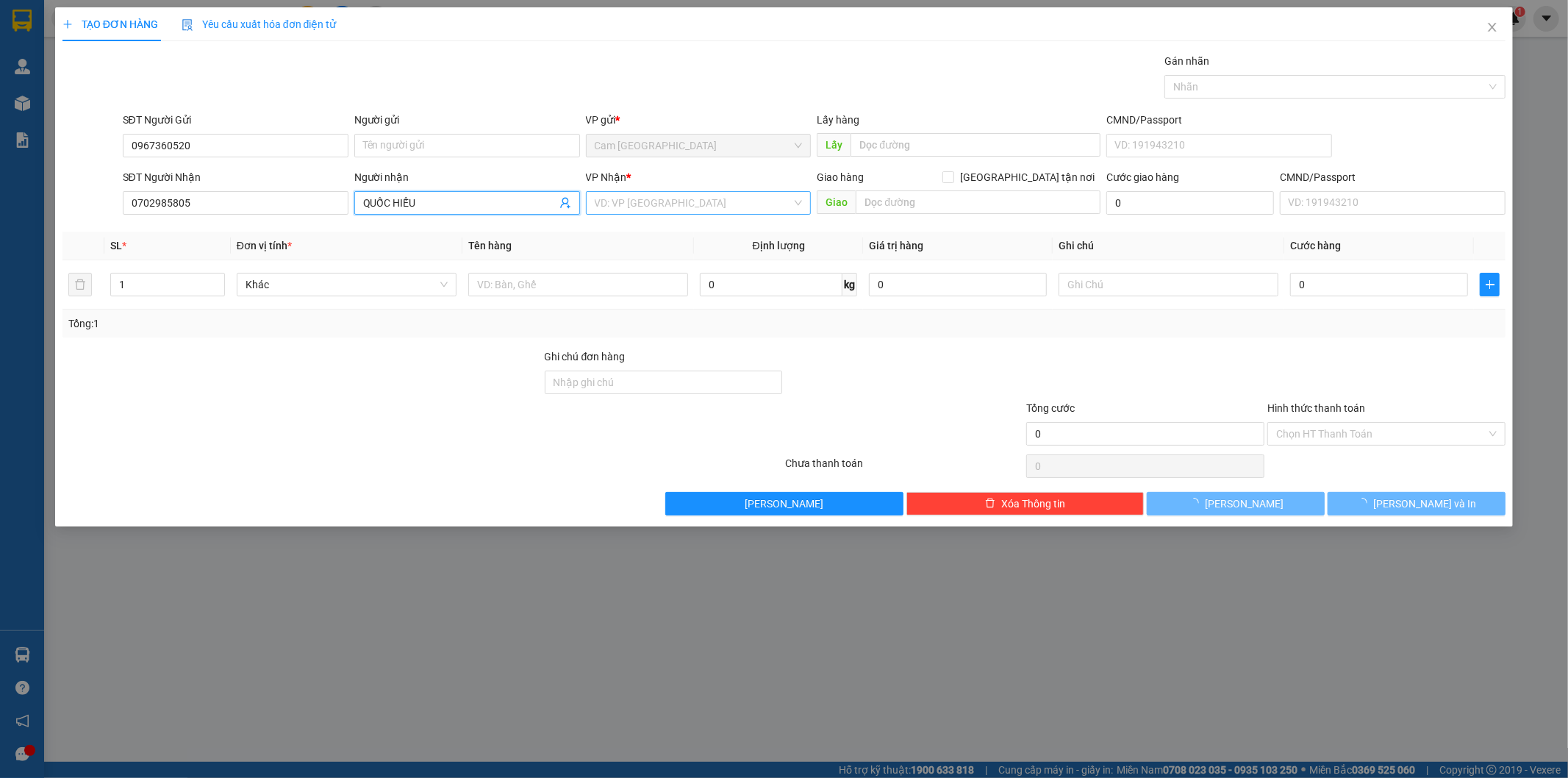
type input "QUỐC HIẾU"
click at [705, 206] on input "search" at bounding box center [693, 203] width 198 height 22
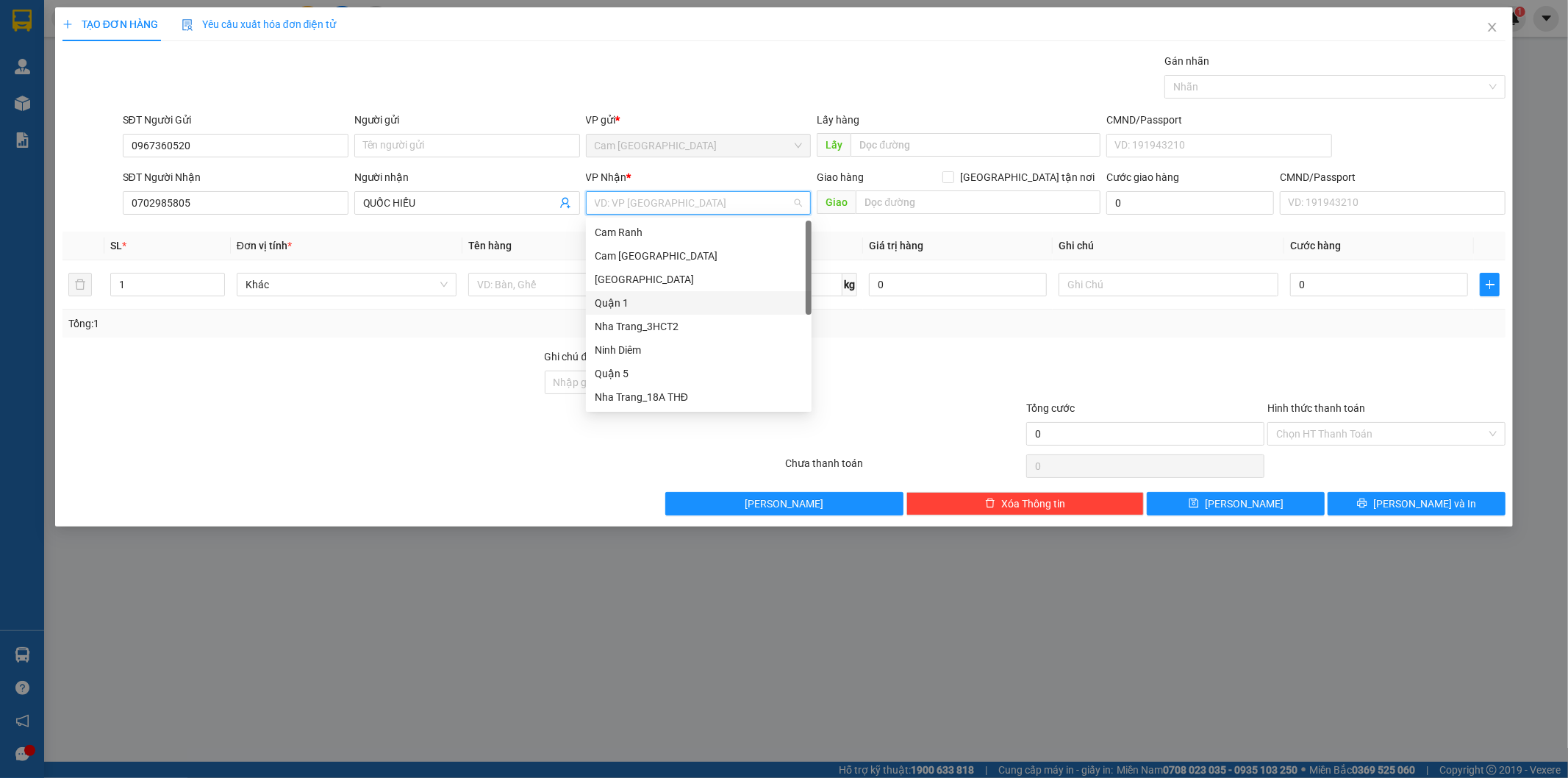
click at [649, 306] on div "Quận 1" at bounding box center [699, 303] width 208 height 16
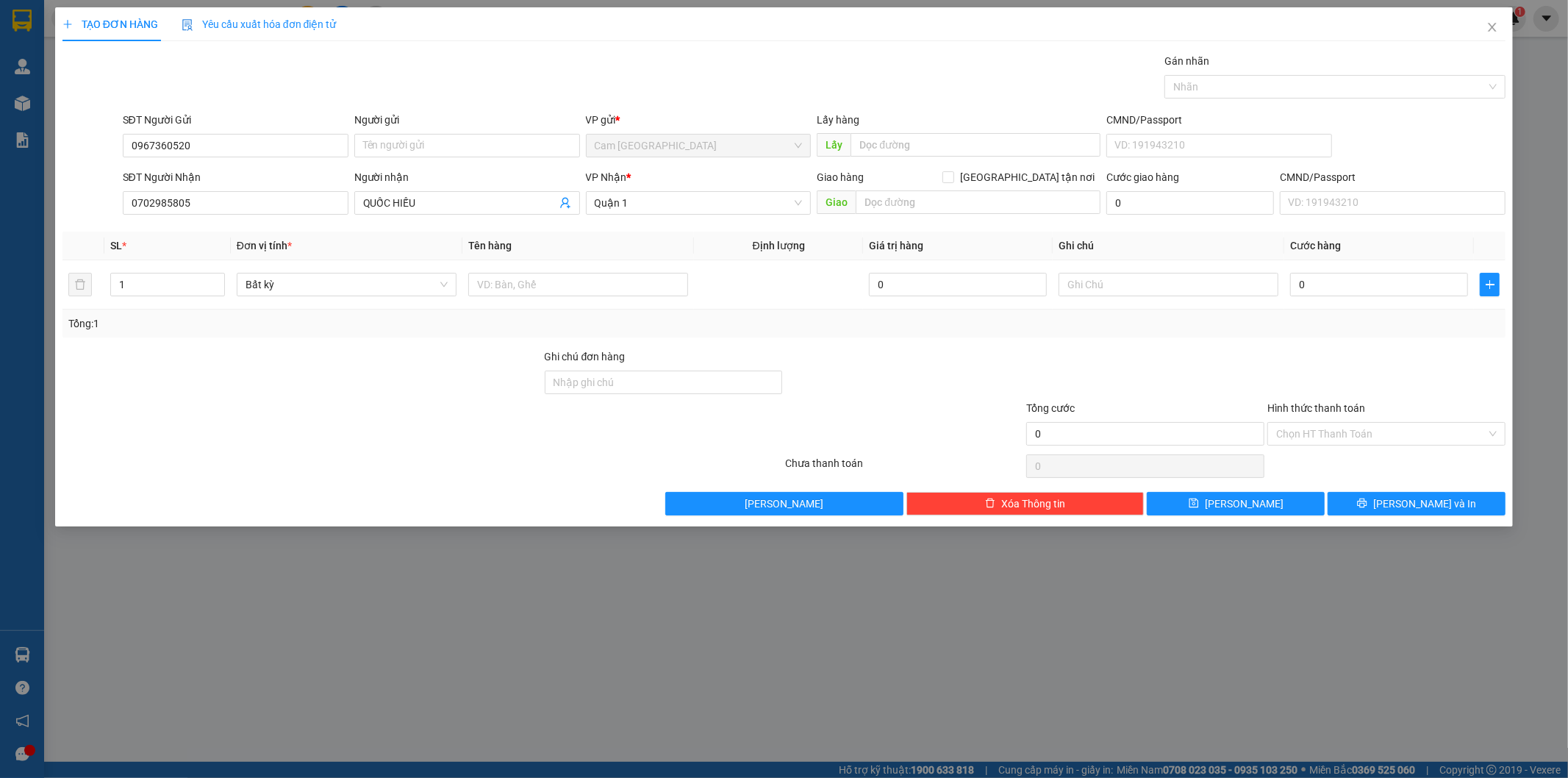
drag, startPoint x: 554, startPoint y: 257, endPoint x: 554, endPoint y: 274, distance: 17.0
click at [554, 258] on th "Tên hàng" at bounding box center [578, 246] width 232 height 29
drag, startPoint x: 555, startPoint y: 280, endPoint x: 556, endPoint y: 288, distance: 8.1
click at [556, 281] on input "text" at bounding box center [578, 284] width 220 height 24
type input "1TX"
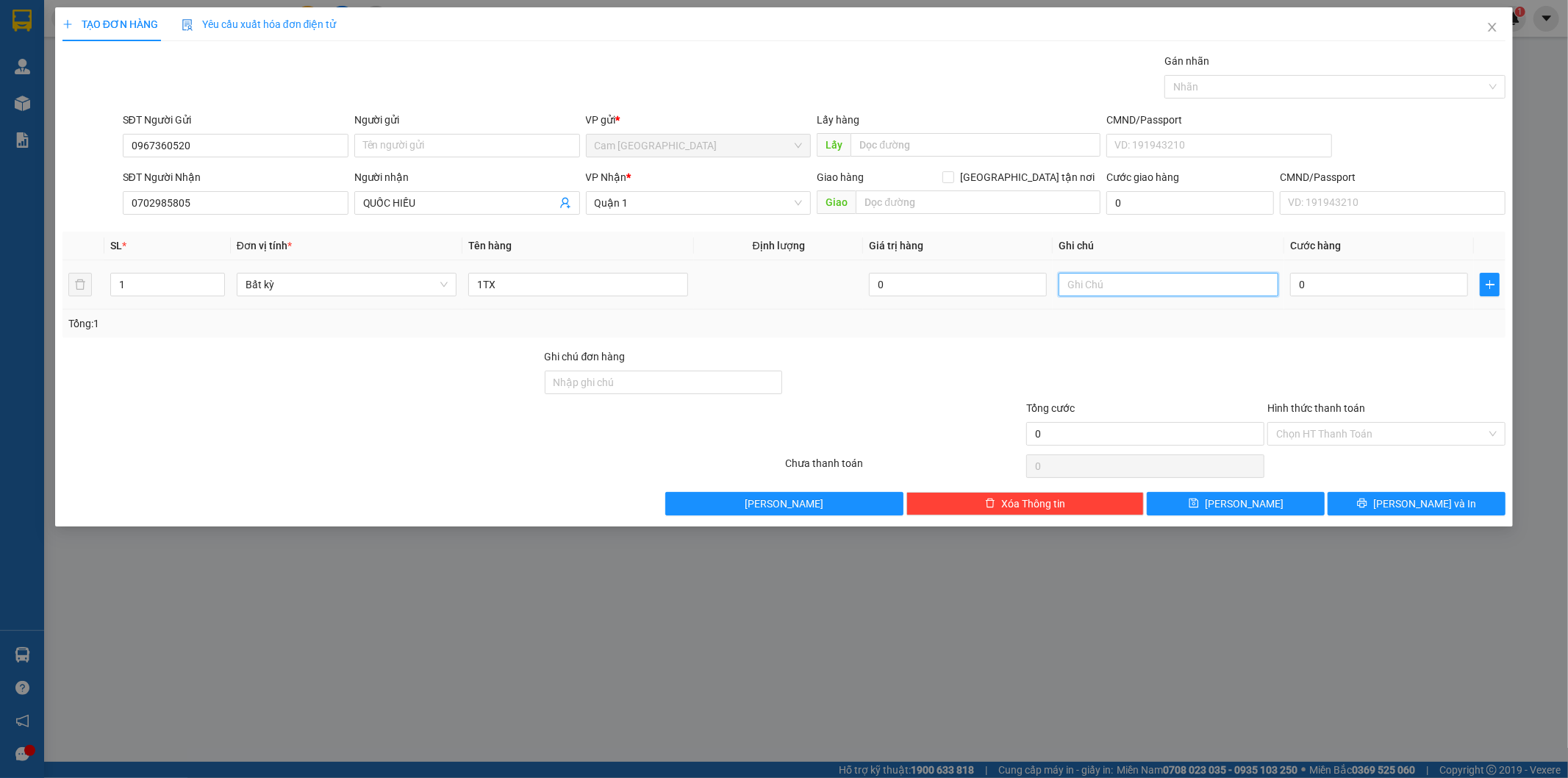
click at [1158, 281] on input "text" at bounding box center [1168, 284] width 220 height 24
type input "38780"
click at [1339, 287] on input "0" at bounding box center [1379, 284] width 178 height 24
type input "8"
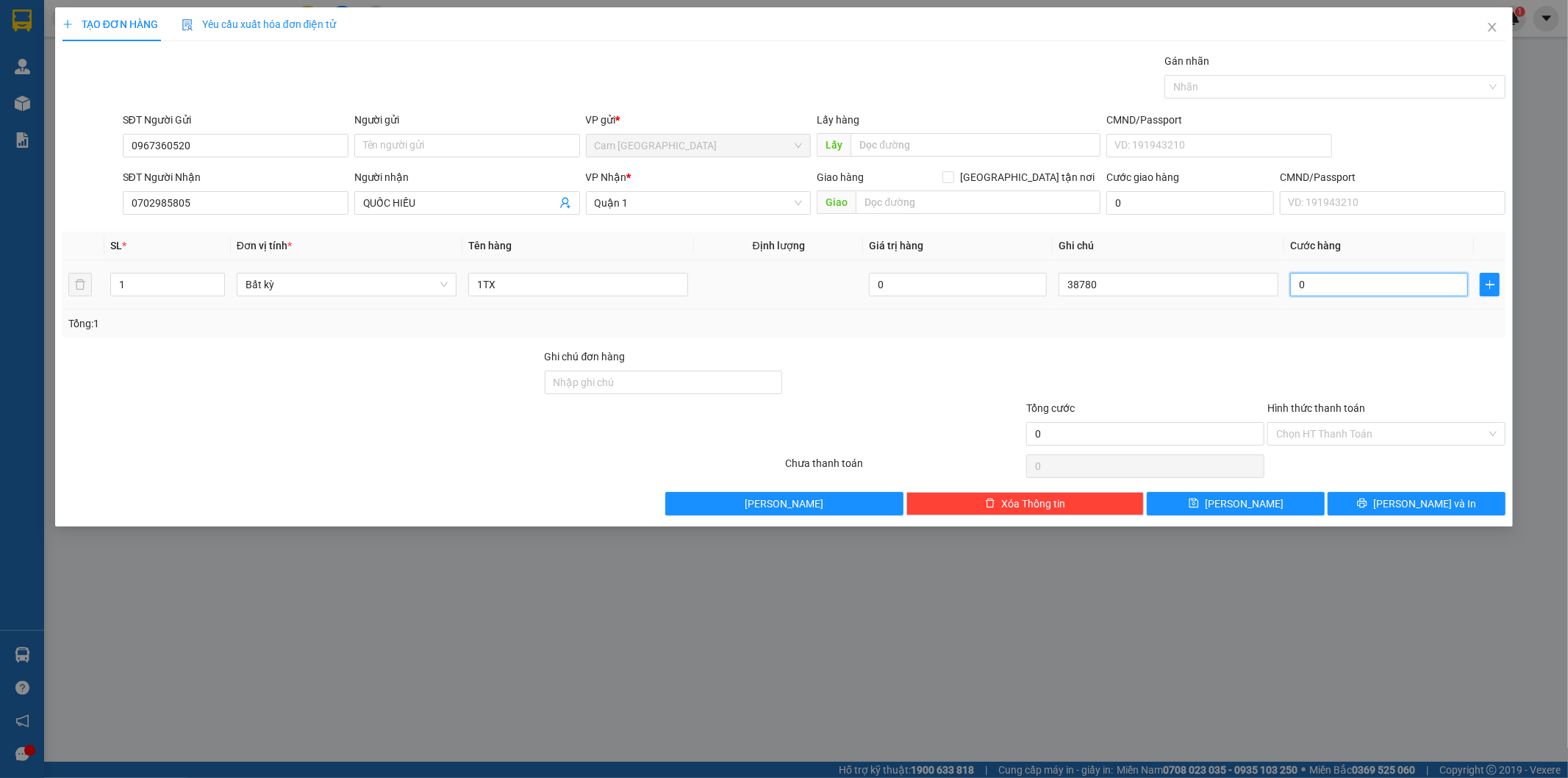
type input "8"
type input "80"
type input "800"
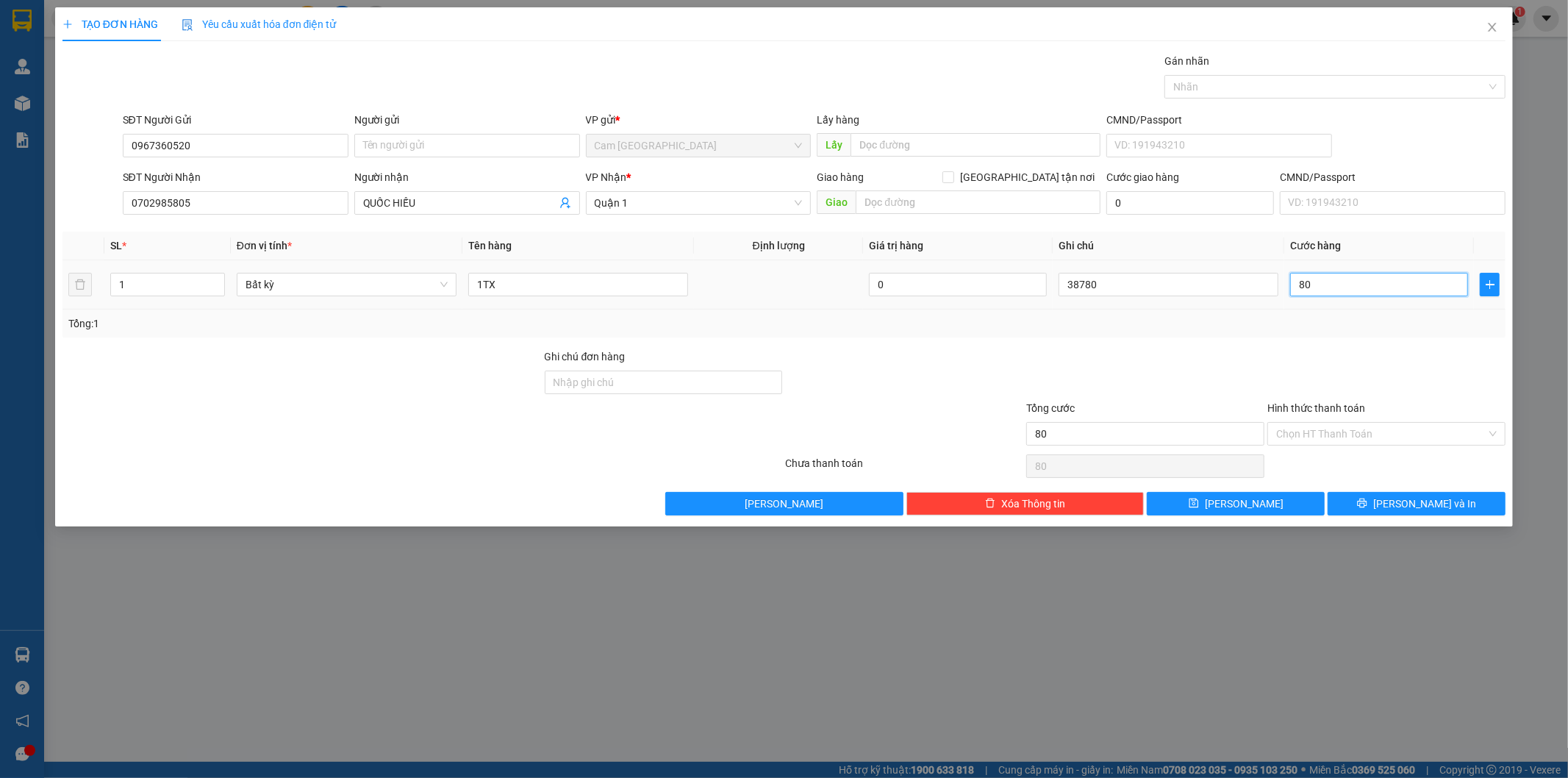
type input "800"
type input "8.000"
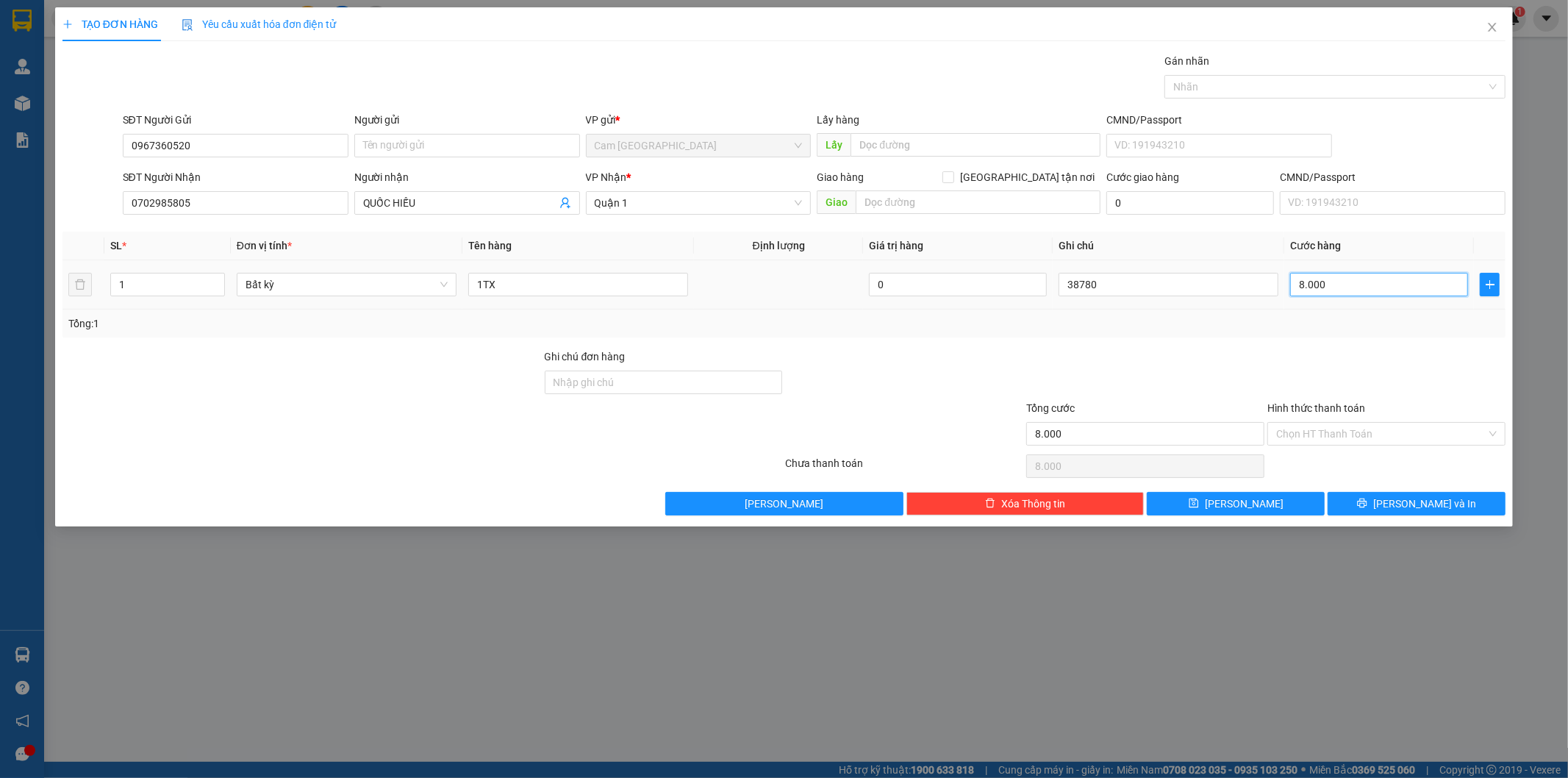
type input "80.000"
click at [1320, 444] on input "Hình thức thanh toán" at bounding box center [1381, 434] width 210 height 22
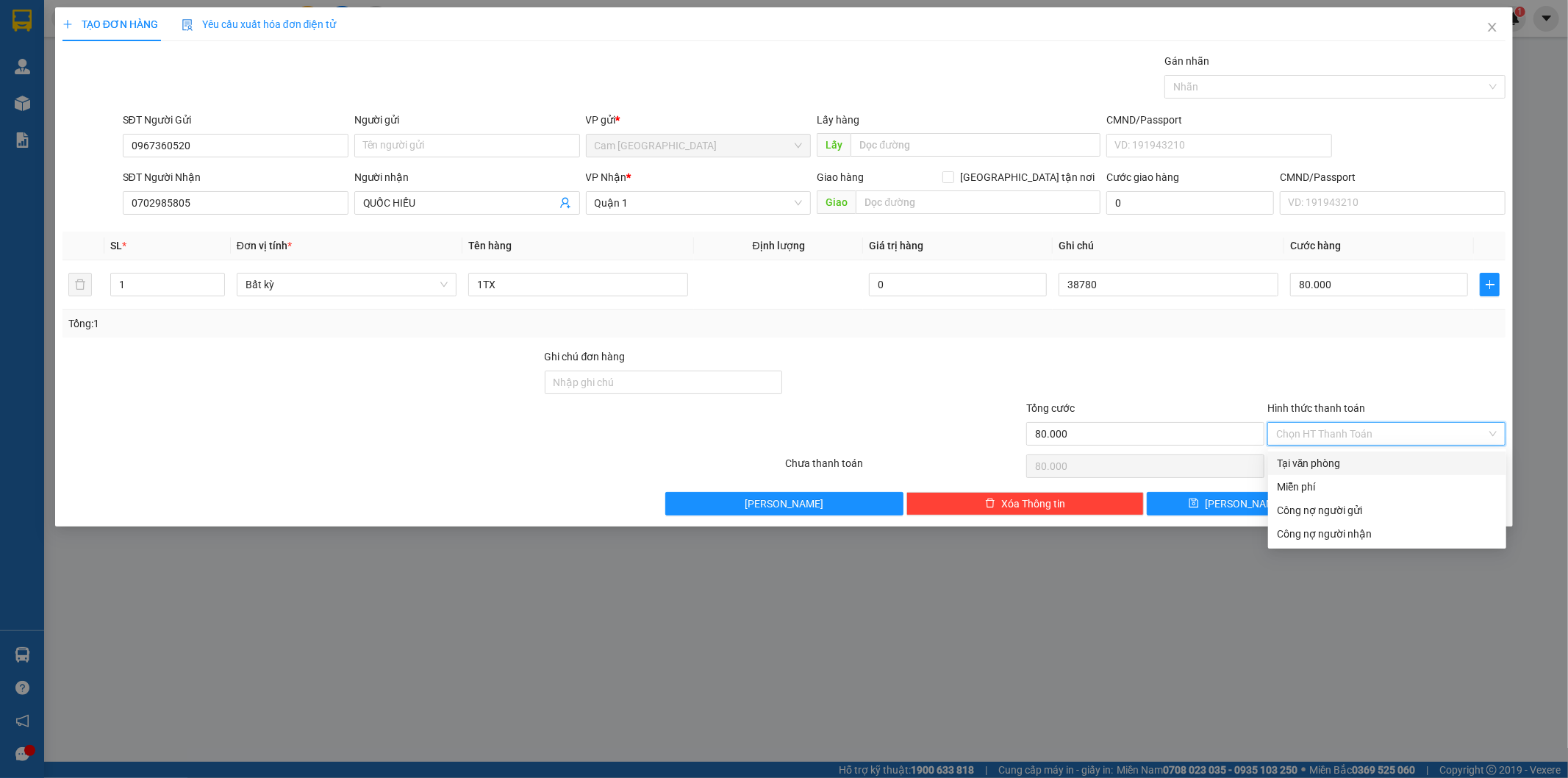
drag, startPoint x: 1304, startPoint y: 451, endPoint x: 1273, endPoint y: 468, distance: 35.4
click at [1304, 452] on div "Tại văn phòng" at bounding box center [1388, 463] width 238 height 24
type input "0"
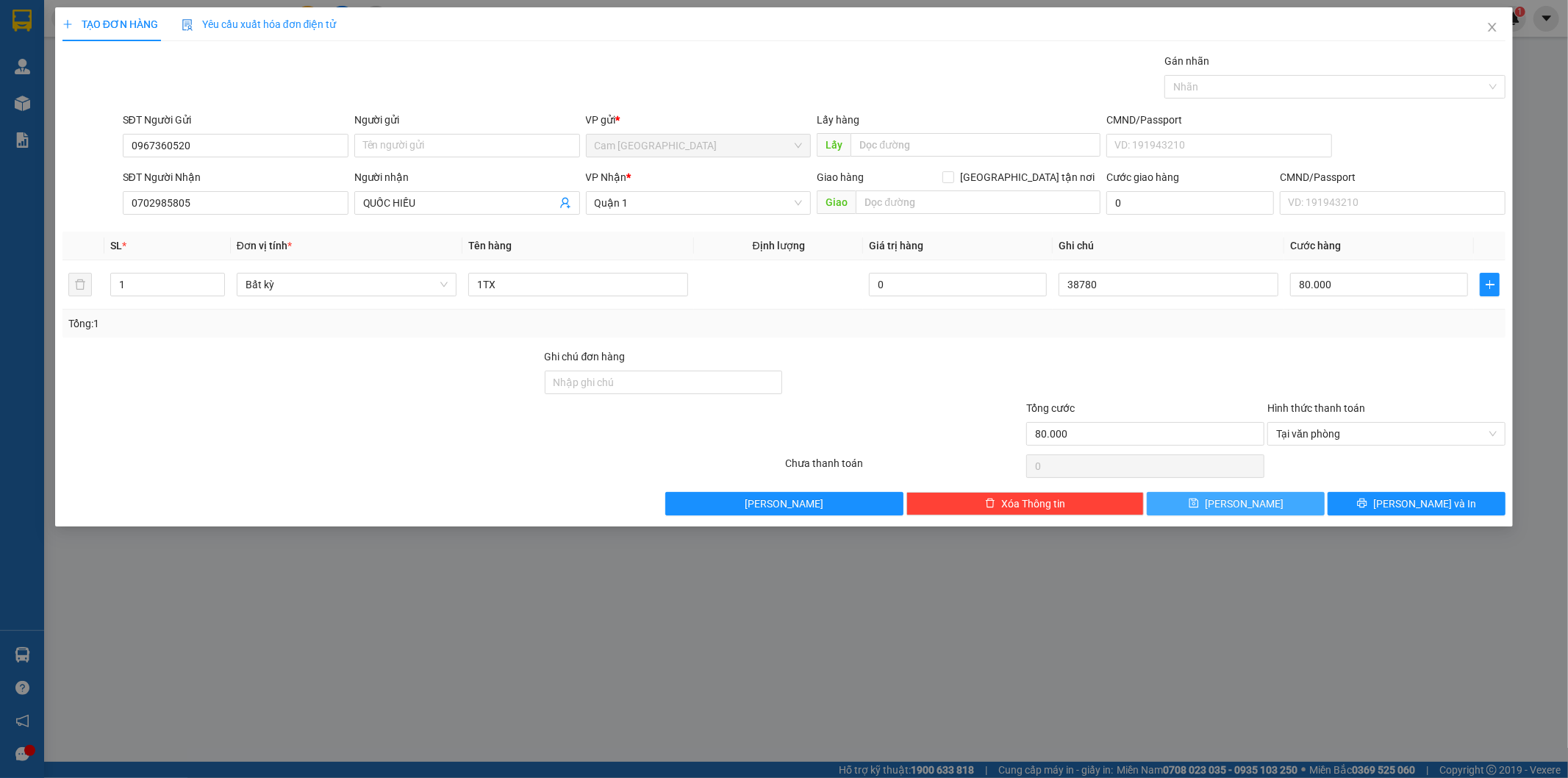
drag, startPoint x: 1238, startPoint y: 508, endPoint x: 1217, endPoint y: 509, distance: 21.0
click at [1238, 509] on span "[PERSON_NAME]" at bounding box center [1244, 504] width 79 height 16
type input "0"
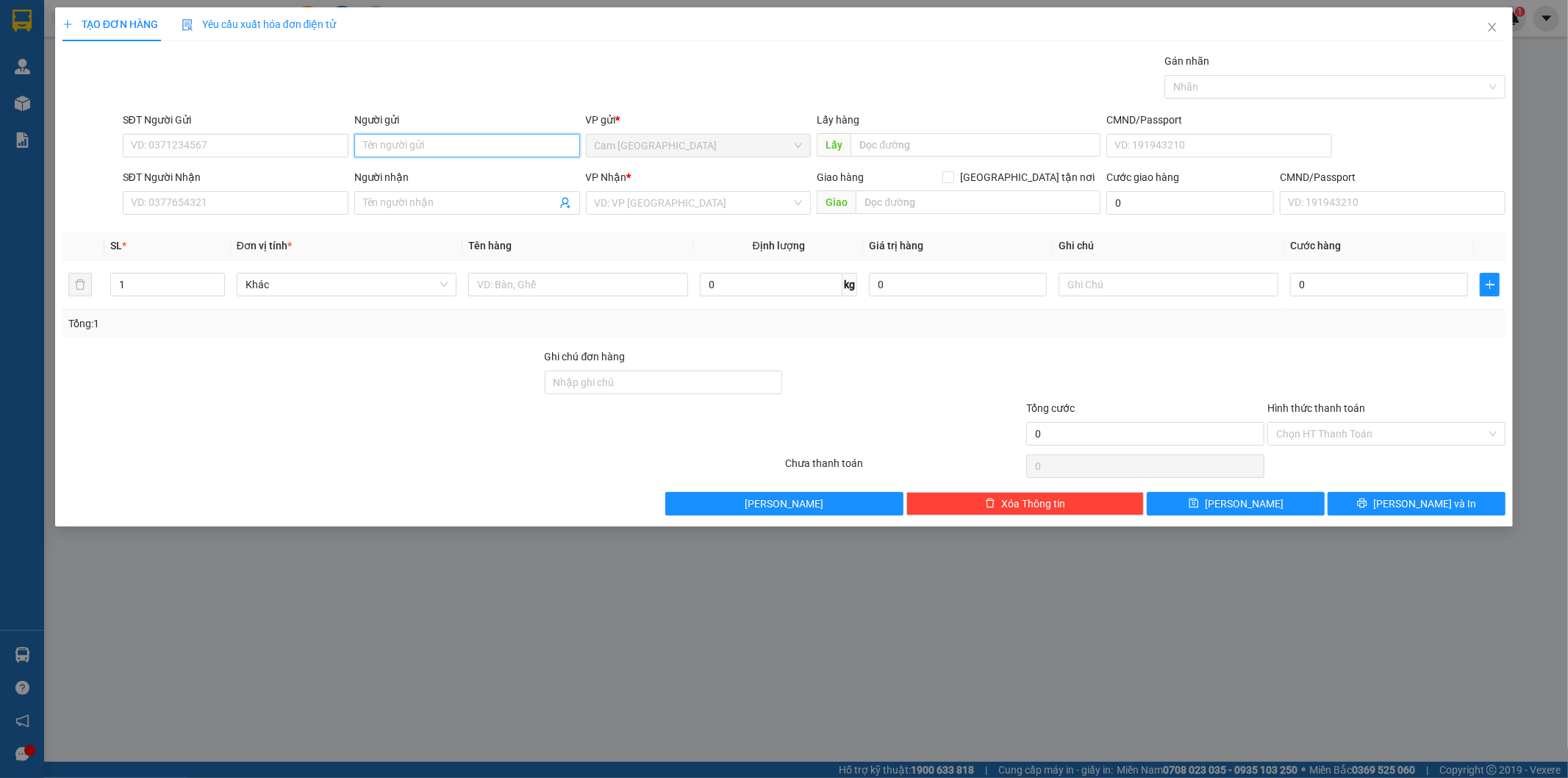
click at [444, 145] on input "Người gửi" at bounding box center [467, 145] width 226 height 24
type input "THỊNH"
click at [288, 200] on input "SĐT Người Nhận" at bounding box center [236, 203] width 226 height 24
type input "0936657479"
click at [395, 203] on input "Người nhận" at bounding box center [459, 203] width 193 height 16
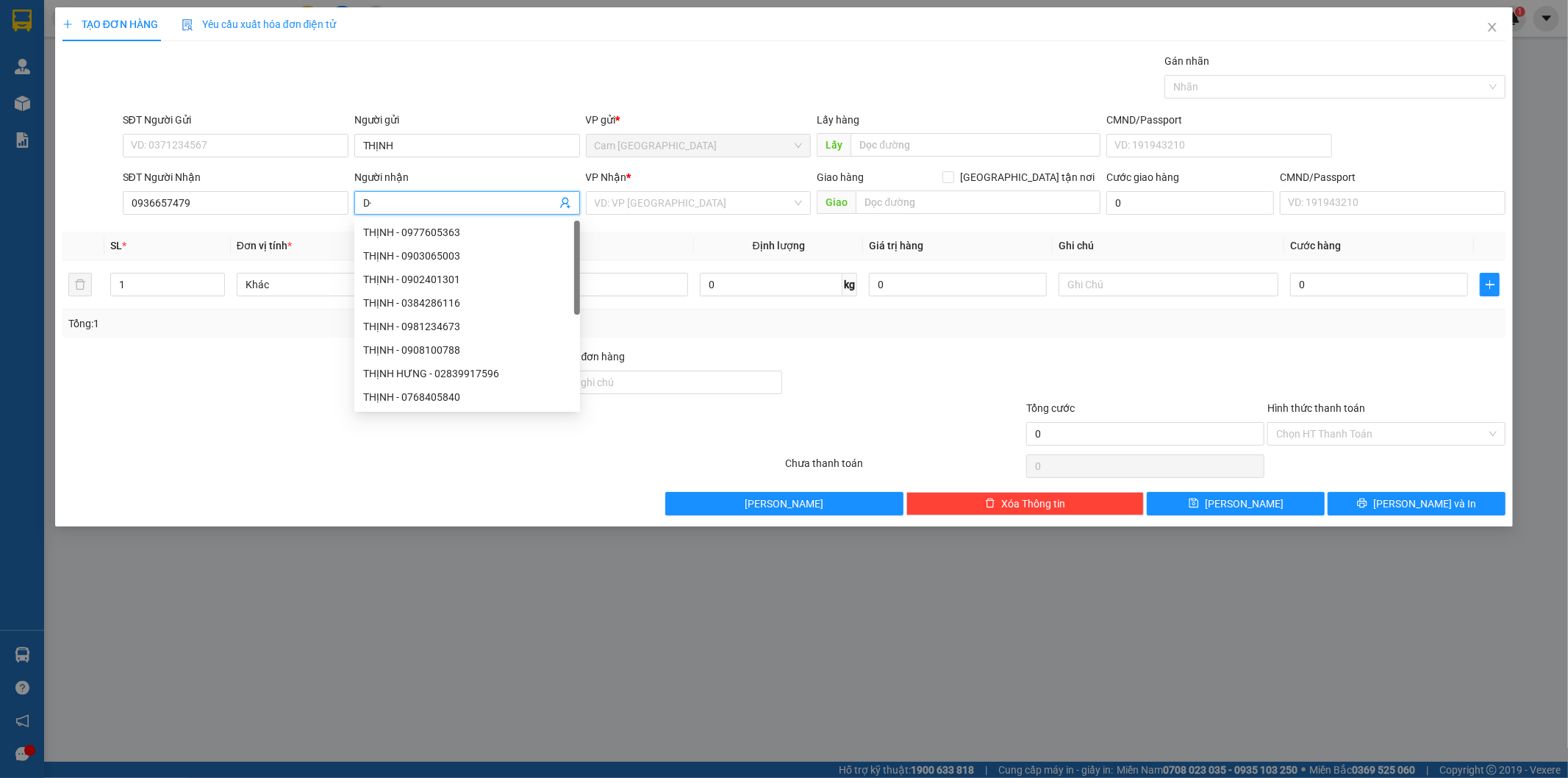
type input "D"
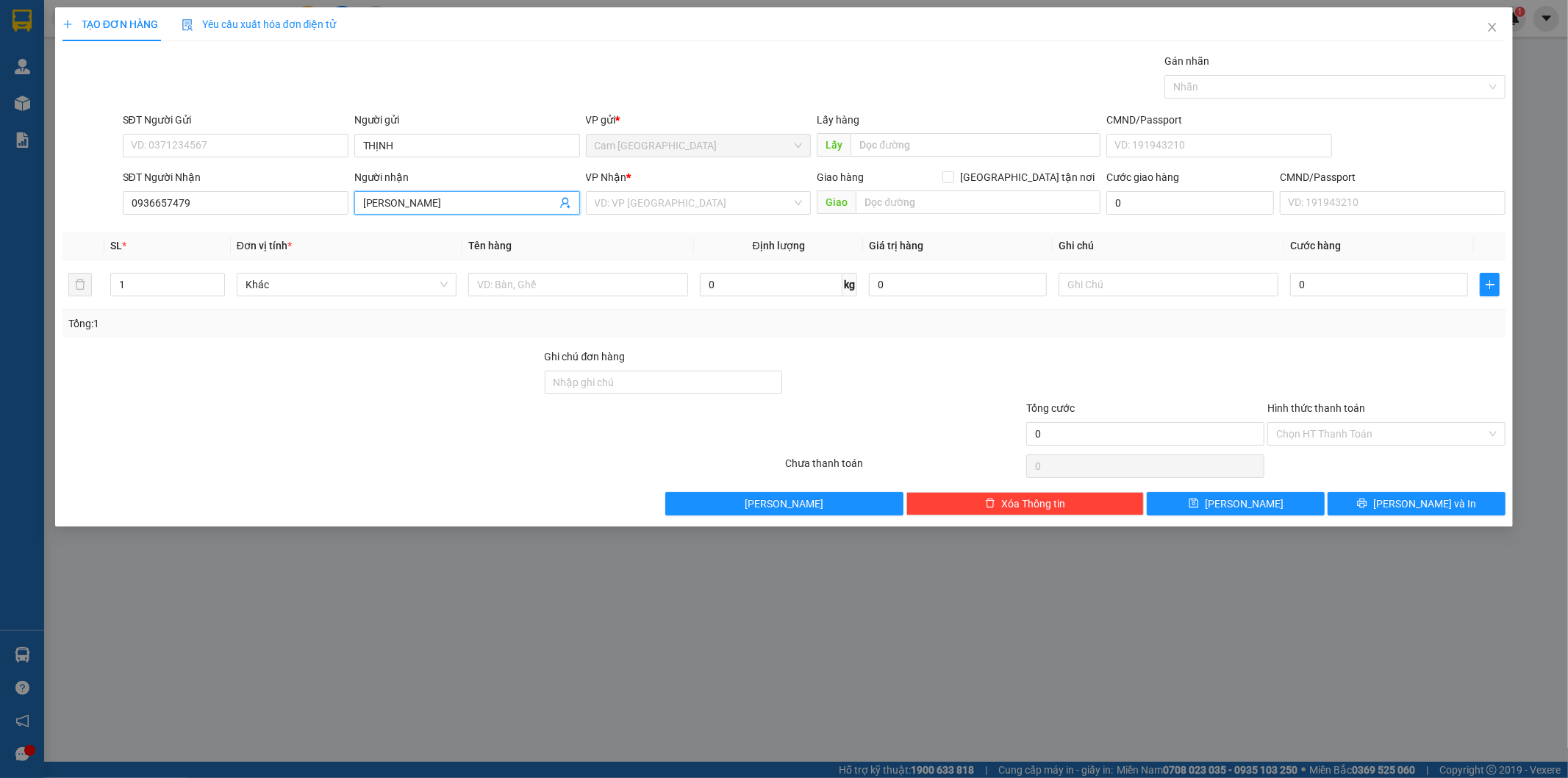
type input "[PERSON_NAME]"
click at [691, 215] on div "VP Nhận * VD: VP [GEOGRAPHIC_DATA]" at bounding box center [699, 195] width 226 height 52
click at [678, 215] on div "VP Nhận * VD: VP [GEOGRAPHIC_DATA]" at bounding box center [699, 195] width 226 height 52
click at [649, 203] on input "search" at bounding box center [693, 203] width 198 height 22
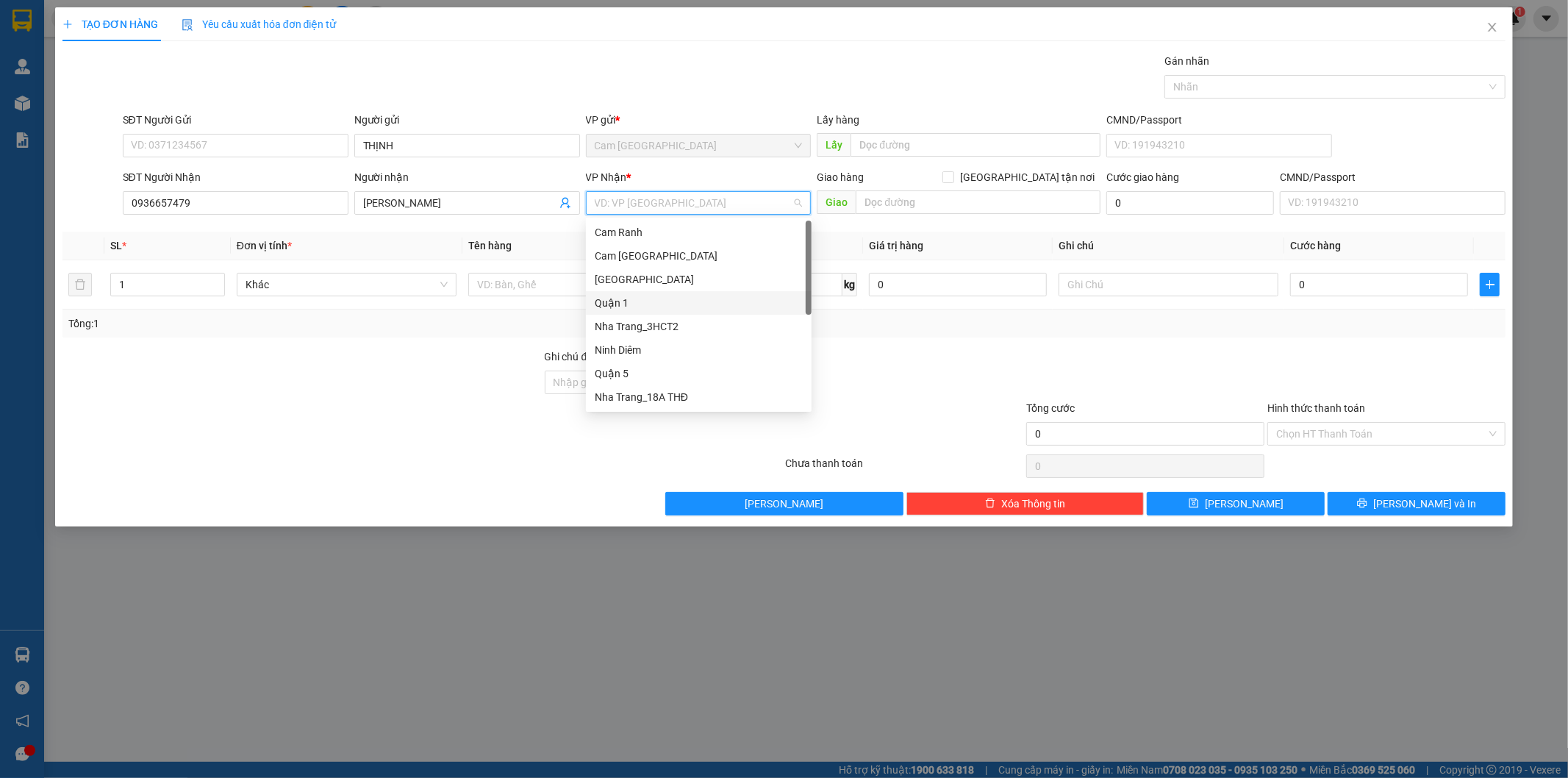
click at [635, 300] on div "Quận 1" at bounding box center [699, 303] width 208 height 16
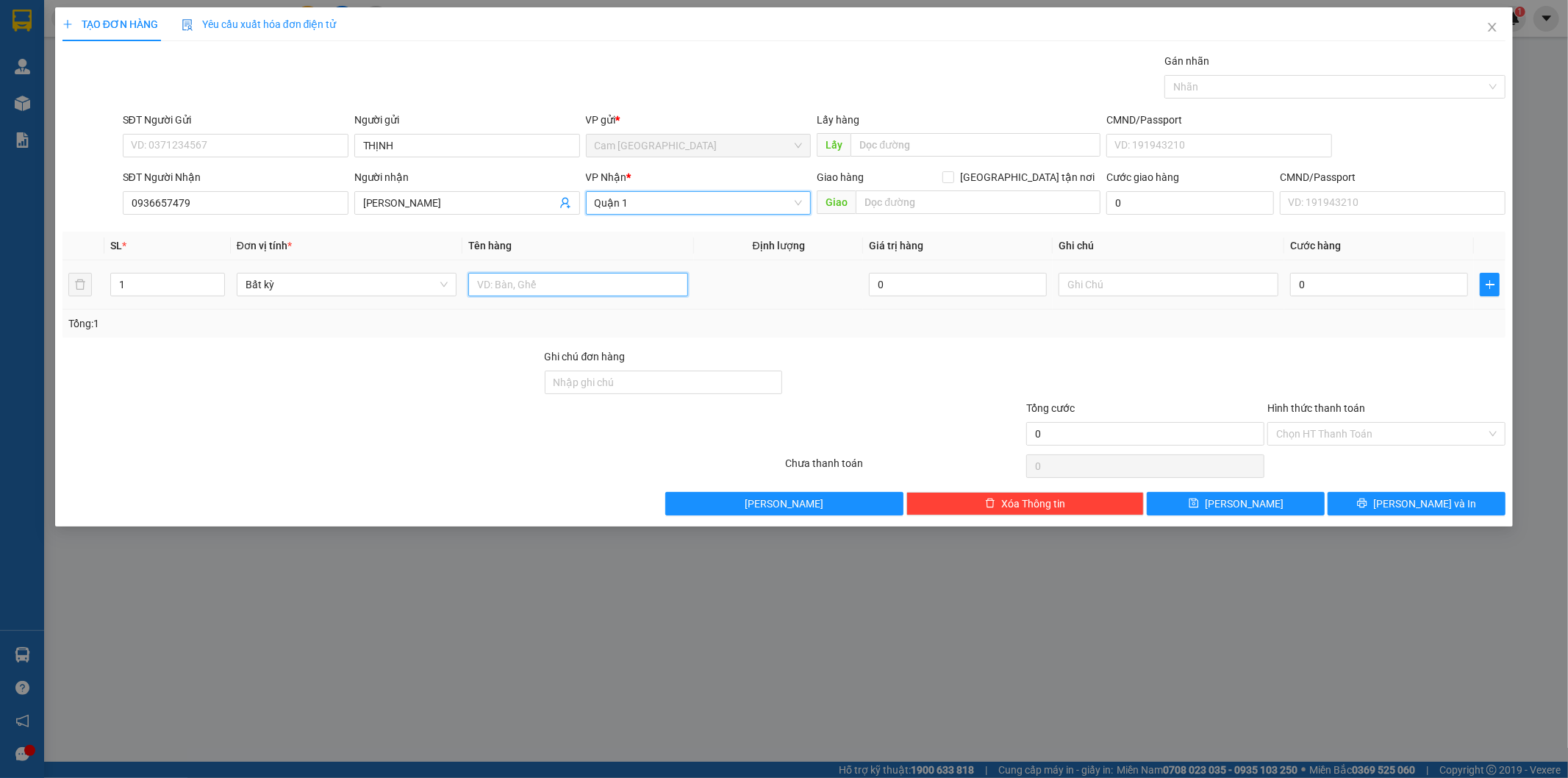
click at [599, 278] on input "text" at bounding box center [578, 284] width 220 height 24
type input "1H"
click at [1104, 292] on input "text" at bounding box center [1168, 284] width 220 height 24
type input "38781"
click at [1331, 292] on input "0" at bounding box center [1379, 284] width 178 height 24
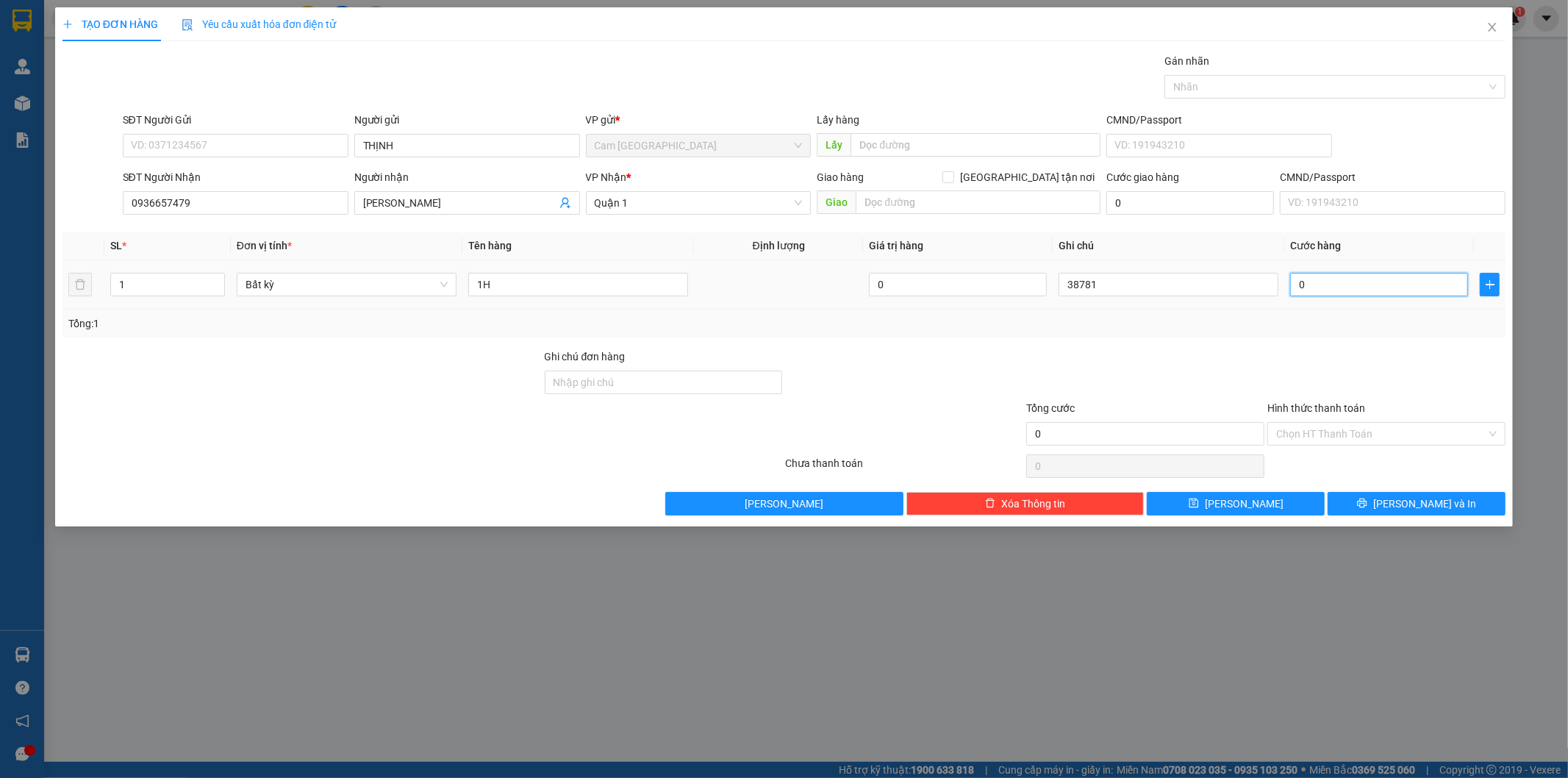
type input "2"
type input "20"
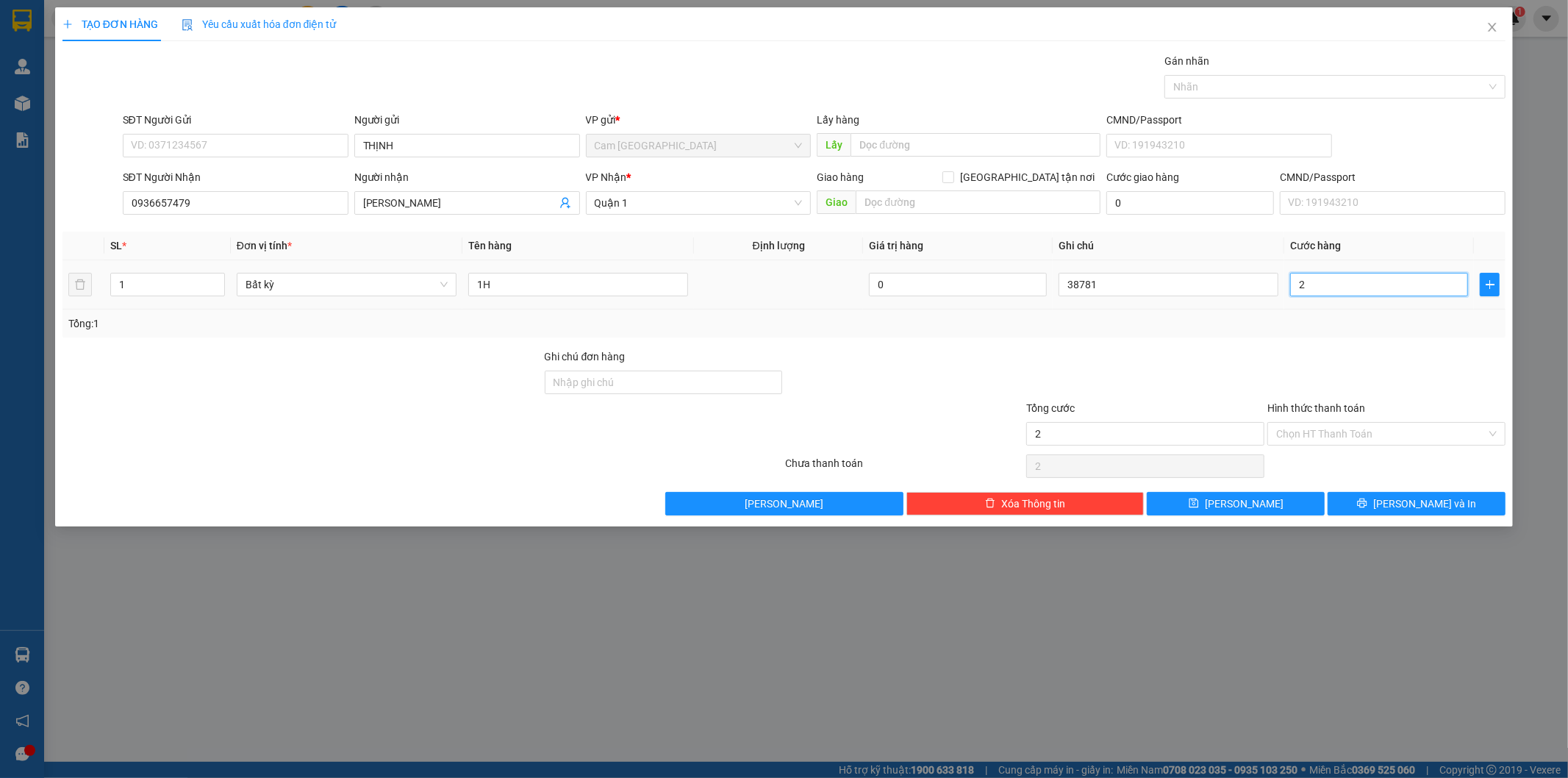
type input "20"
type input "200"
type input "2.000"
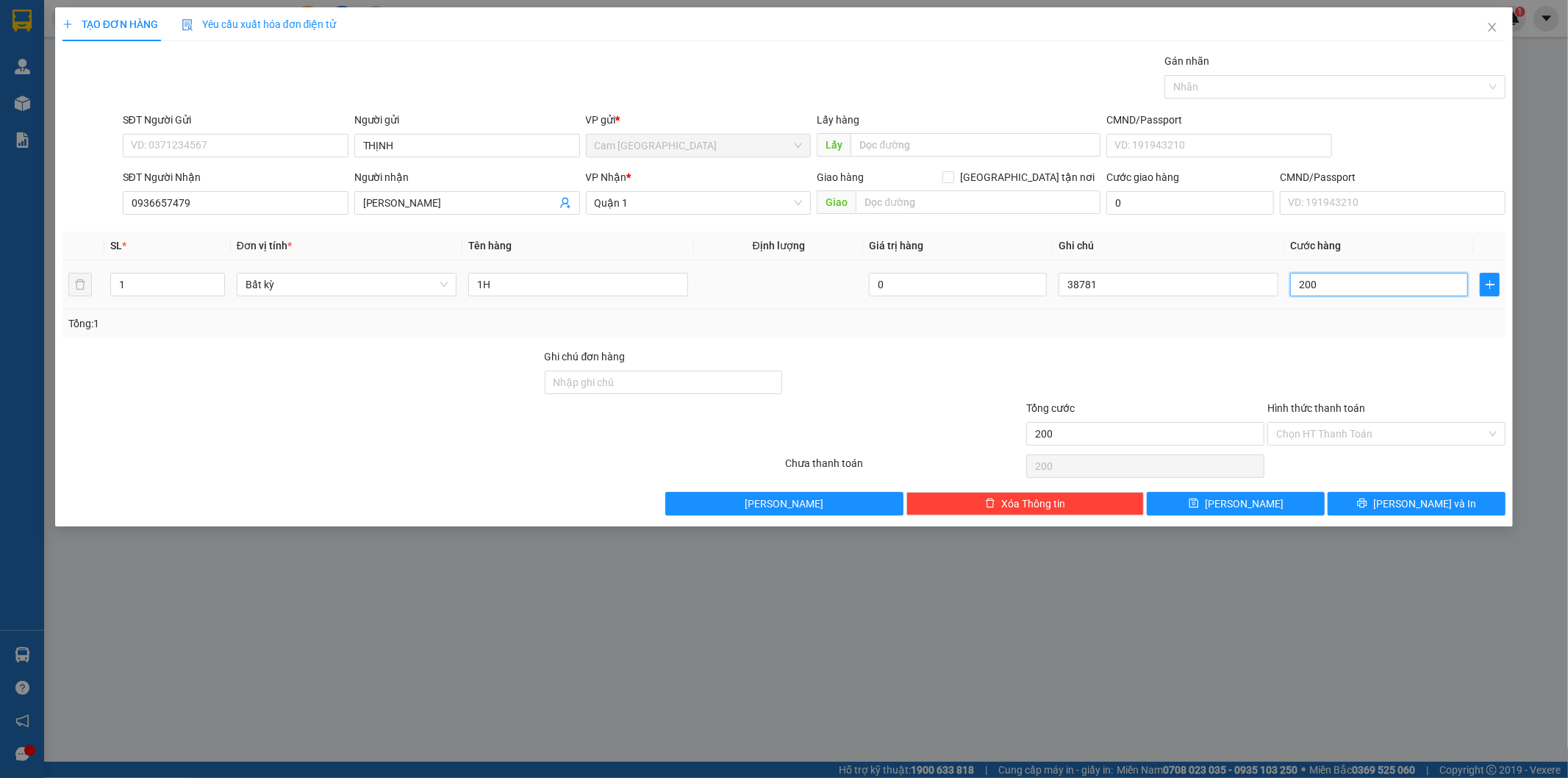
type input "2.000"
type input "20.000"
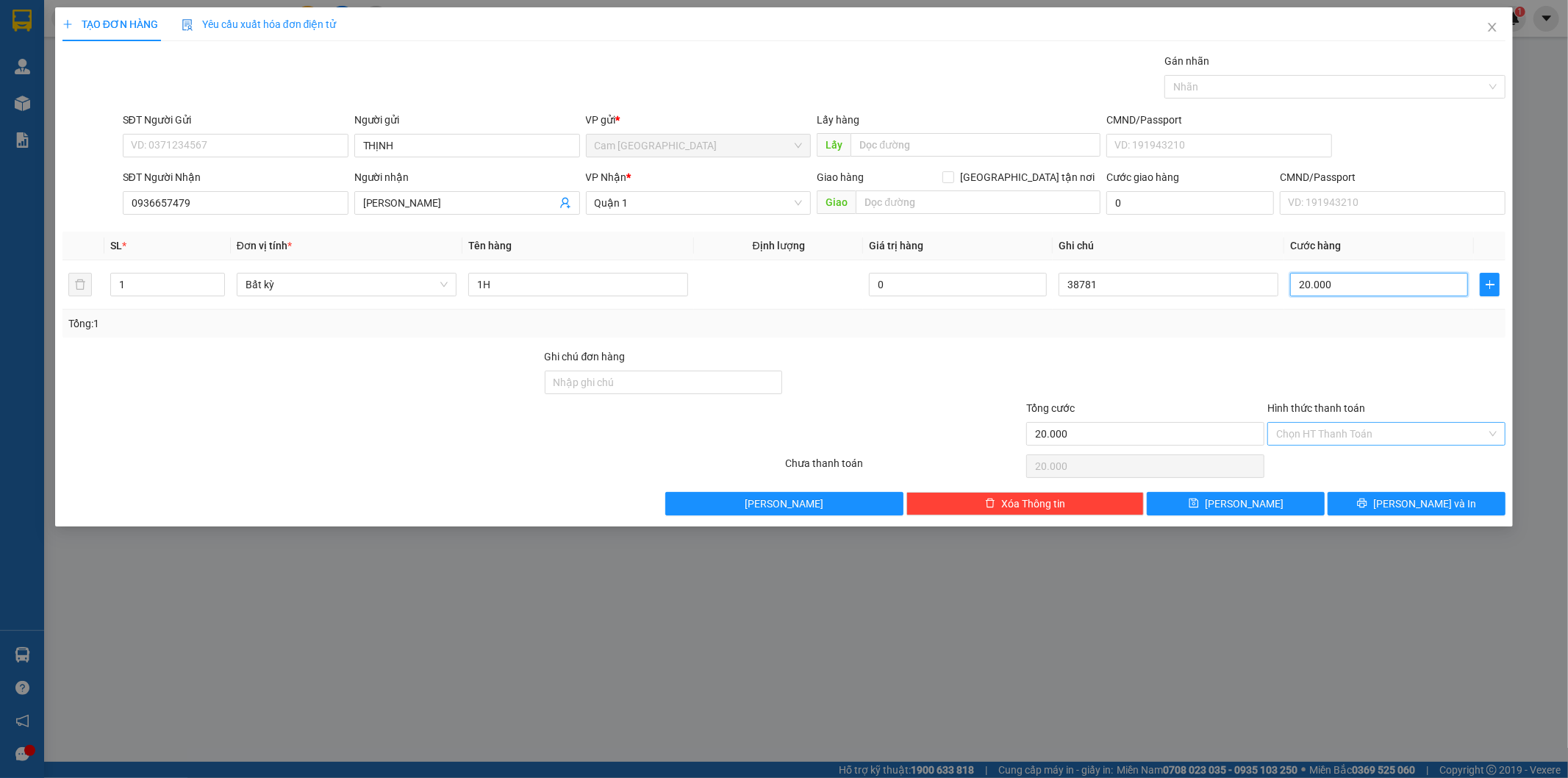
type input "20.000"
click at [1329, 436] on input "Hình thức thanh toán" at bounding box center [1381, 434] width 210 height 22
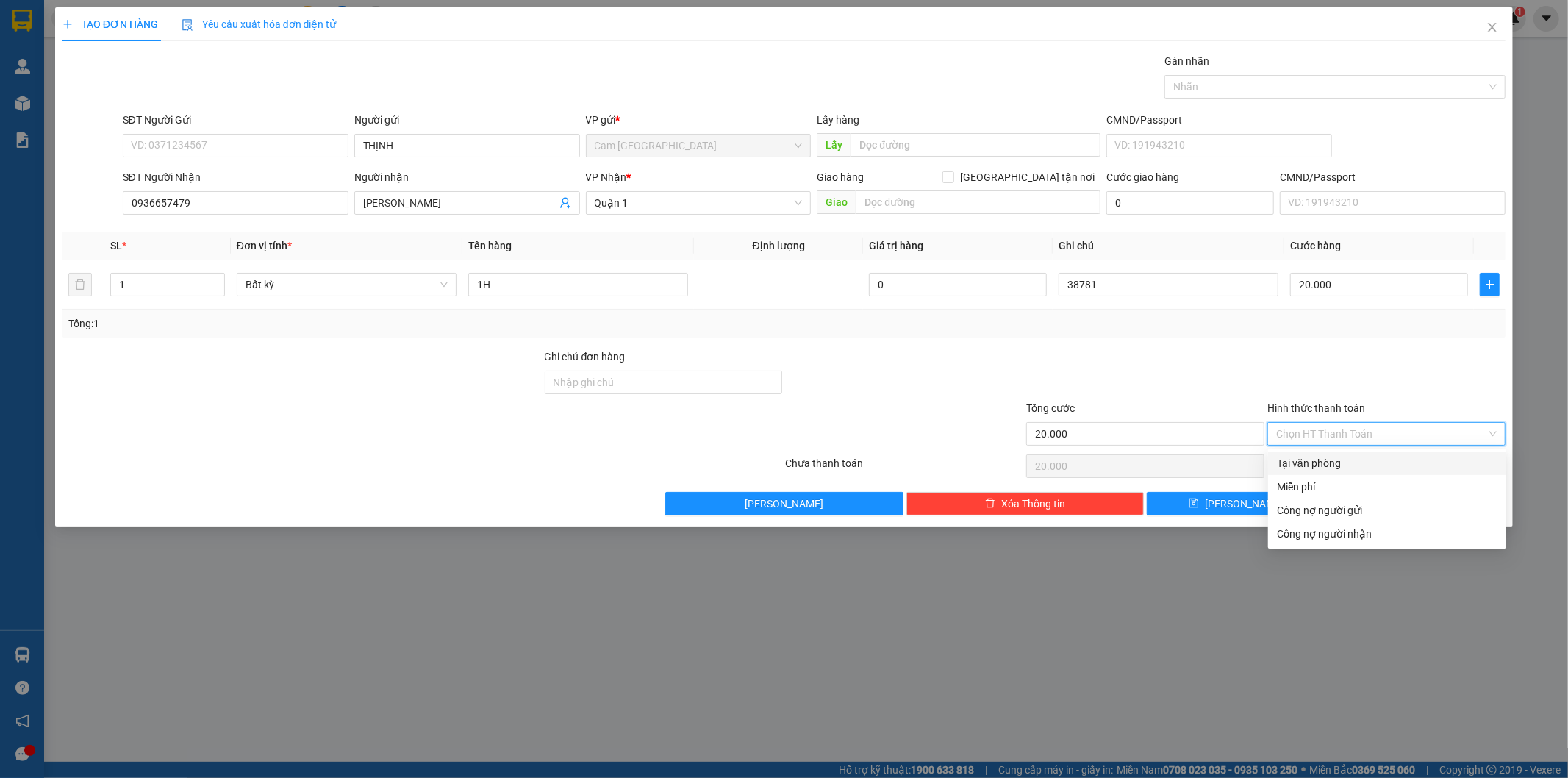
click at [1311, 462] on div "Tại văn phòng" at bounding box center [1388, 463] width 221 height 16
type input "0"
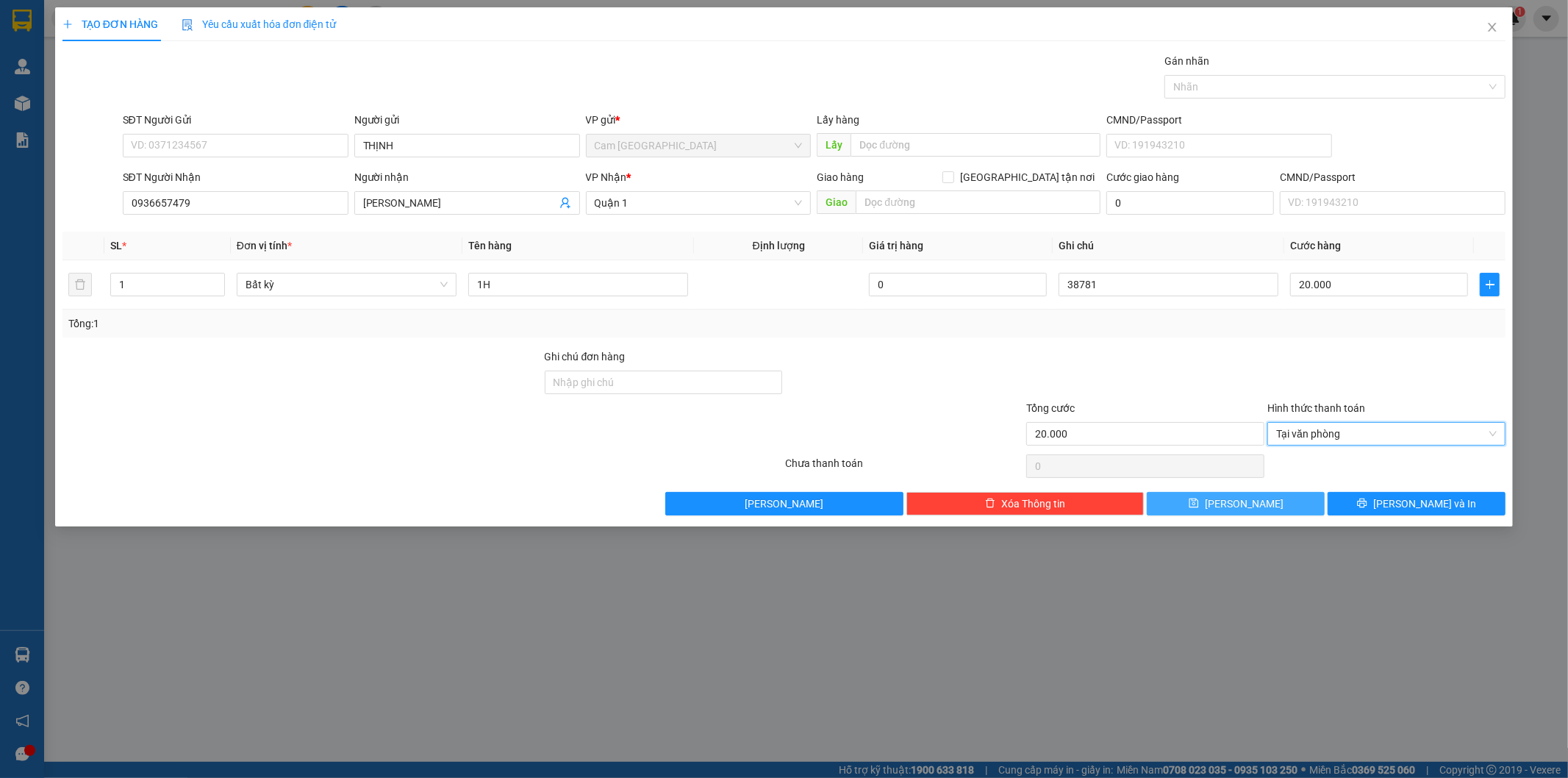
click at [1254, 501] on button "[PERSON_NAME]" at bounding box center [1236, 504] width 178 height 24
type input "0"
click at [1493, 26] on icon "close" at bounding box center [1493, 27] width 8 height 9
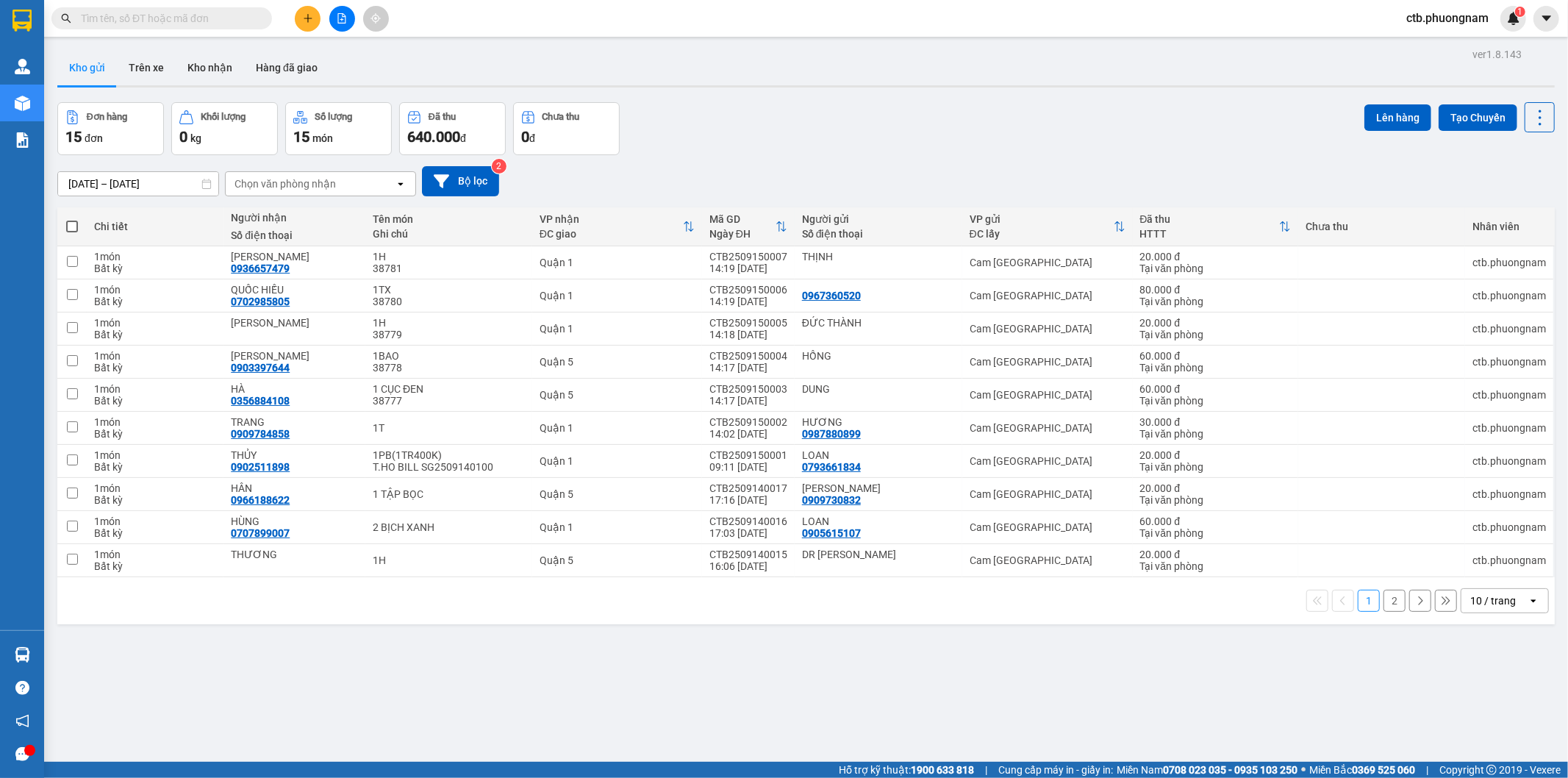
click at [1384, 607] on button "2" at bounding box center [1395, 601] width 22 height 22
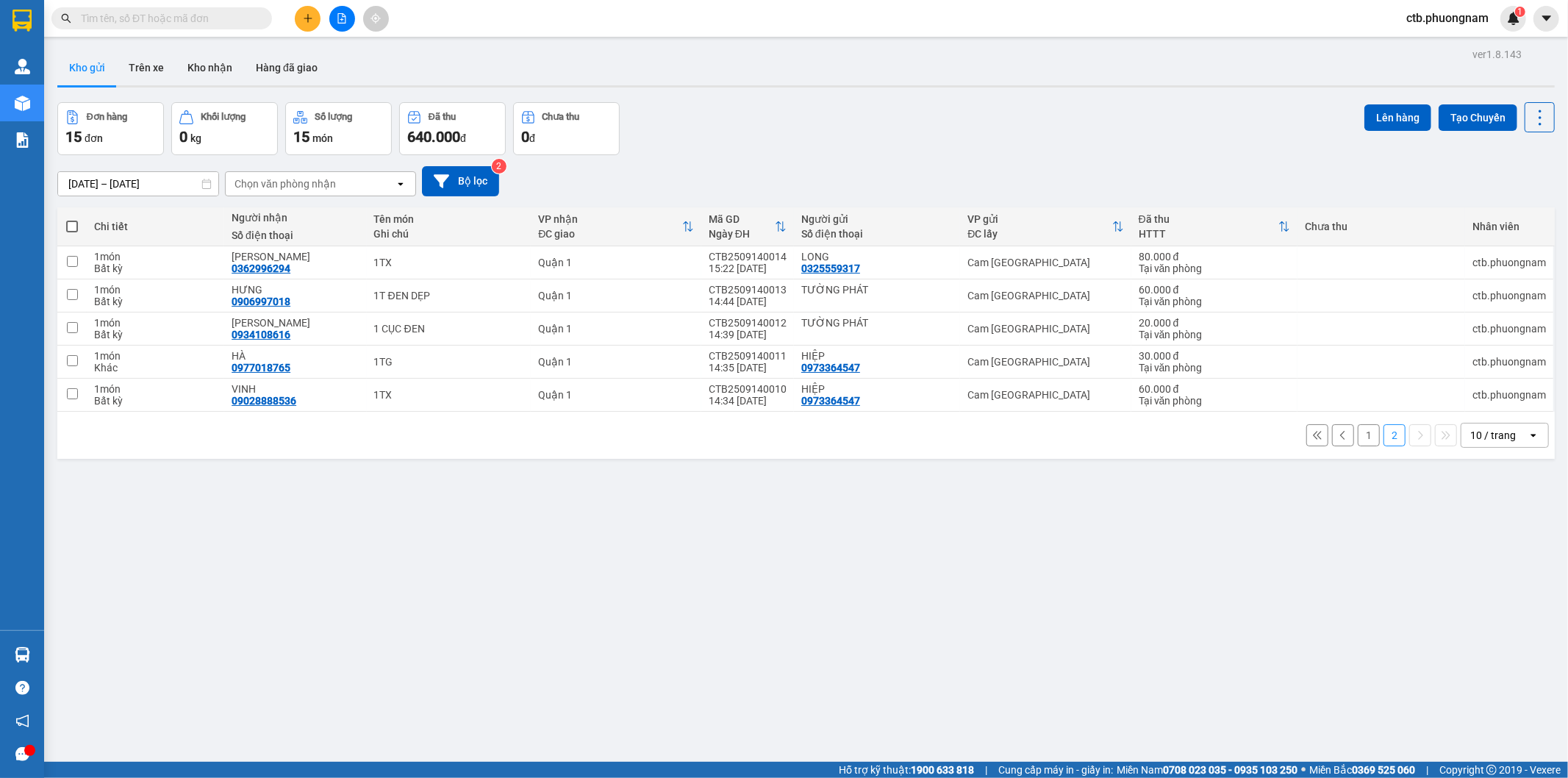
click at [66, 222] on span at bounding box center [71, 226] width 12 height 12
click at [72, 219] on input "checkbox" at bounding box center [72, 219] width 0 height 0
checkbox input "true"
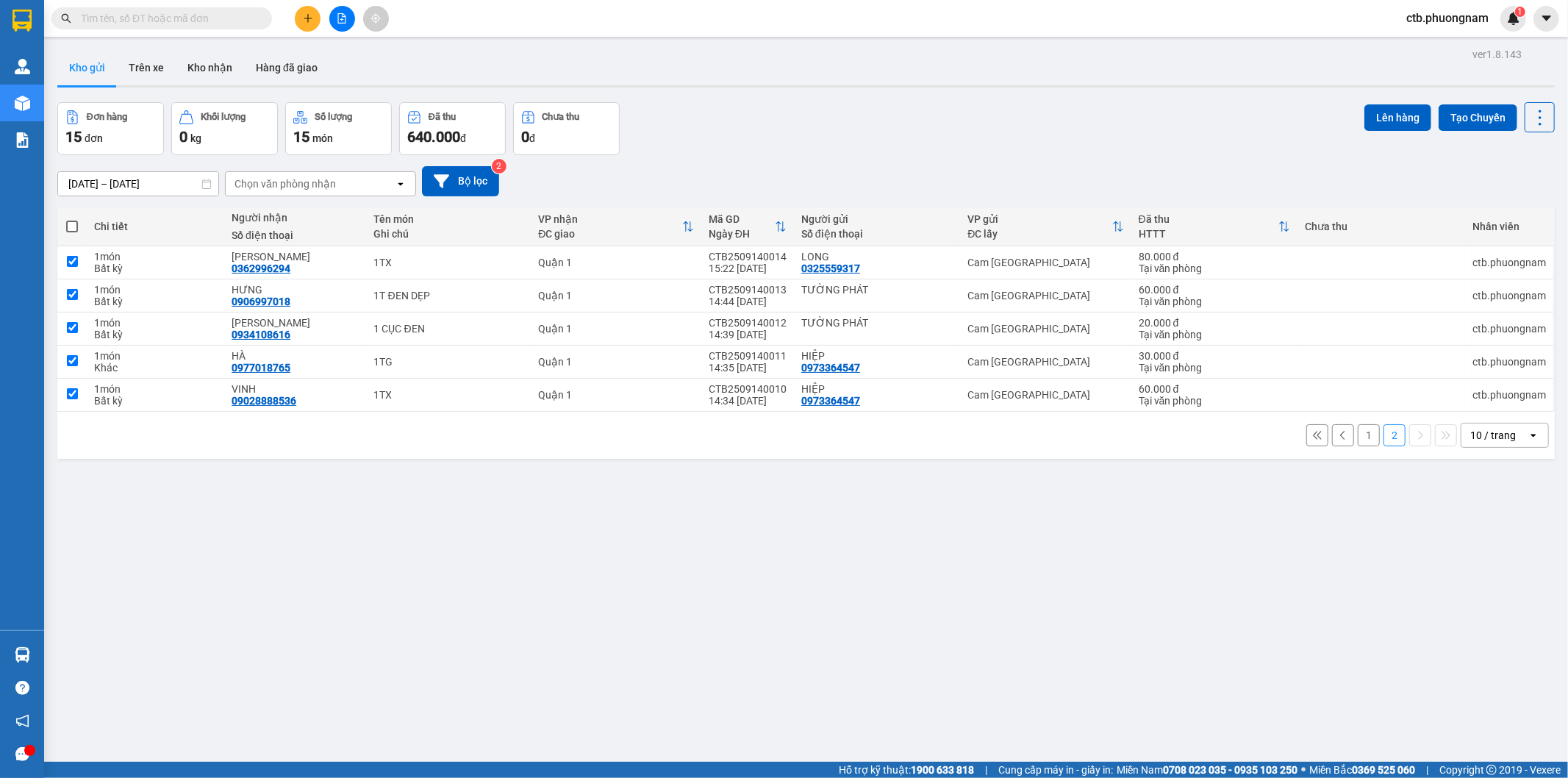
checkbox input "true"
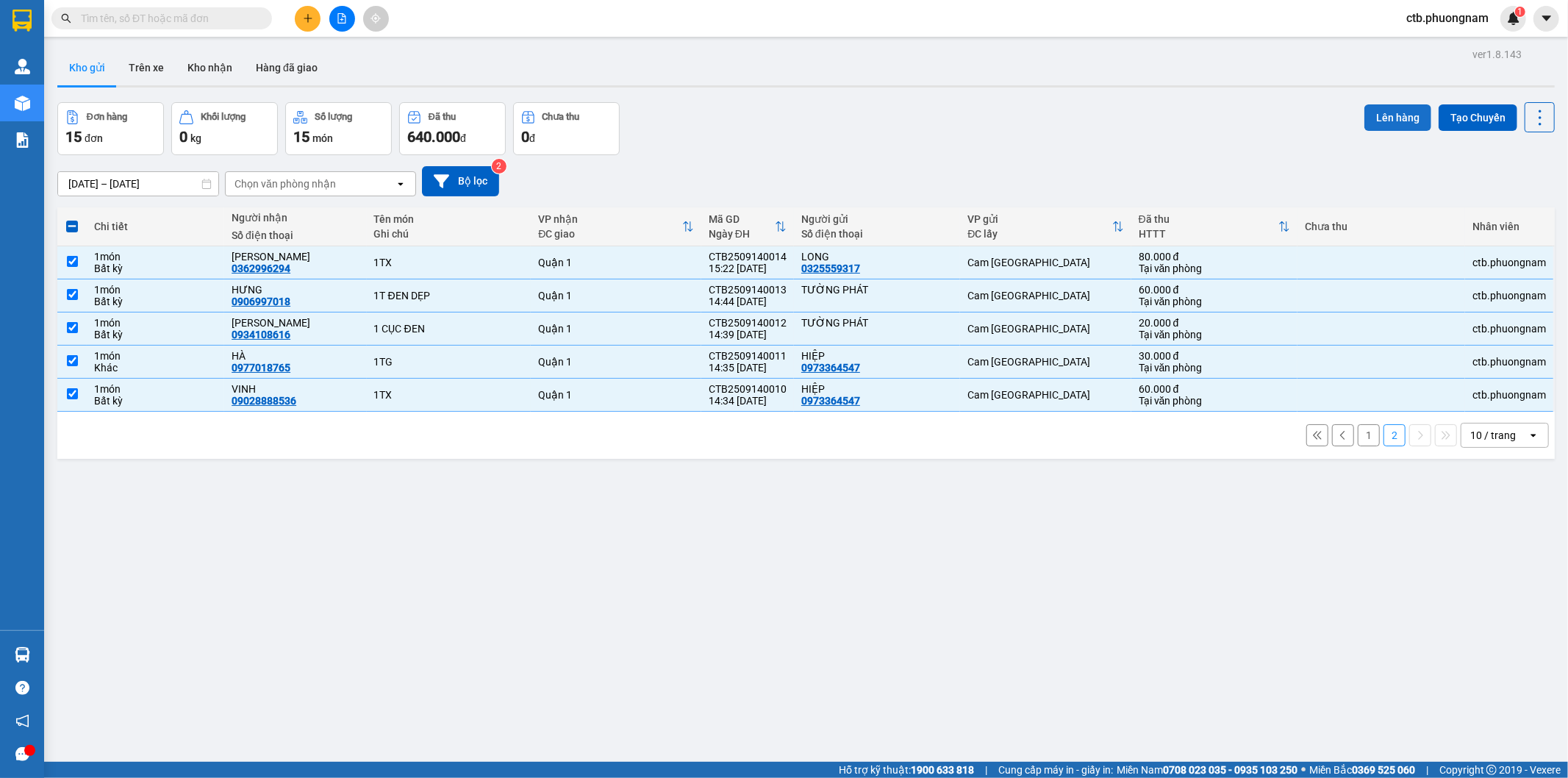
click at [1369, 119] on button "Lên hàng" at bounding box center [1398, 117] width 67 height 26
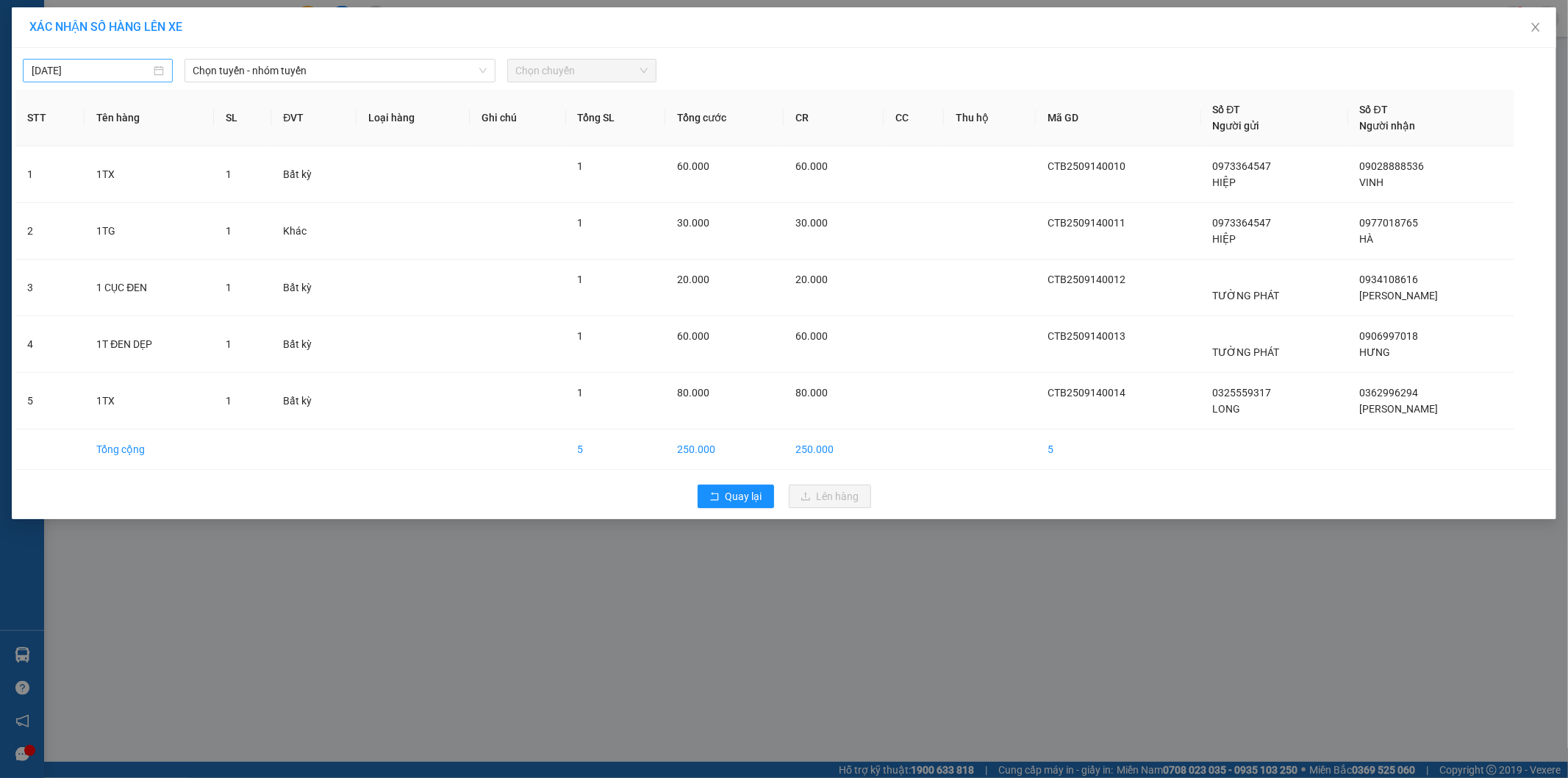
click at [142, 72] on input "[DATE]" at bounding box center [91, 71] width 119 height 16
click at [43, 202] on div "14" at bounding box center [44, 200] width 17 height 17
type input "[DATE]"
click at [408, 72] on span "Chọn tuyến - nhóm tuyến" at bounding box center [339, 71] width 293 height 22
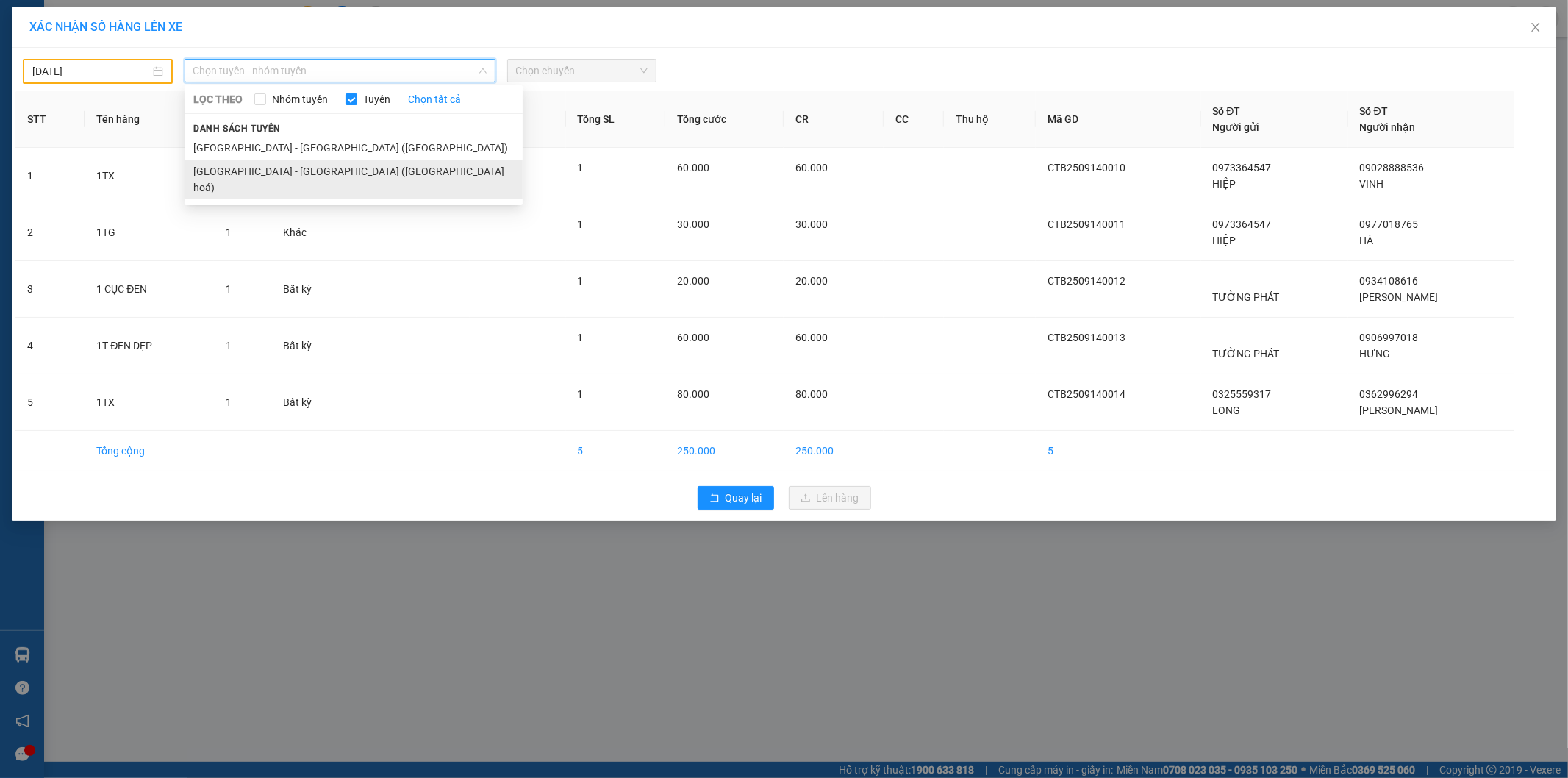
click at [349, 169] on li "[GEOGRAPHIC_DATA] - [GEOGRAPHIC_DATA] ([GEOGRAPHIC_DATA] hoá)" at bounding box center [353, 180] width 338 height 40
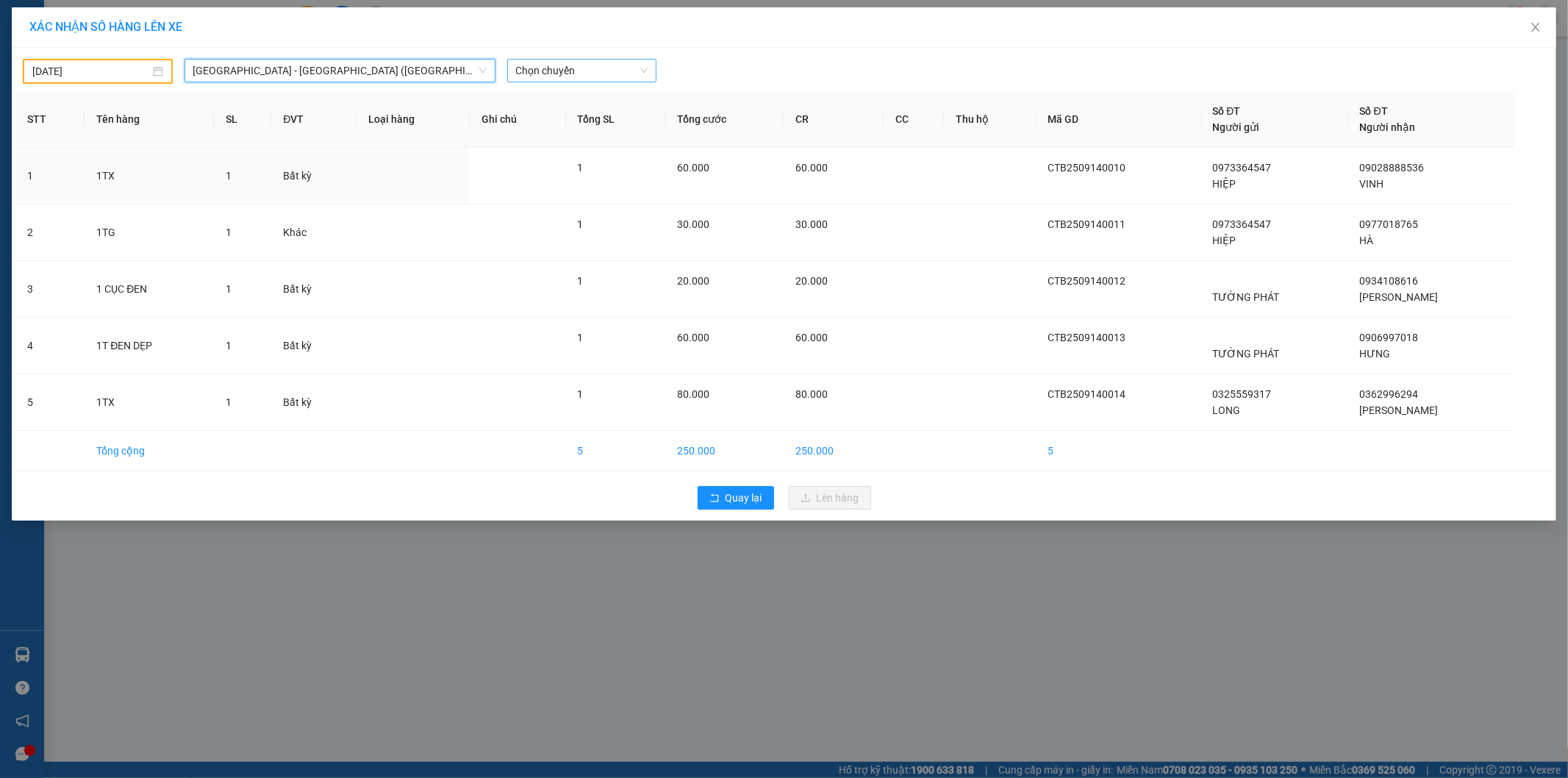
click at [564, 68] on span "Chọn chuyến" at bounding box center [582, 71] width 133 height 22
click at [560, 116] on div "22:00" at bounding box center [574, 123] width 114 height 16
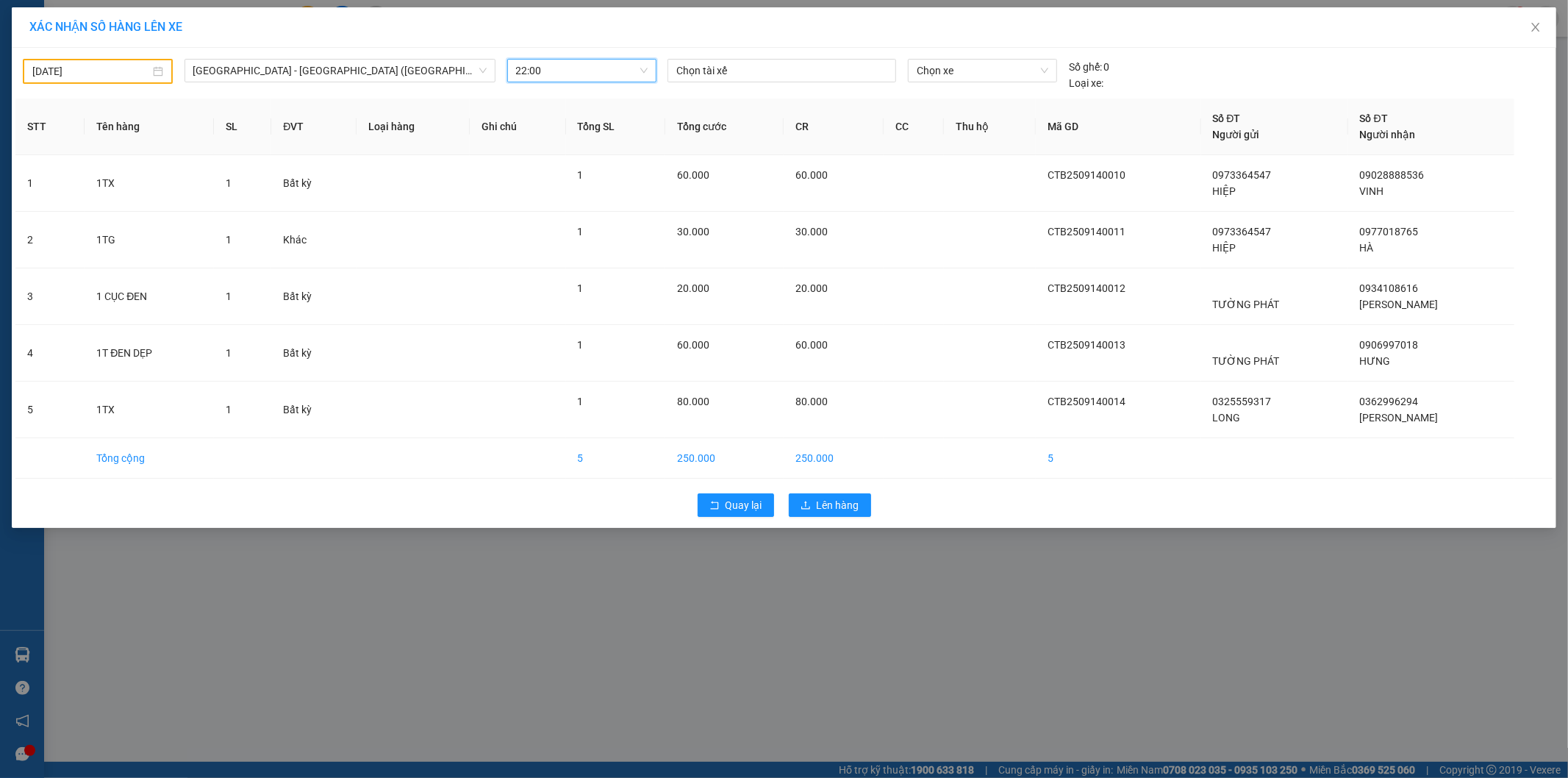
click at [832, 486] on div "Quay lại Lên hàng" at bounding box center [783, 505] width 1537 height 38
click at [834, 494] on button "Lên hàng" at bounding box center [830, 505] width 83 height 24
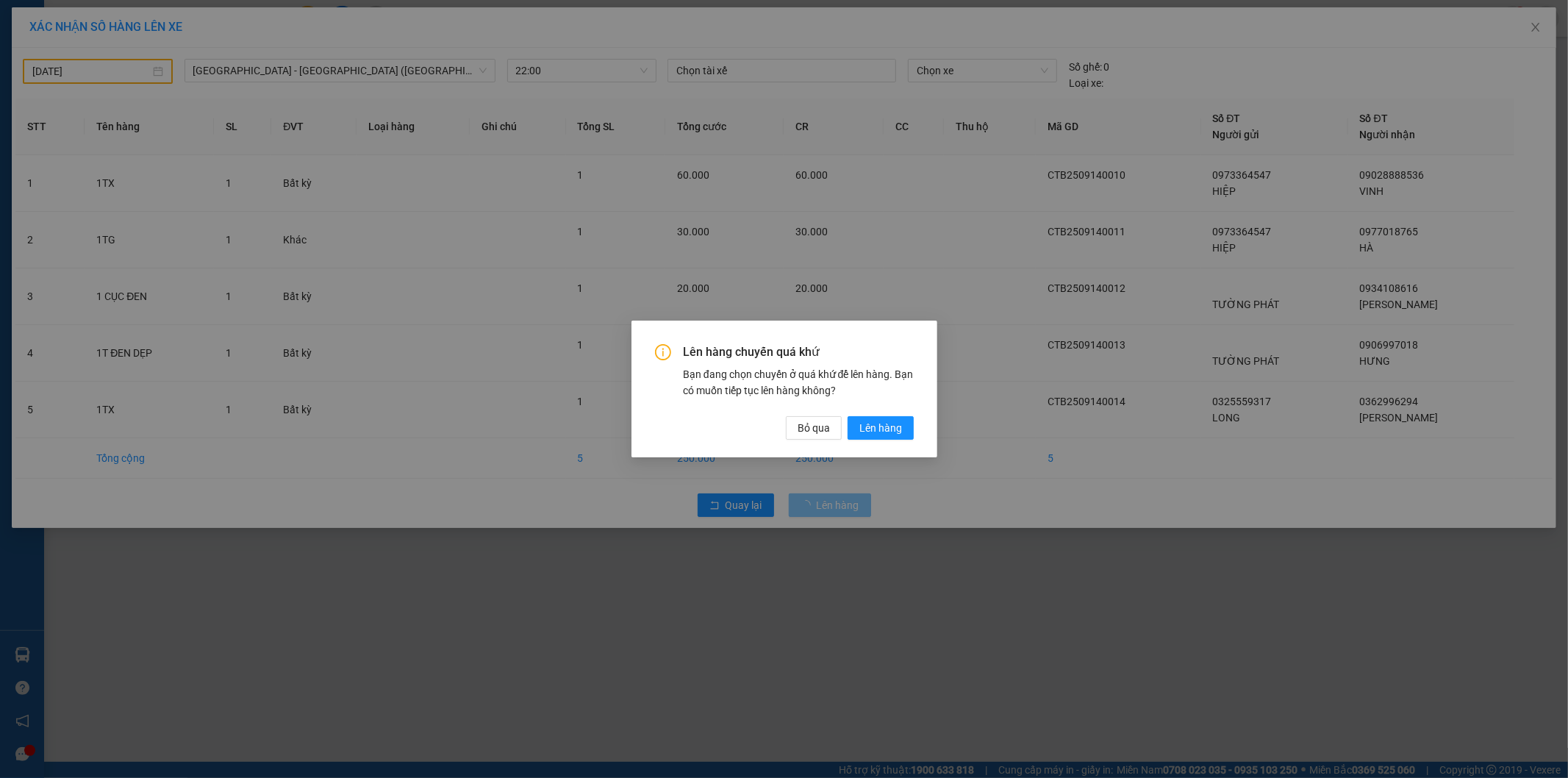
click at [836, 505] on div "Lên hàng chuyến quá khứ Bạn đang chọn chuyến ở quá khứ để lên hàng. Bạn có muốn…" at bounding box center [784, 389] width 1568 height 778
click at [857, 435] on button "Lên hàng" at bounding box center [880, 428] width 66 height 24
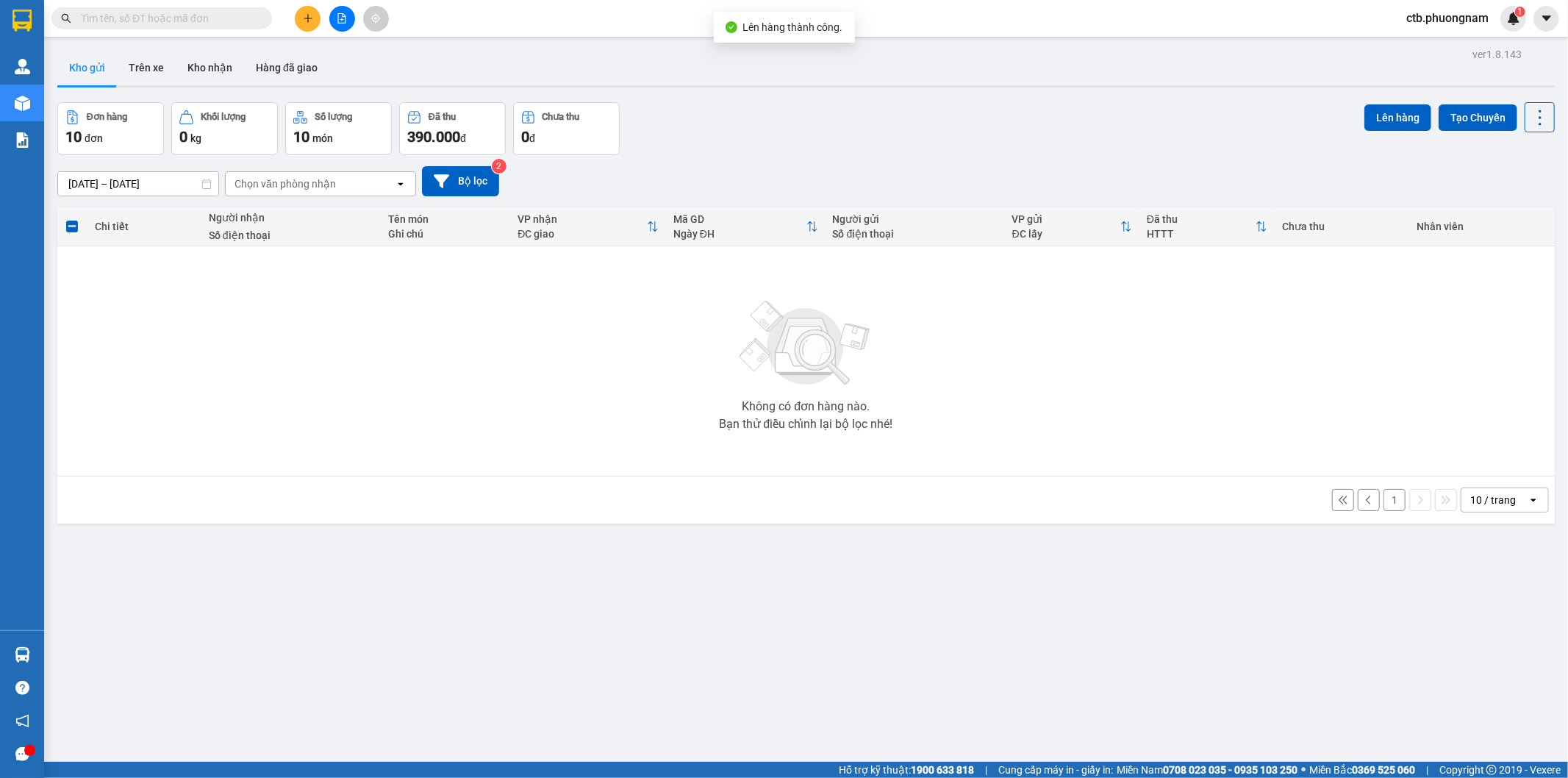
click at [1384, 506] on button "1" at bounding box center [1395, 501] width 22 height 22
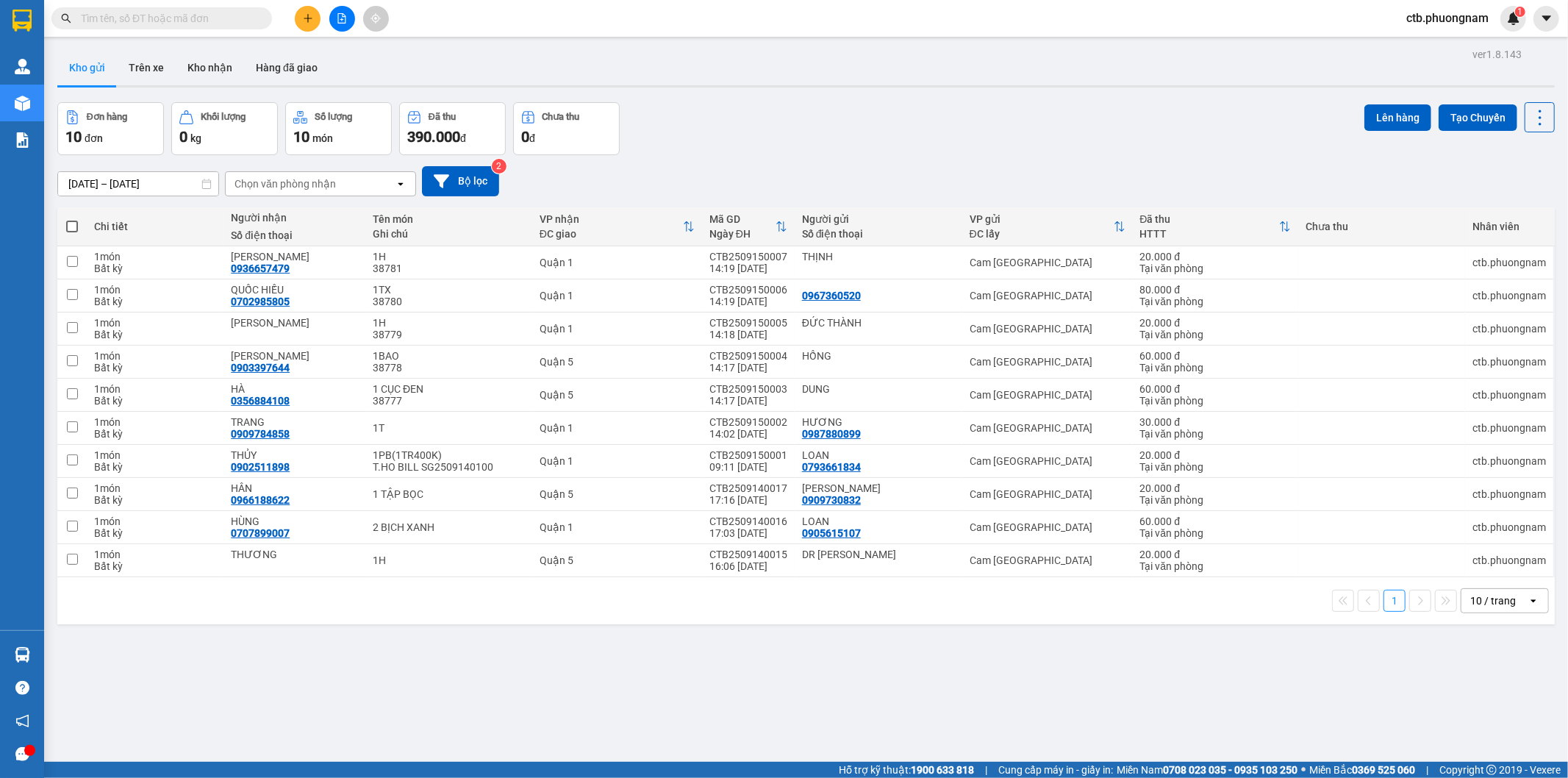
click at [71, 224] on span at bounding box center [71, 226] width 12 height 12
click at [72, 219] on input "checkbox" at bounding box center [72, 219] width 0 height 0
checkbox input "true"
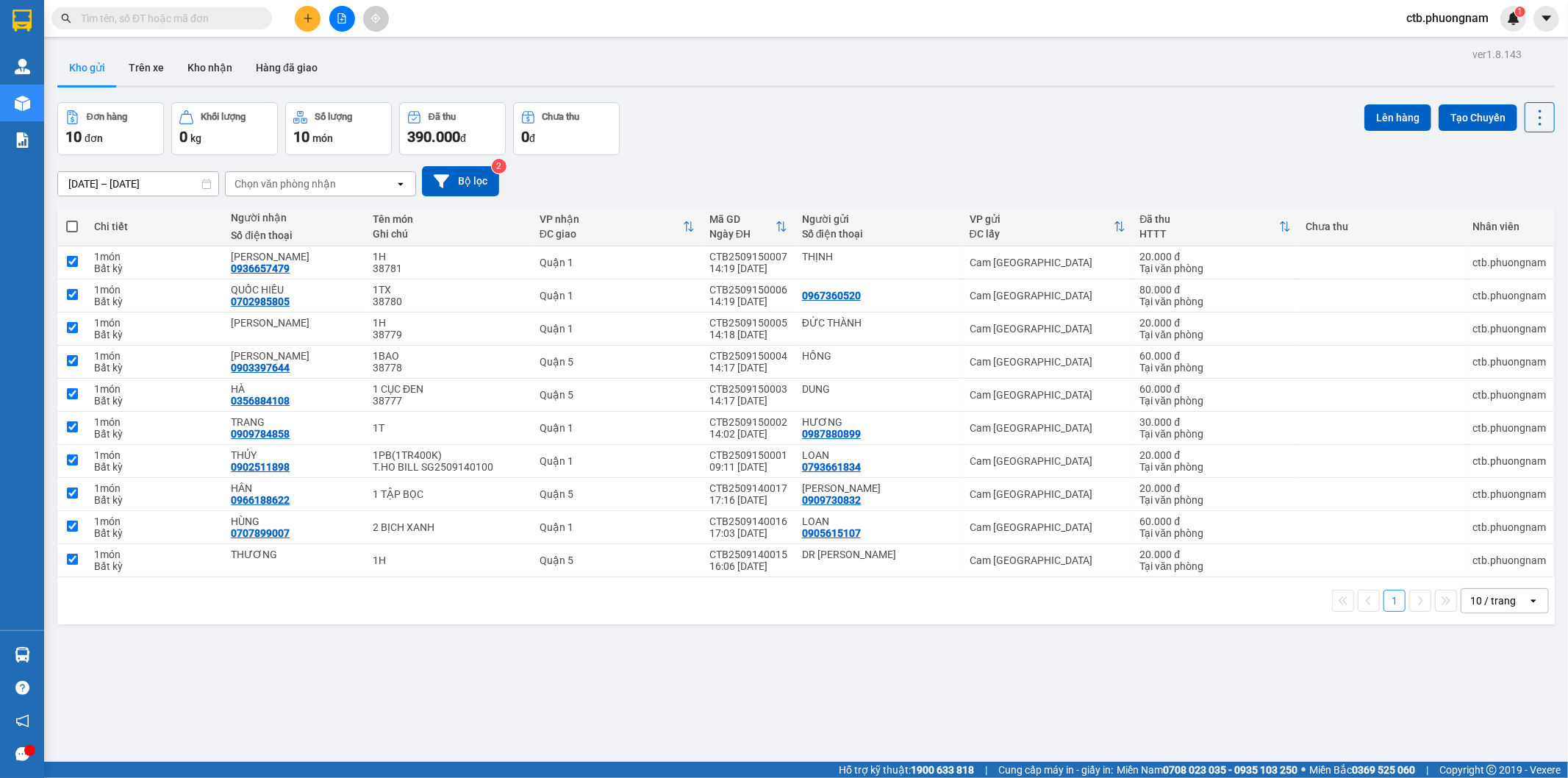
checkbox input "true"
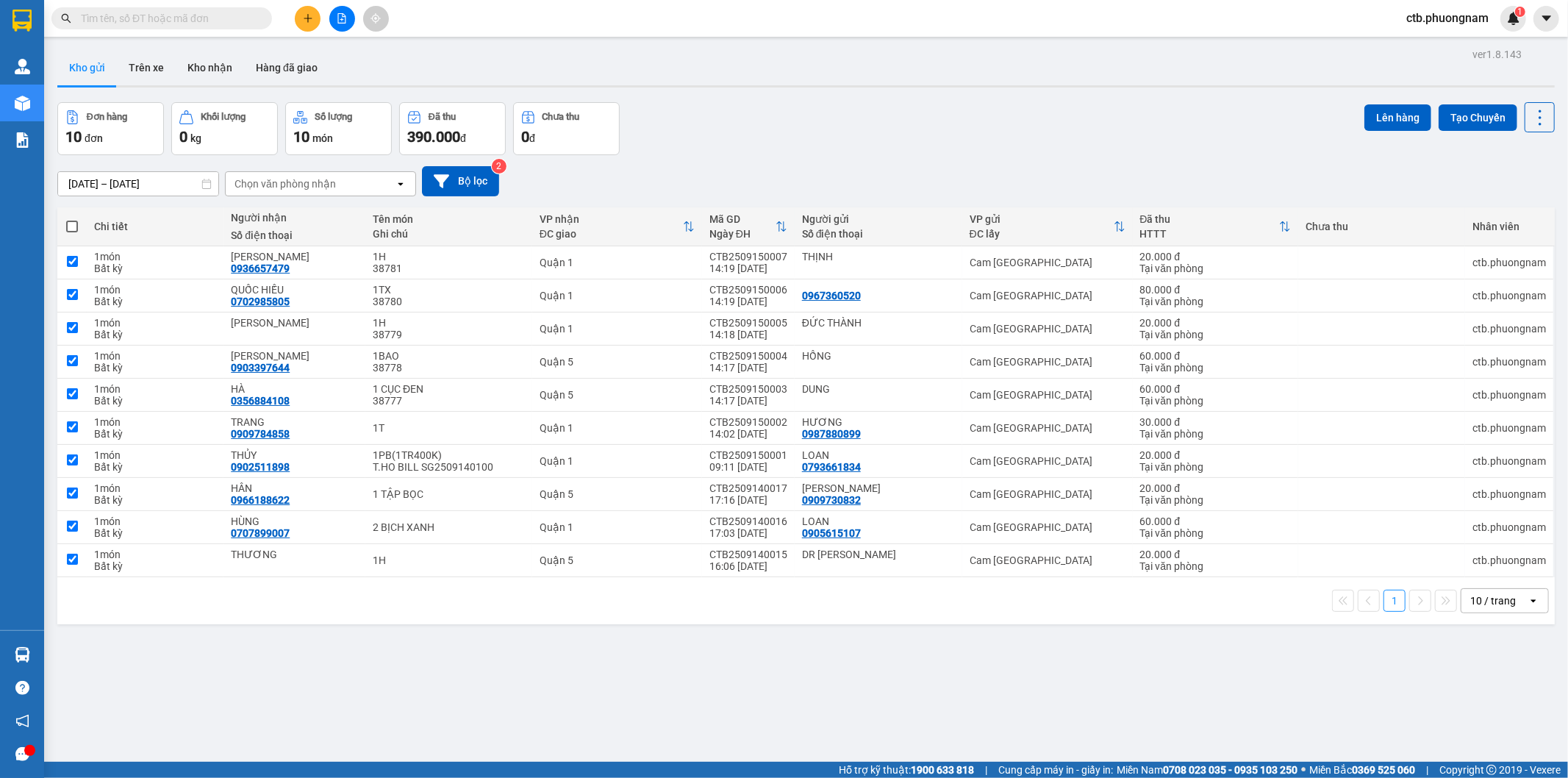
checkbox input "true"
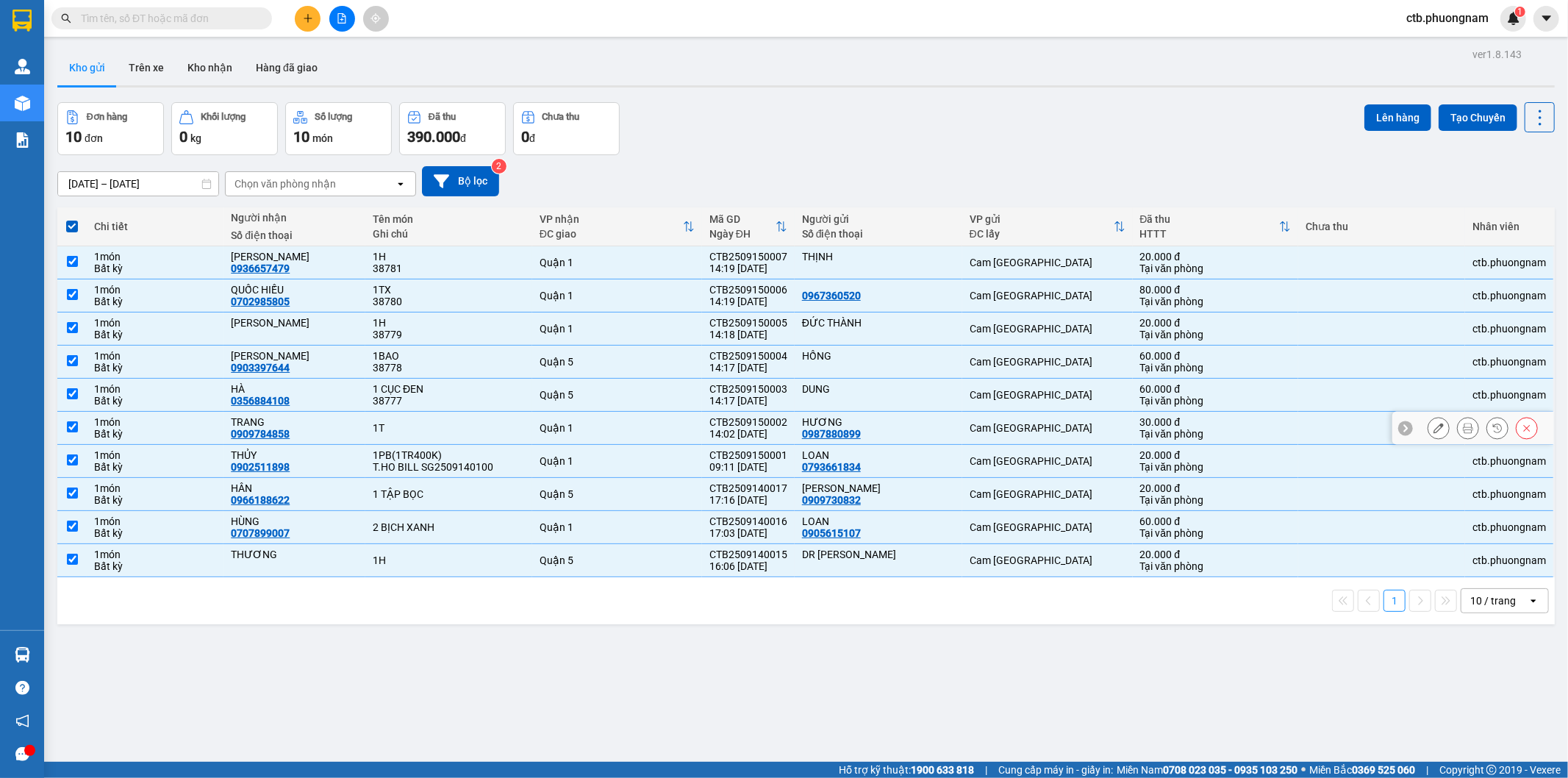
click at [72, 432] on input "checkbox" at bounding box center [72, 427] width 11 height 11
checkbox input "false"
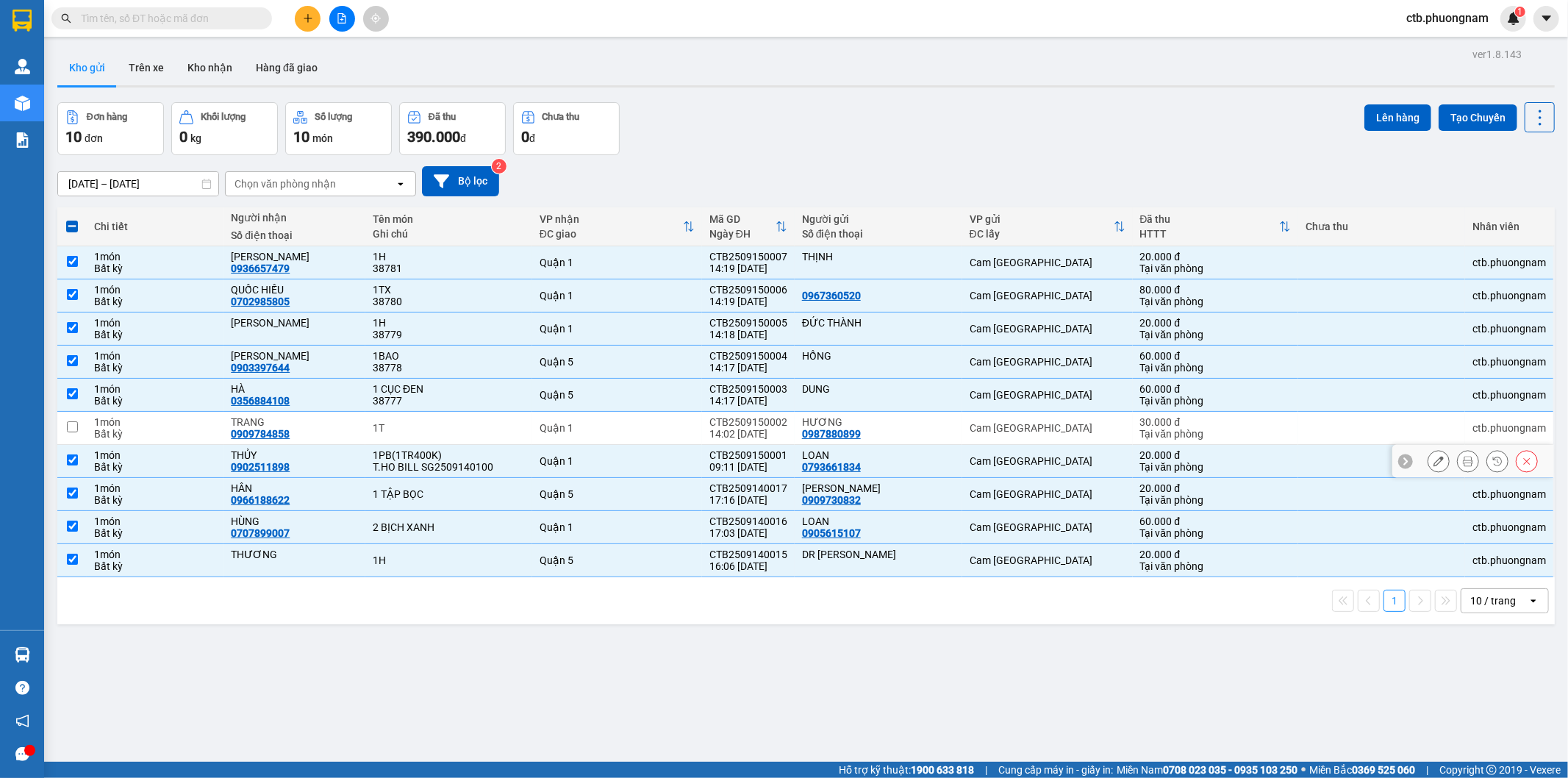
click at [71, 460] on input "checkbox" at bounding box center [72, 460] width 11 height 11
checkbox input "false"
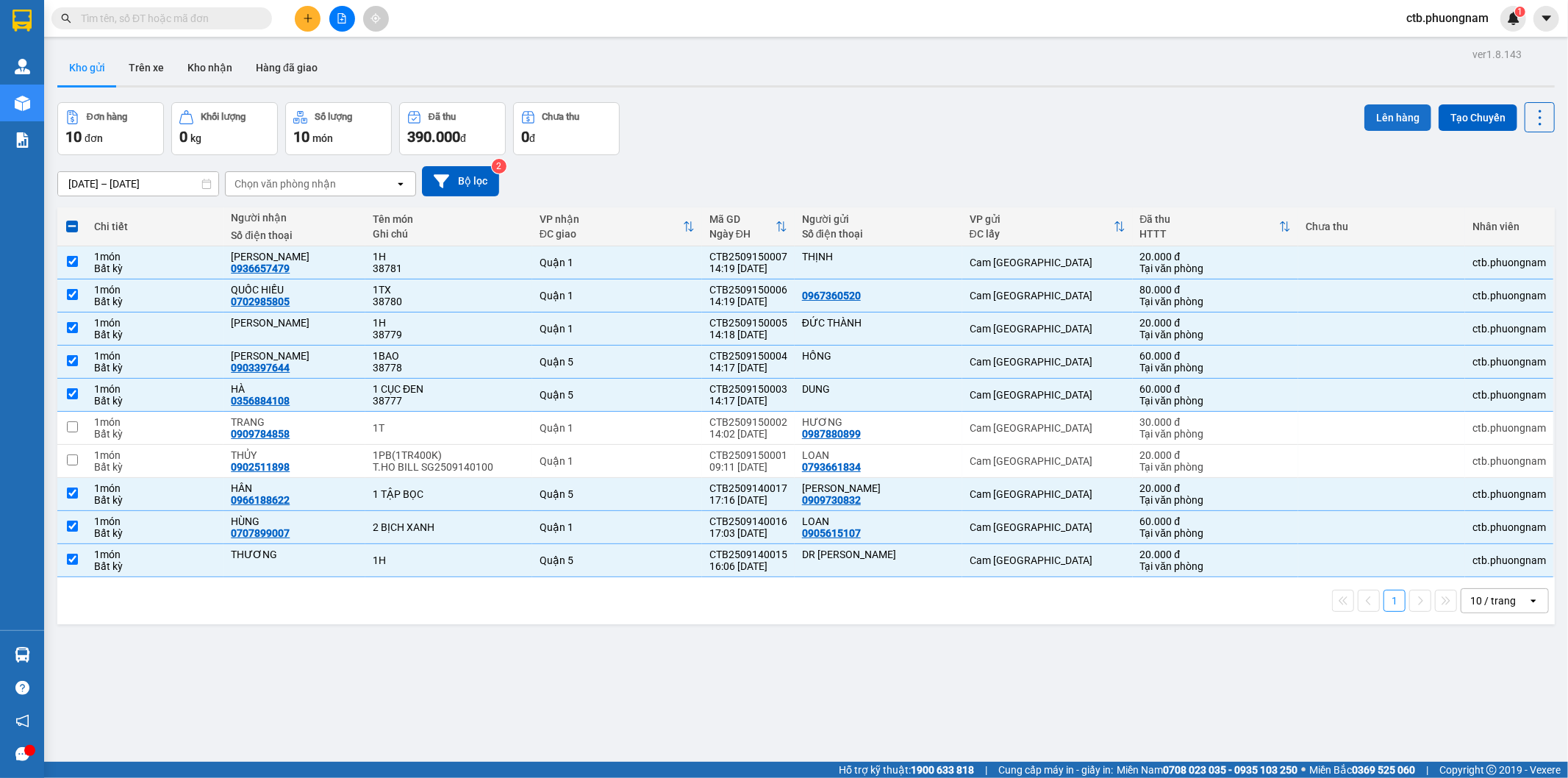
click at [1383, 118] on button "Lên hàng" at bounding box center [1398, 117] width 67 height 26
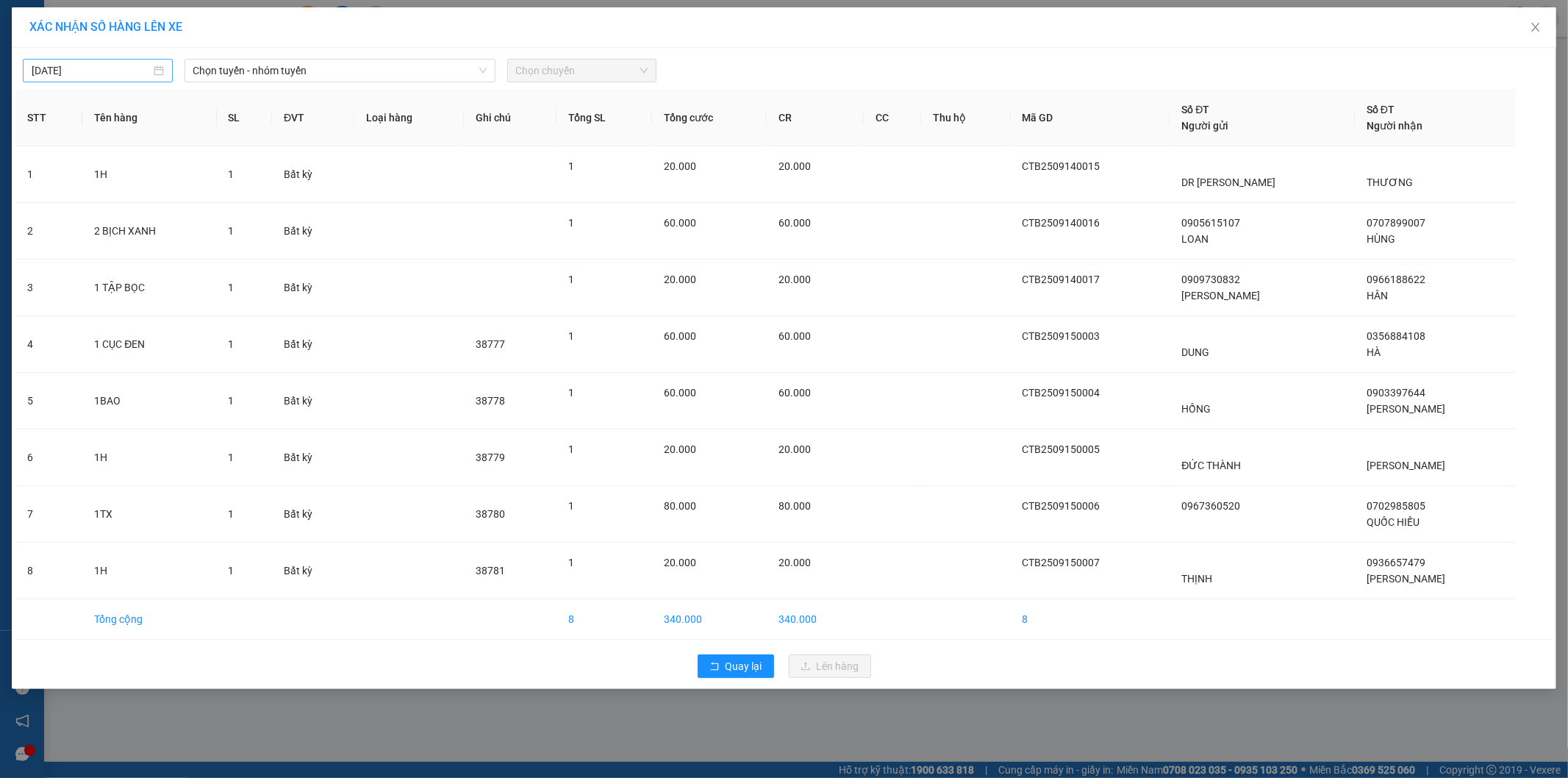
click at [103, 64] on input "[DATE]" at bounding box center [91, 71] width 119 height 16
click at [47, 195] on div "14" at bounding box center [44, 200] width 17 height 17
type input "[DATE]"
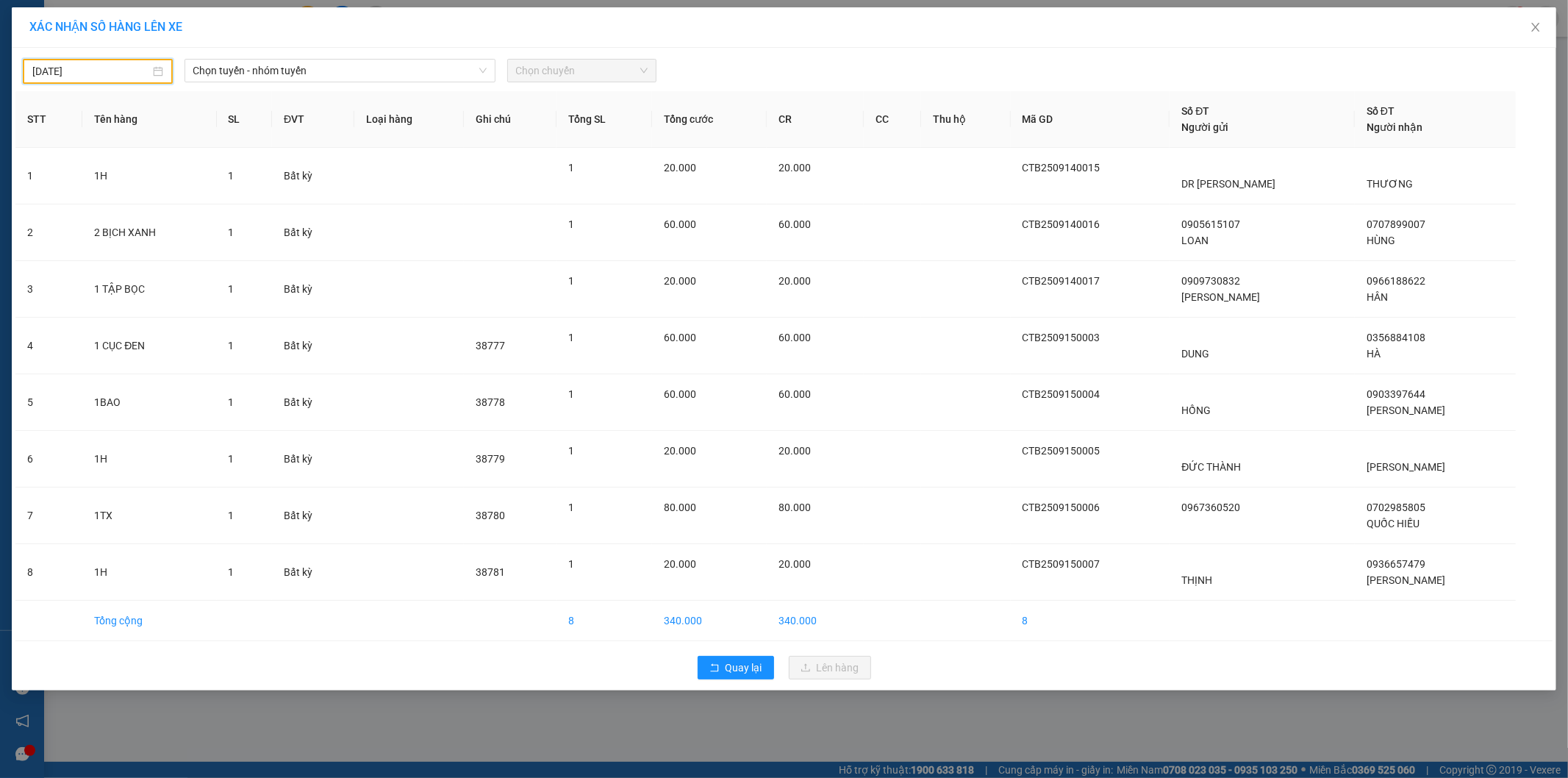
click at [431, 57] on div "[DATE] Chọn tuyến - nhóm tuyến Chọn chuyến" at bounding box center [783, 68] width 1537 height 33
click at [427, 84] on div "[DATE] Chọn tuyến - nhóm tuyến Chọn chuyến STT Tên hàng SL ĐVT Loại hàng Ghi ch…" at bounding box center [784, 369] width 1545 height 643
click at [431, 77] on span "Chọn tuyến - nhóm tuyến" at bounding box center [339, 71] width 293 height 22
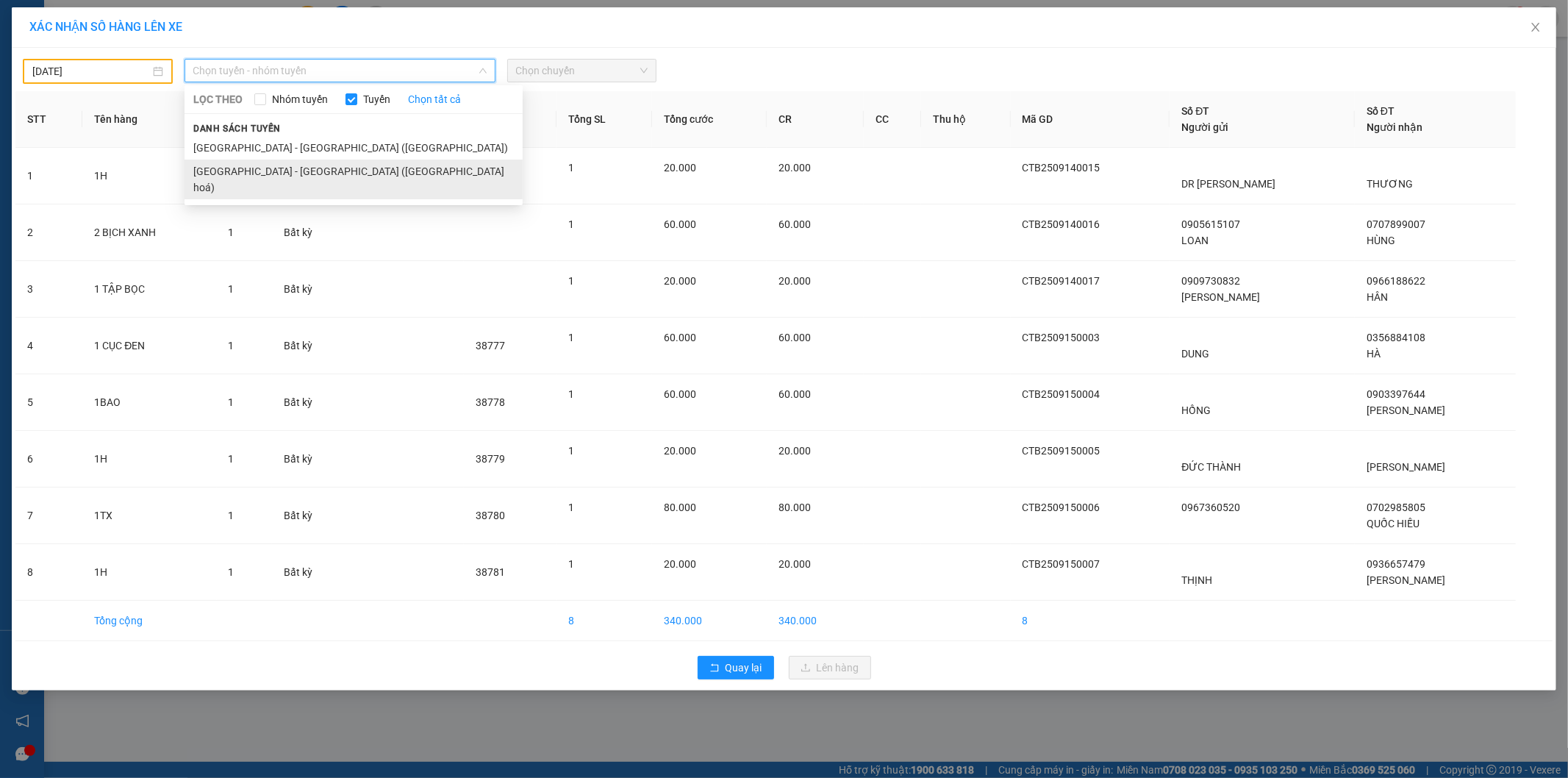
click at [395, 167] on li "[GEOGRAPHIC_DATA] - [GEOGRAPHIC_DATA] ([GEOGRAPHIC_DATA] hoá)" at bounding box center [353, 180] width 338 height 40
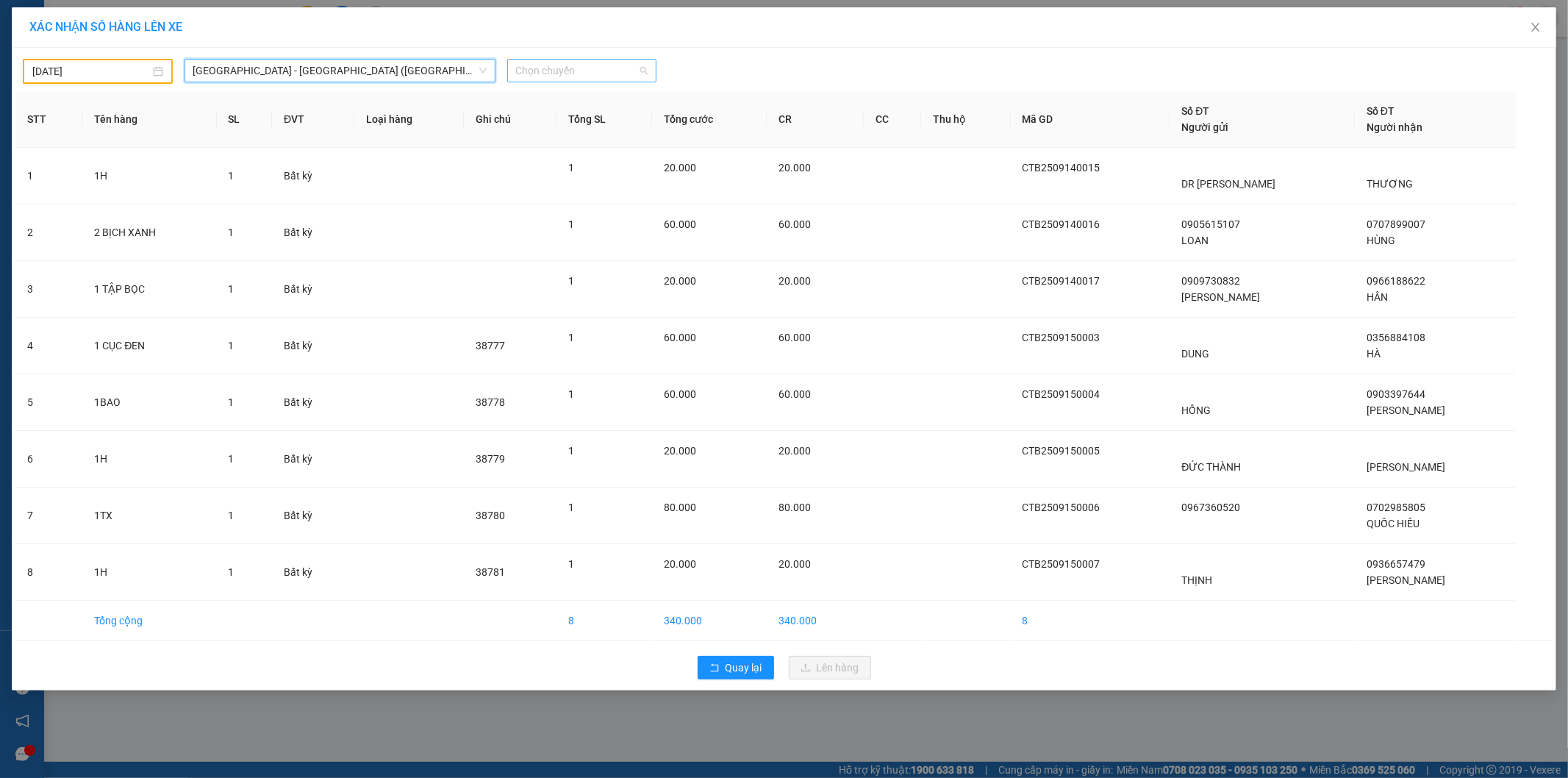
drag, startPoint x: 581, startPoint y: 74, endPoint x: 586, endPoint y: 95, distance: 21.6
click at [582, 74] on span "Chọn chuyến" at bounding box center [582, 71] width 133 height 22
click at [577, 131] on div "22:00" at bounding box center [574, 123] width 114 height 16
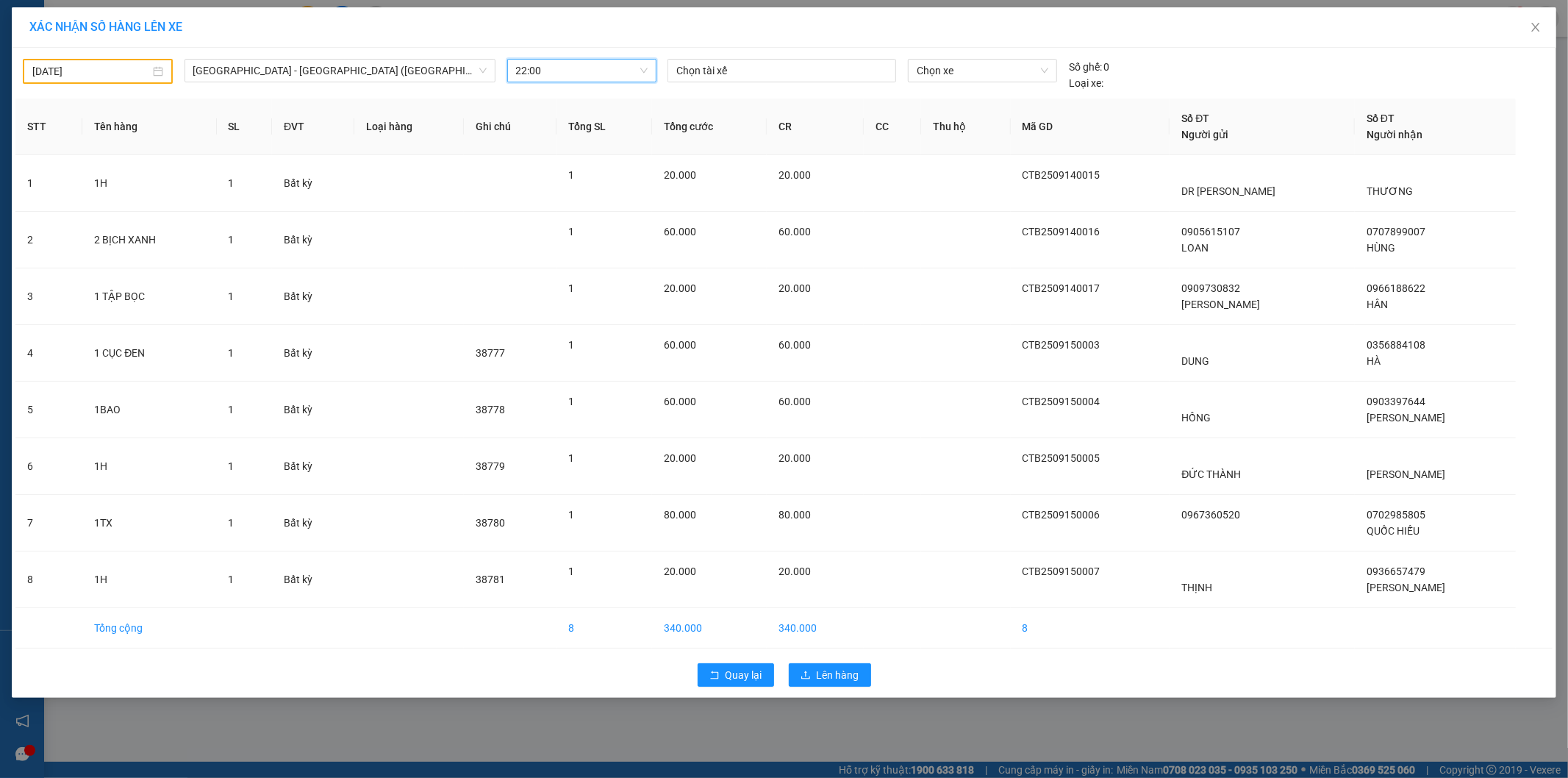
click at [850, 693] on div "Quay lại Lên hàng" at bounding box center [783, 675] width 1537 height 38
click at [849, 681] on span "Lên hàng" at bounding box center [838, 675] width 43 height 16
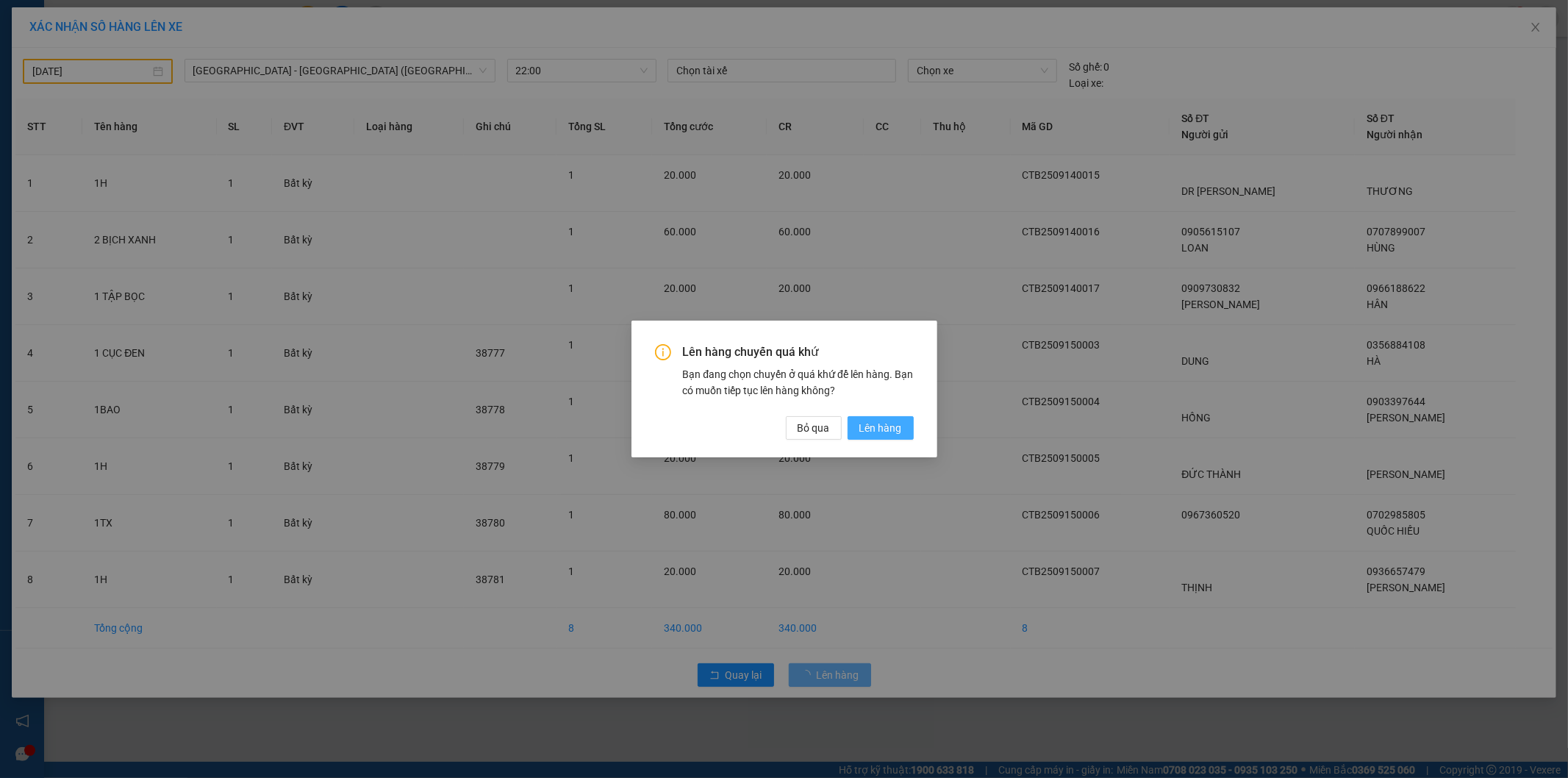
click at [884, 423] on span "Lên hàng" at bounding box center [881, 428] width 43 height 16
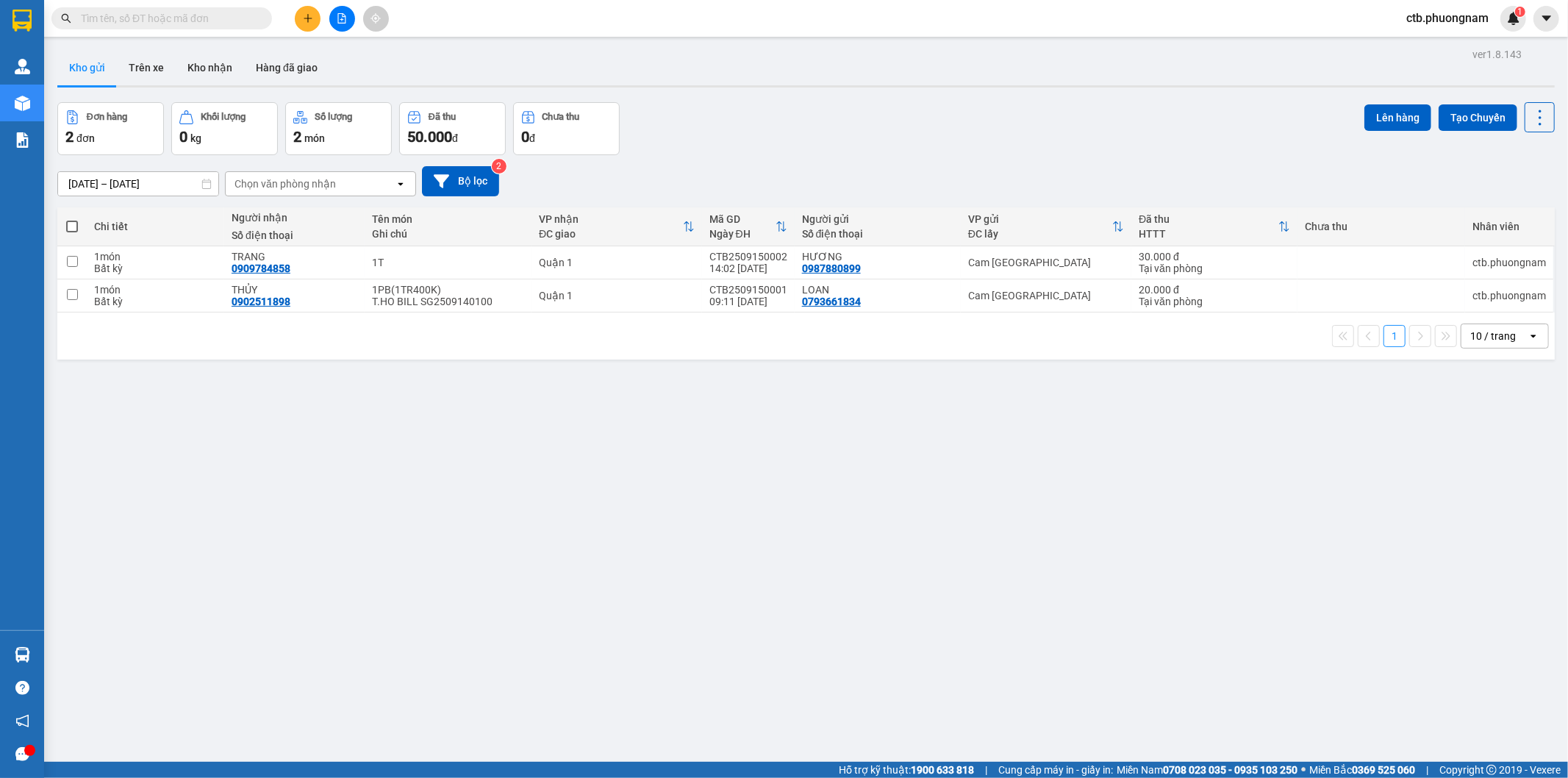
click at [338, 25] on button at bounding box center [342, 18] width 25 height 25
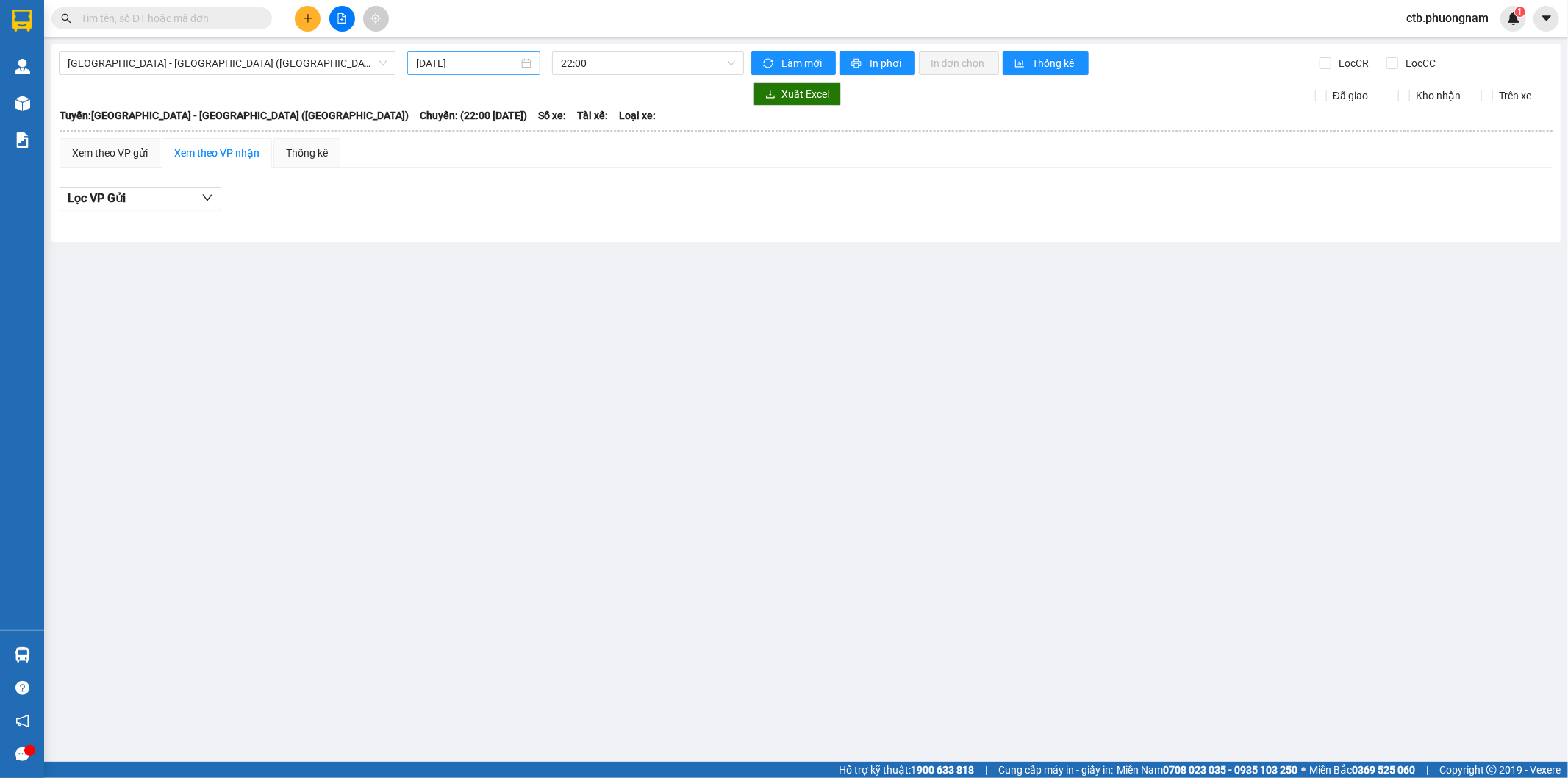
click at [409, 60] on div "[DATE]" at bounding box center [474, 64] width 133 height 24
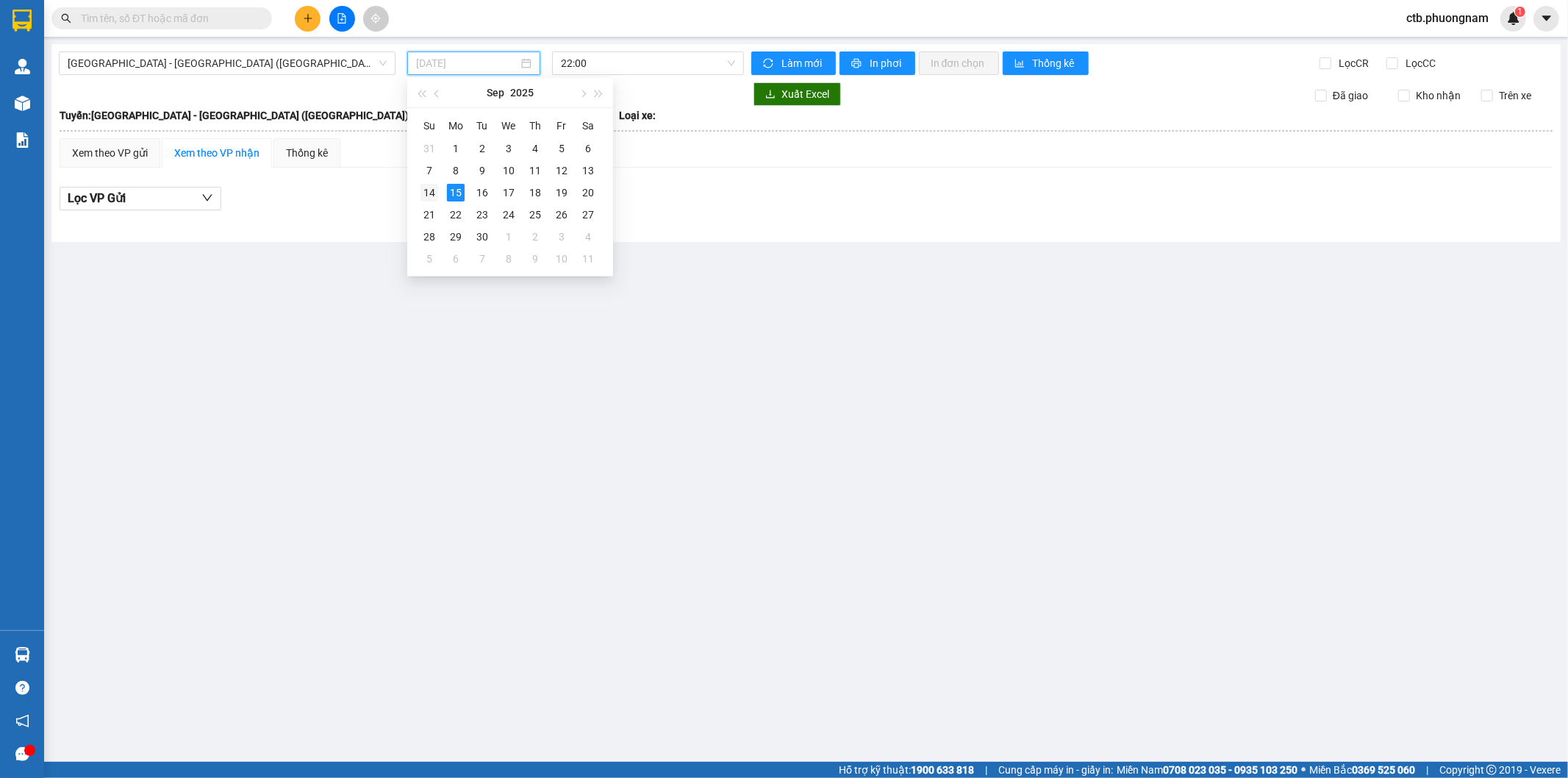
click at [428, 186] on div "14" at bounding box center [429, 192] width 17 height 17
type input "[DATE]"
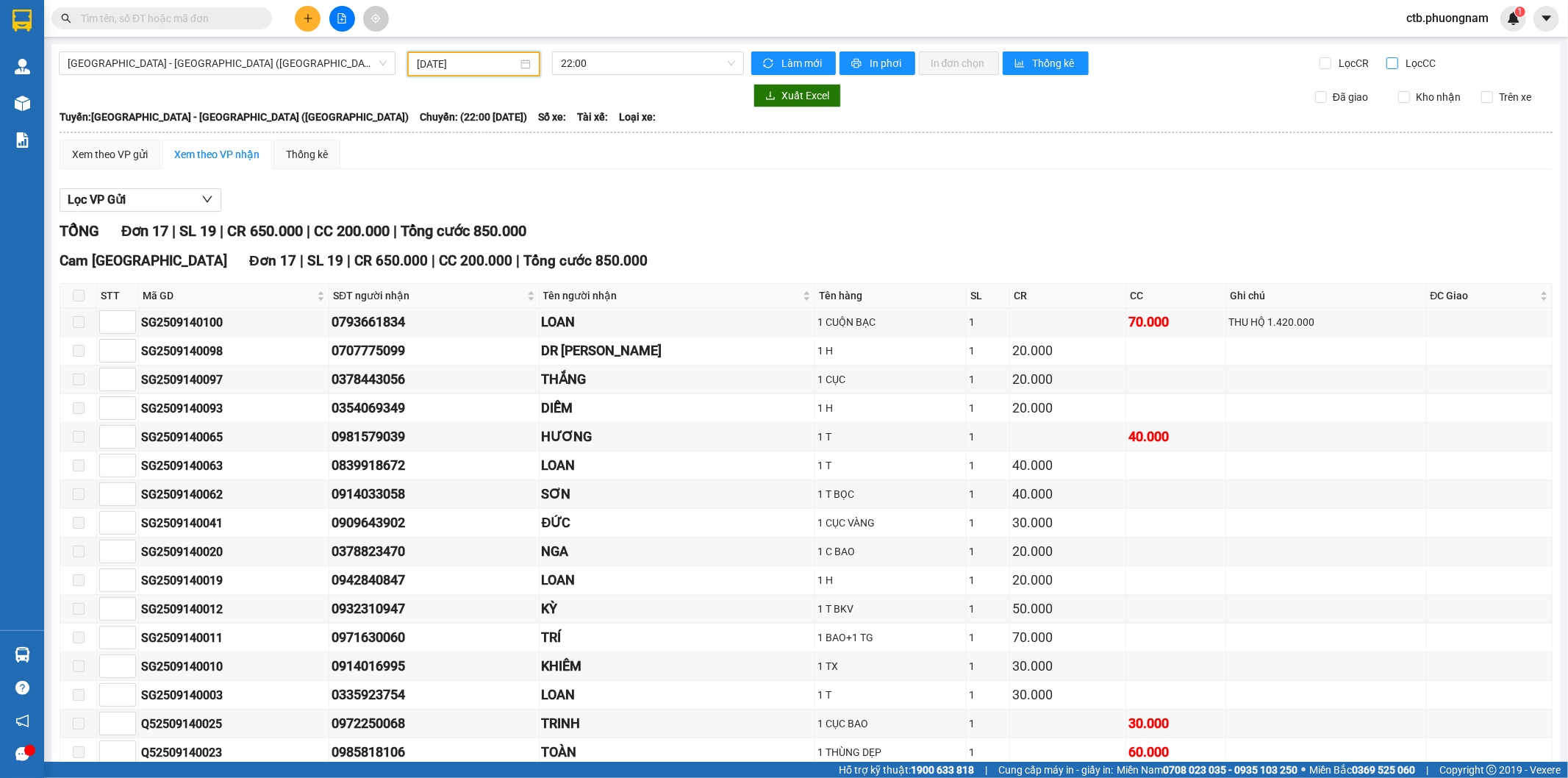
click at [1387, 64] on input "Lọc CC" at bounding box center [1394, 63] width 14 height 12
checkbox input "true"
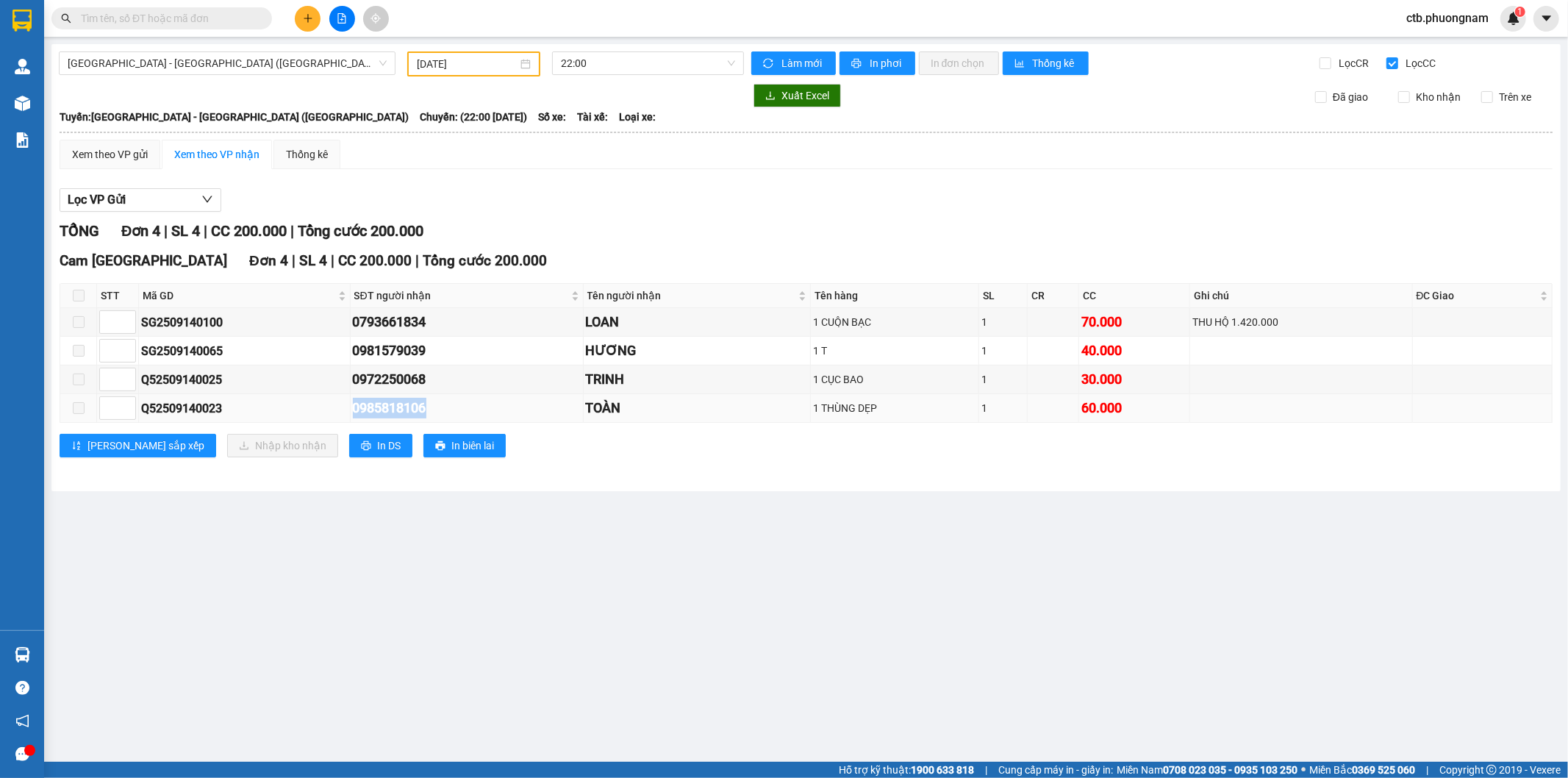
drag, startPoint x: 359, startPoint y: 409, endPoint x: 450, endPoint y: 408, distance: 91.0
click at [450, 408] on div "0985818106" at bounding box center [466, 408] width 228 height 21
copy div "0985818106"
